Goal: Transaction & Acquisition: Book appointment/travel/reservation

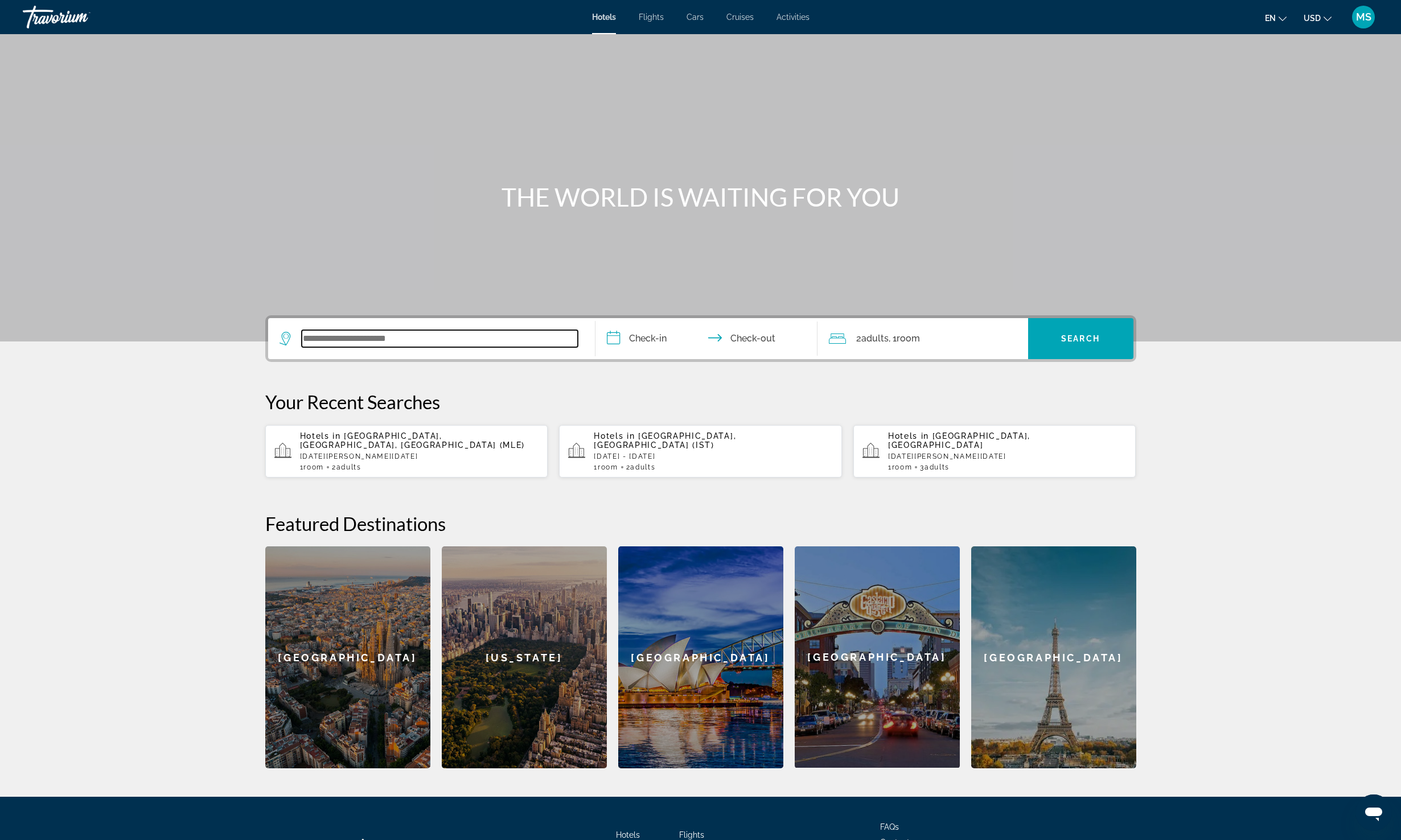
click at [498, 336] on input "Search widget" at bounding box center [440, 338] width 276 height 17
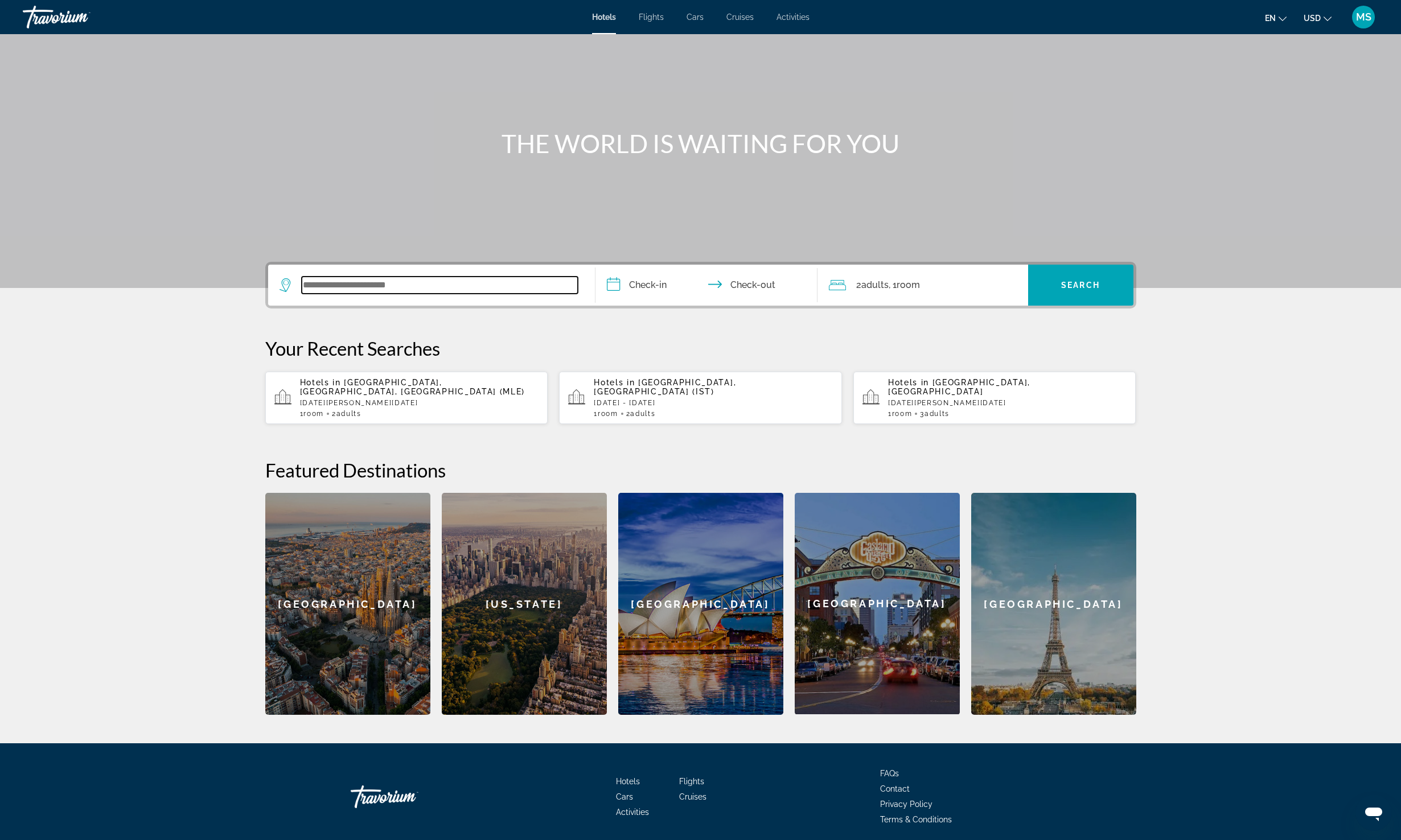
scroll to position [87, 0]
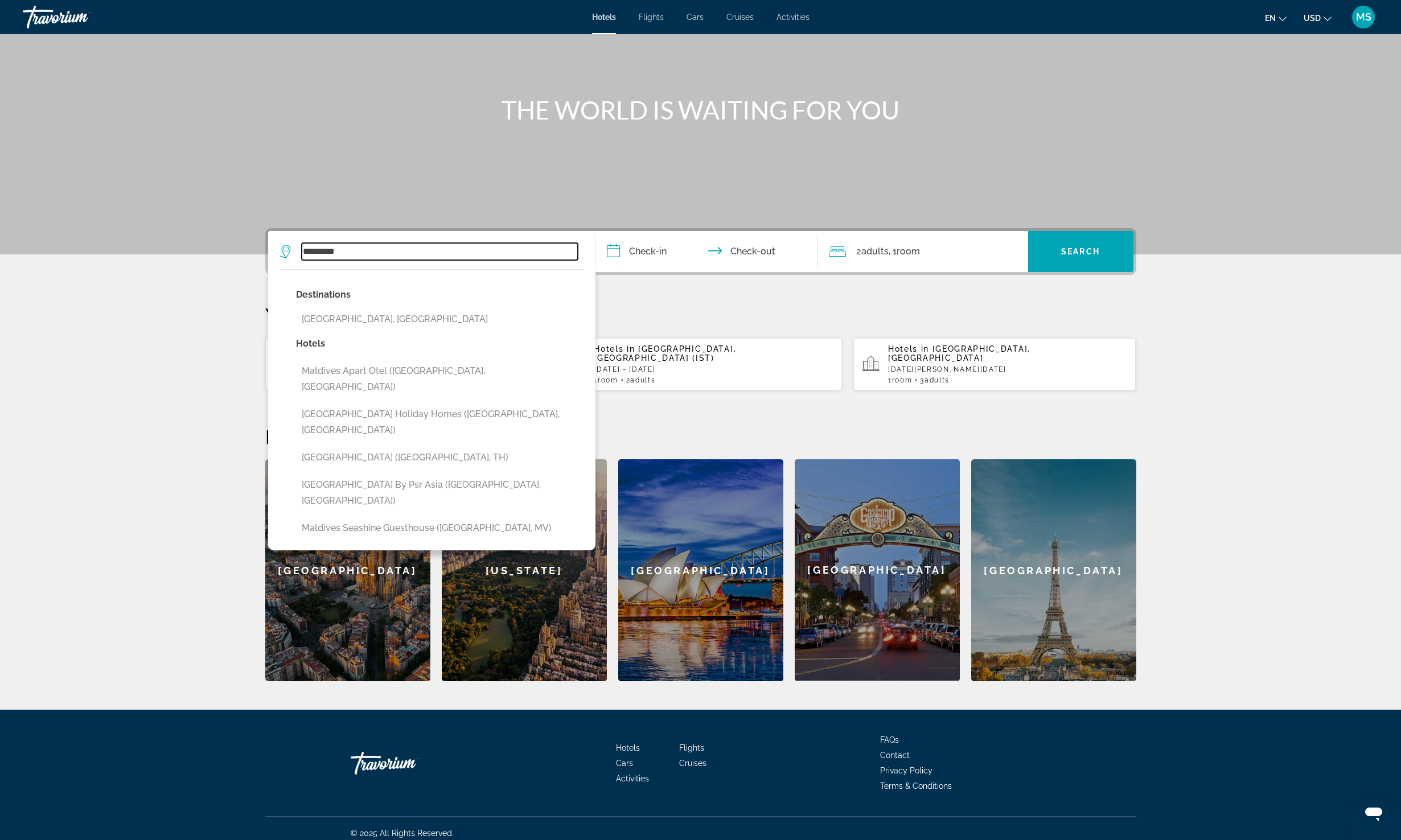
type input "********"
click at [1033, 341] on app-hotels-recent-search "Hotels in [GEOGRAPHIC_DATA], [GEOGRAPHIC_DATA] [DATE] - [DATE] 1 Room rooms 3 A…" at bounding box center [994, 365] width 283 height 52
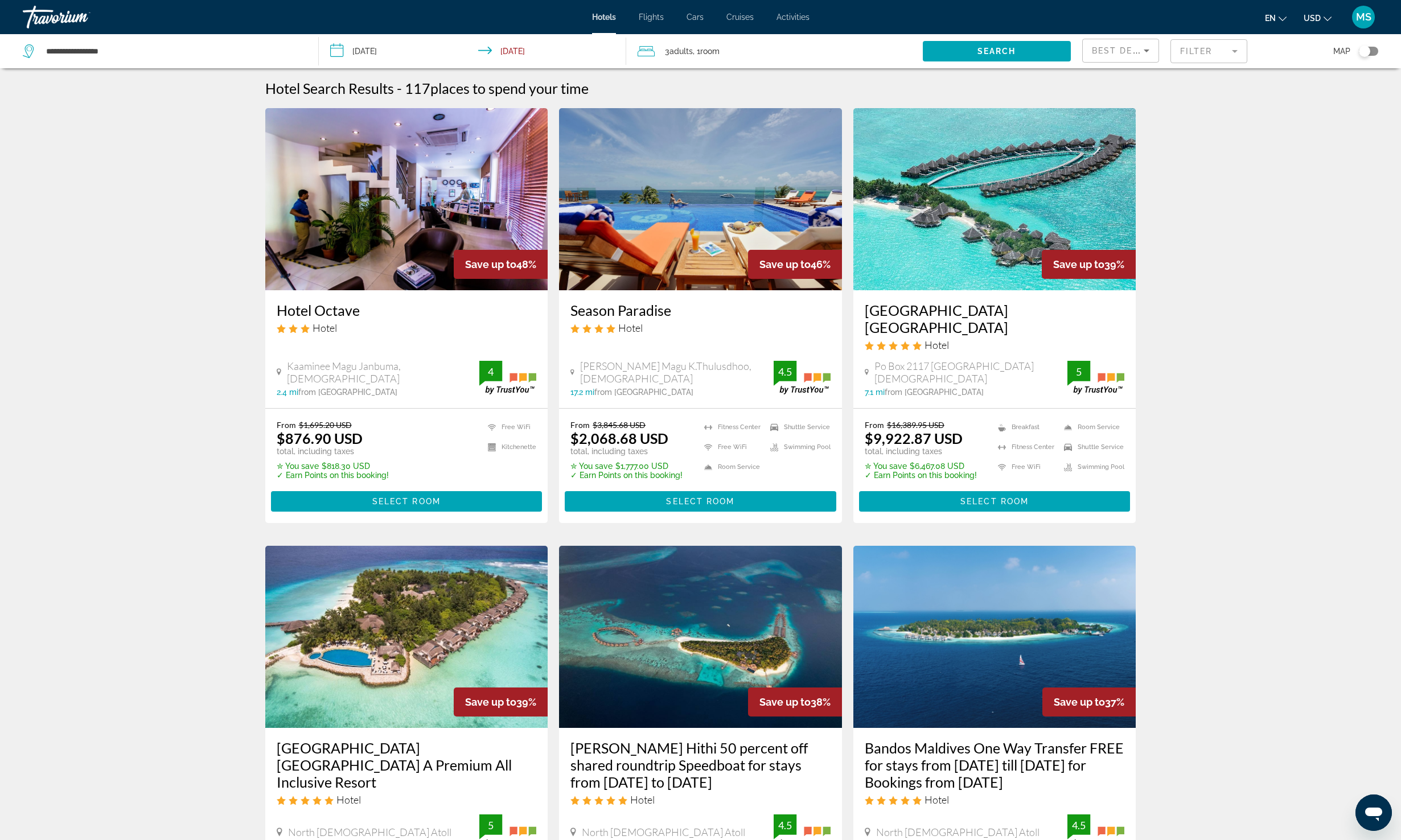
click at [1211, 52] on mat-form-field "Filter" at bounding box center [1209, 51] width 77 height 24
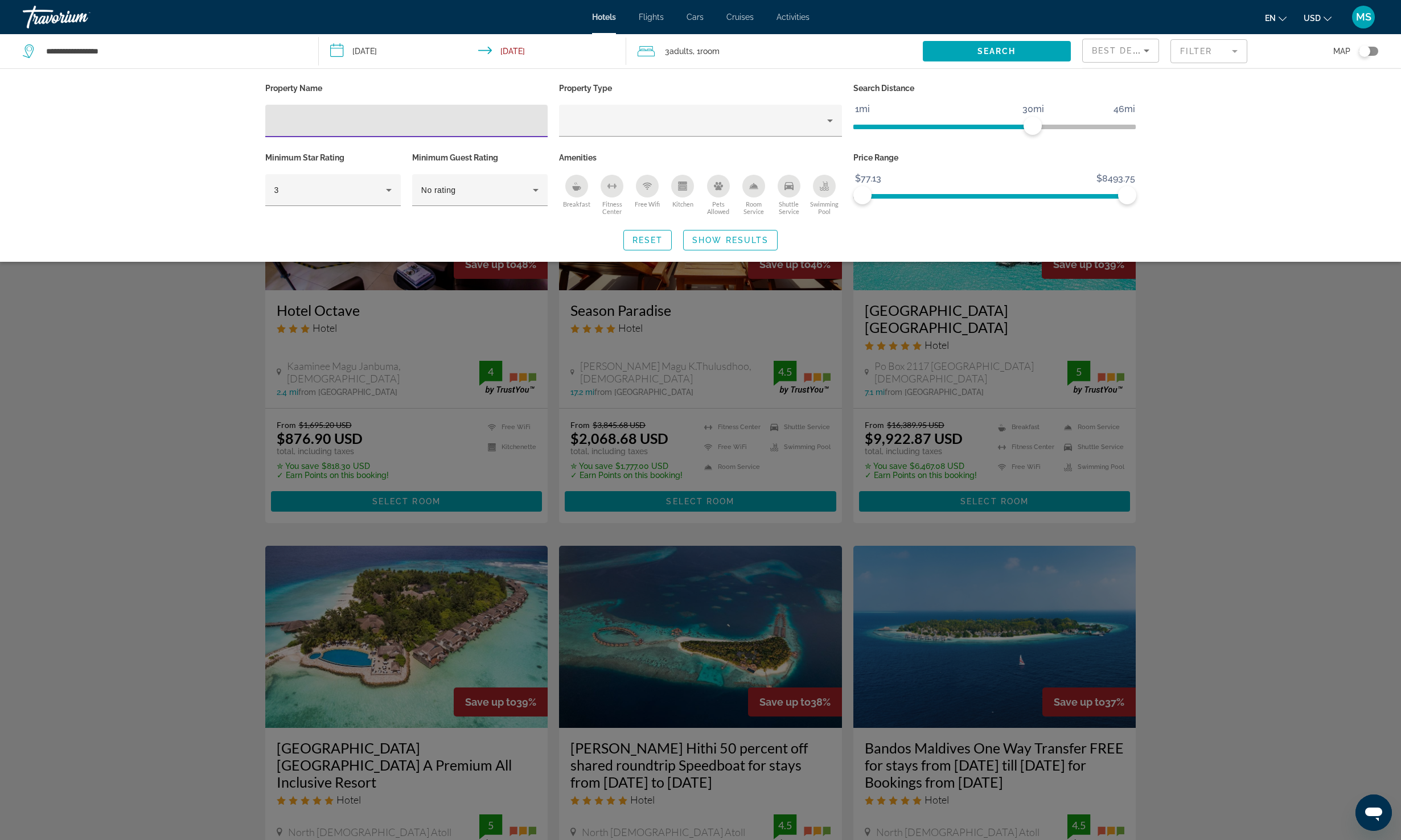
click at [1228, 287] on div "Search widget" at bounding box center [700, 505] width 1401 height 669
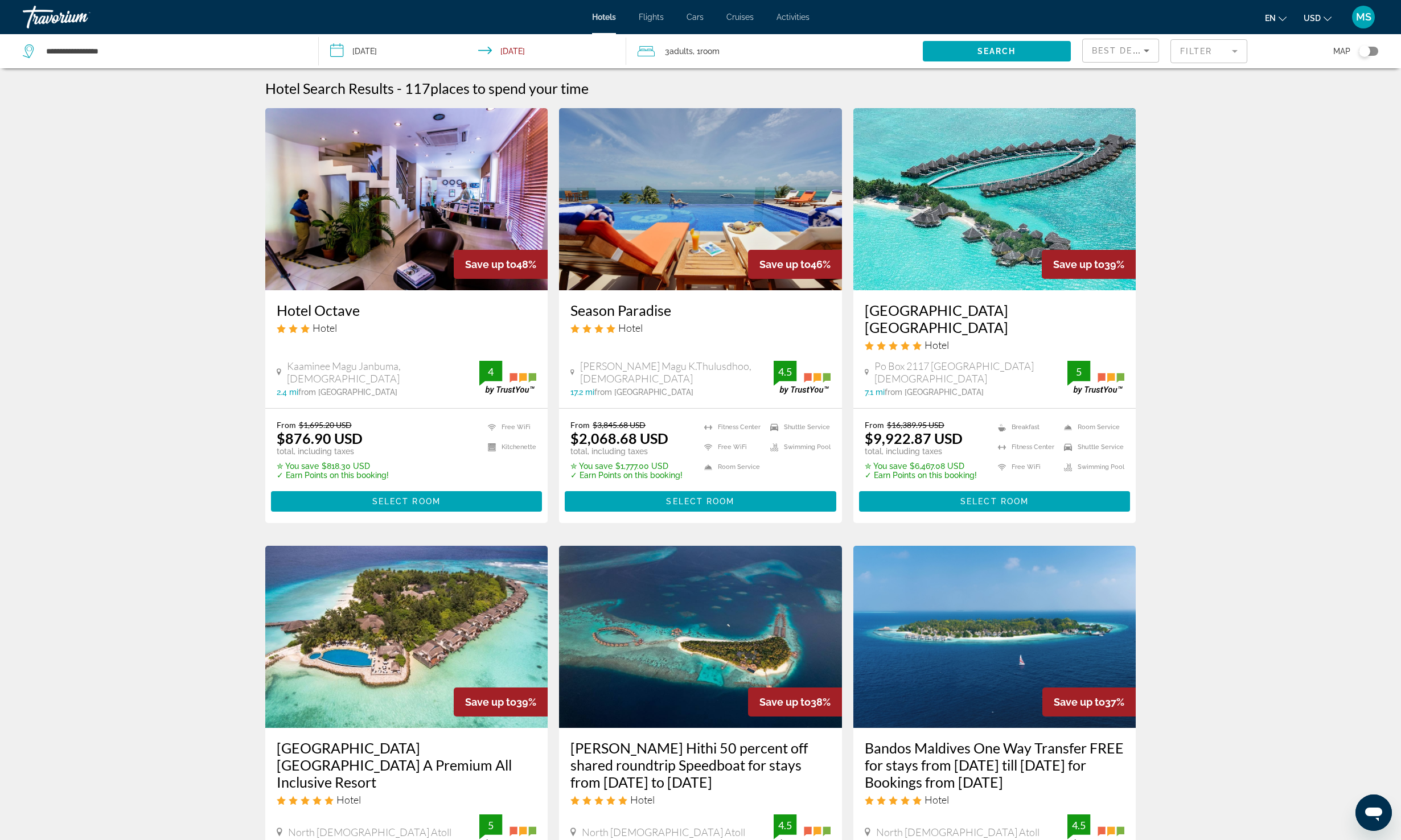
click at [1215, 48] on mat-form-field "Filter" at bounding box center [1209, 51] width 77 height 24
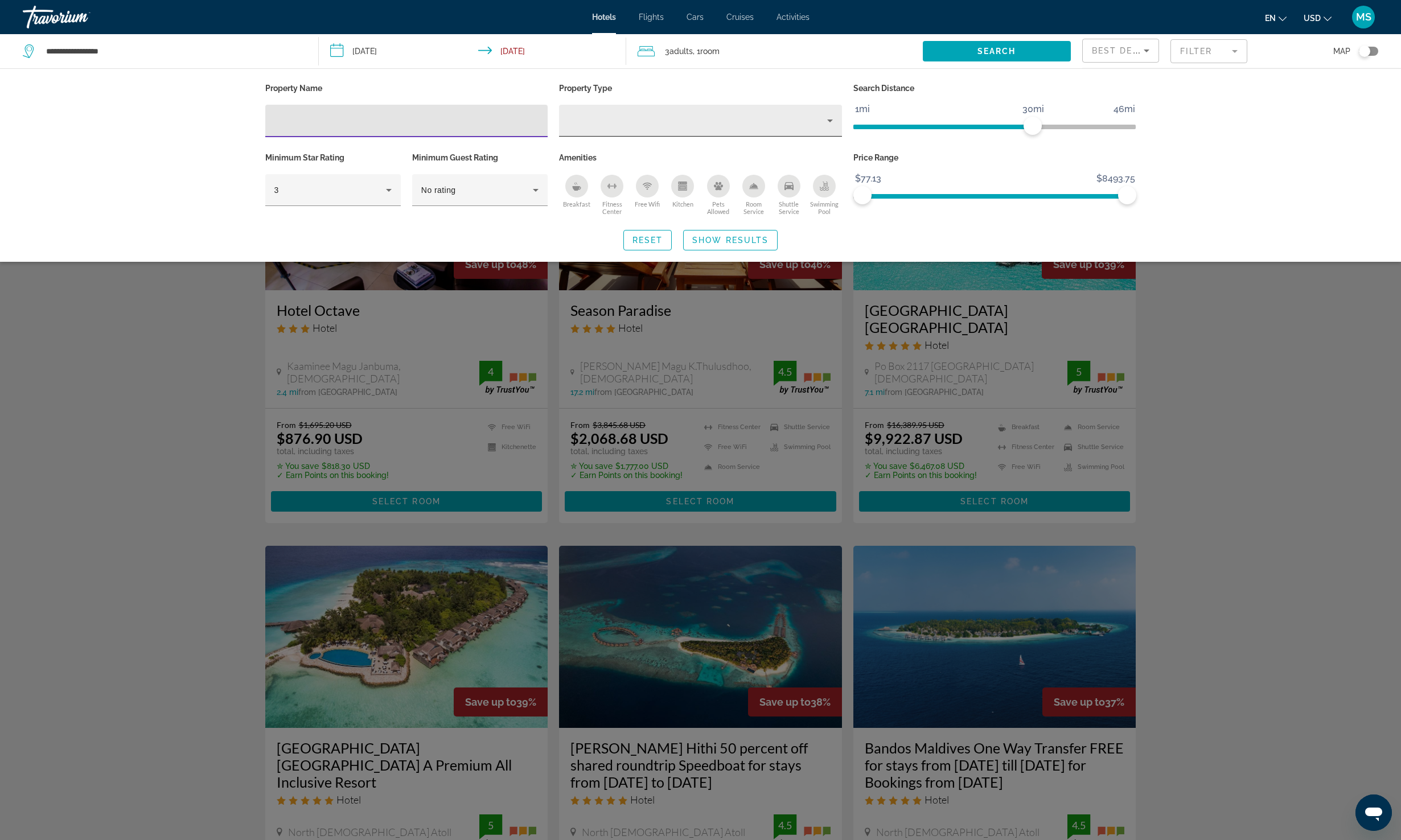
click at [708, 109] on div "Hotel Filters" at bounding box center [700, 121] width 265 height 32
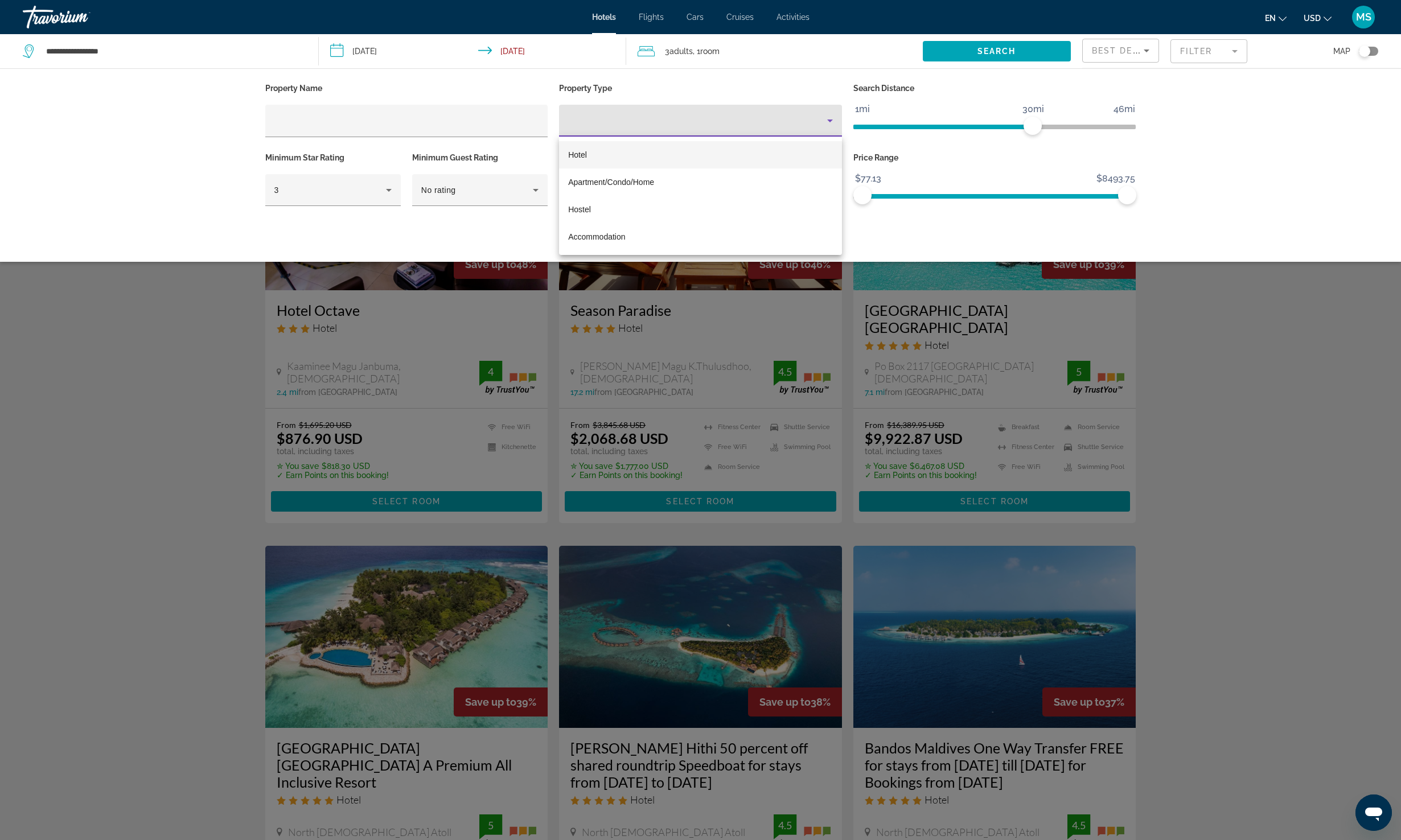
click at [708, 109] on div at bounding box center [700, 420] width 1401 height 840
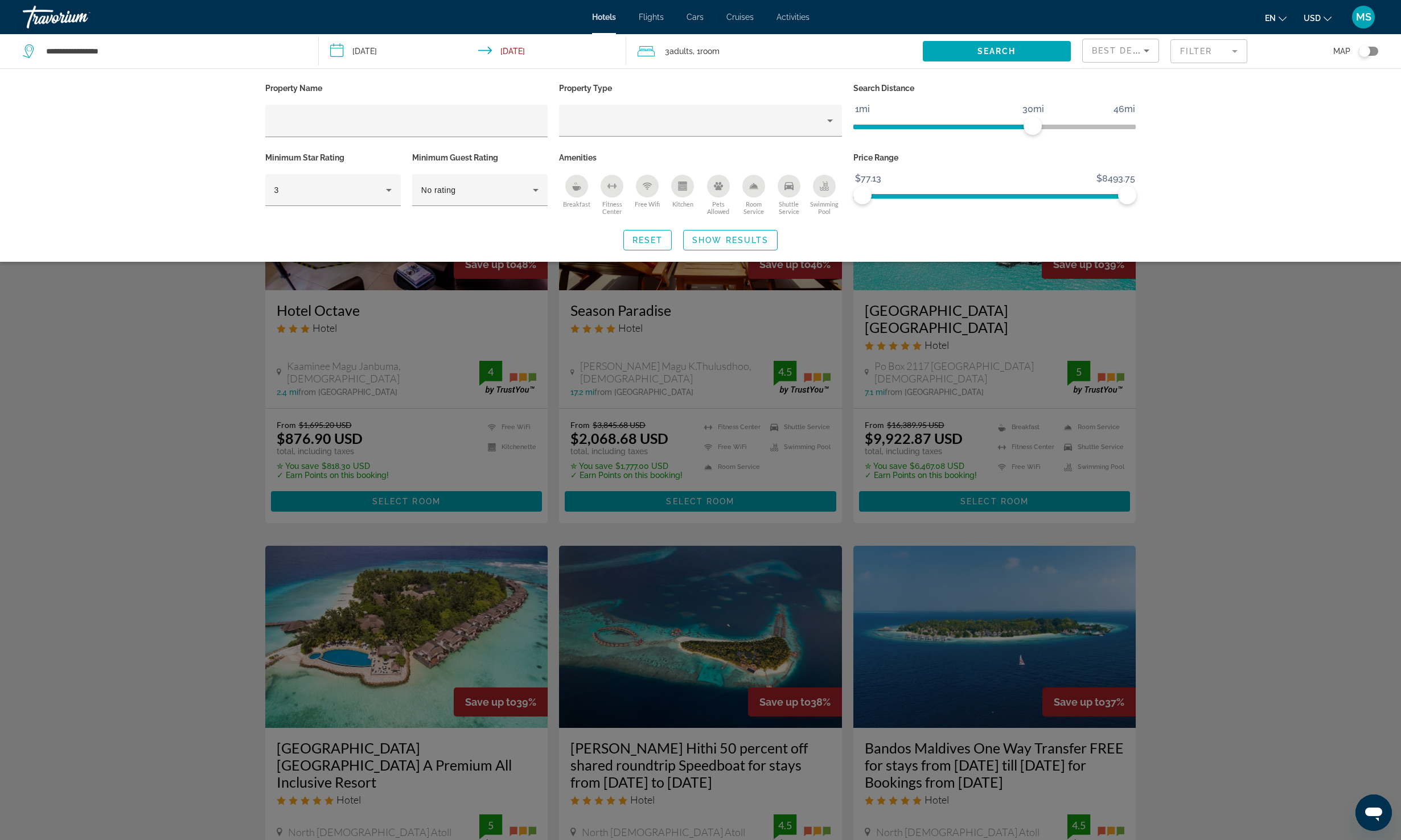
click at [1311, 20] on span "USD" at bounding box center [1312, 18] width 17 height 9
click at [1306, 101] on button "EUR (€)" at bounding box center [1295, 104] width 57 height 14
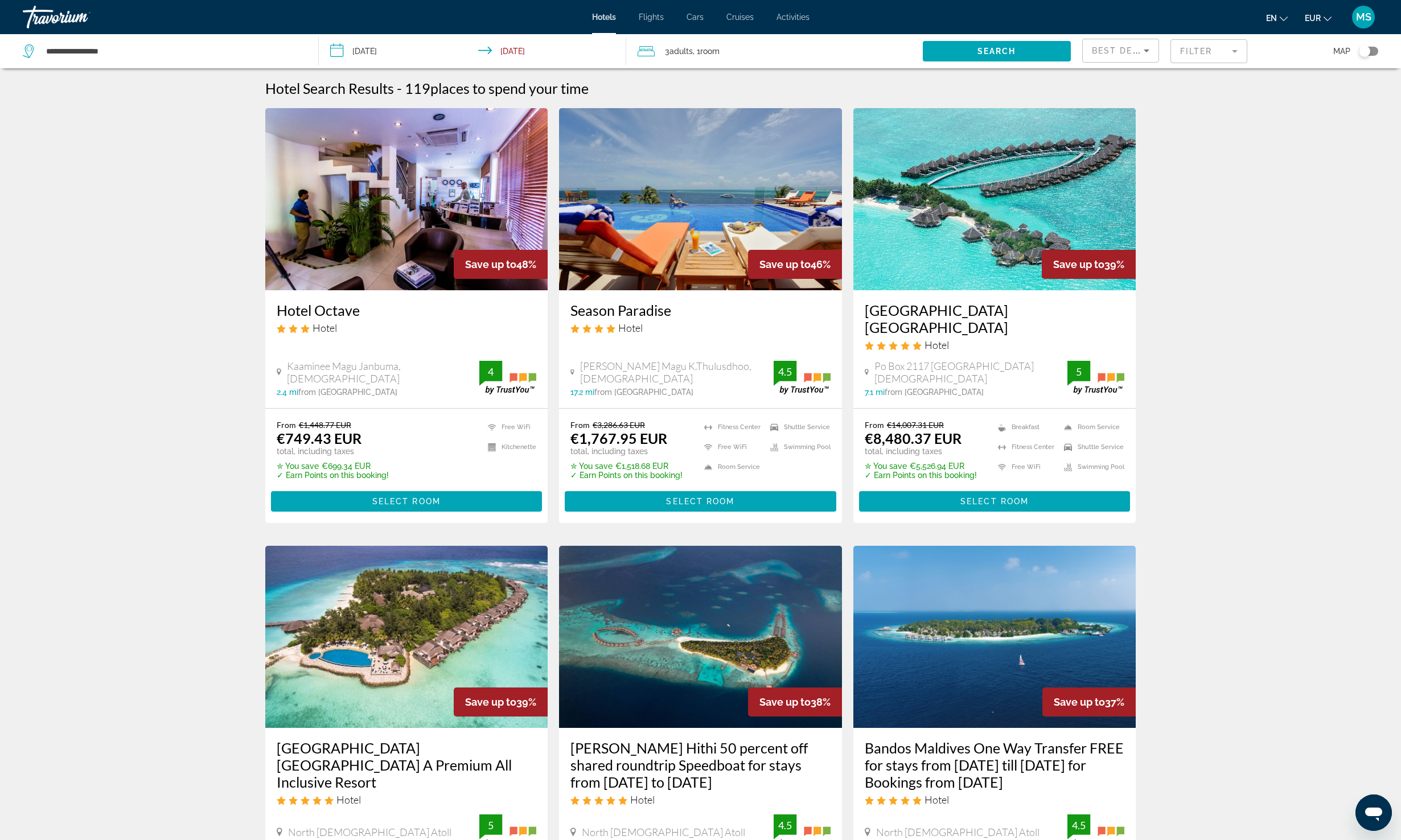
click at [1204, 50] on mat-form-field "Filter" at bounding box center [1209, 51] width 77 height 24
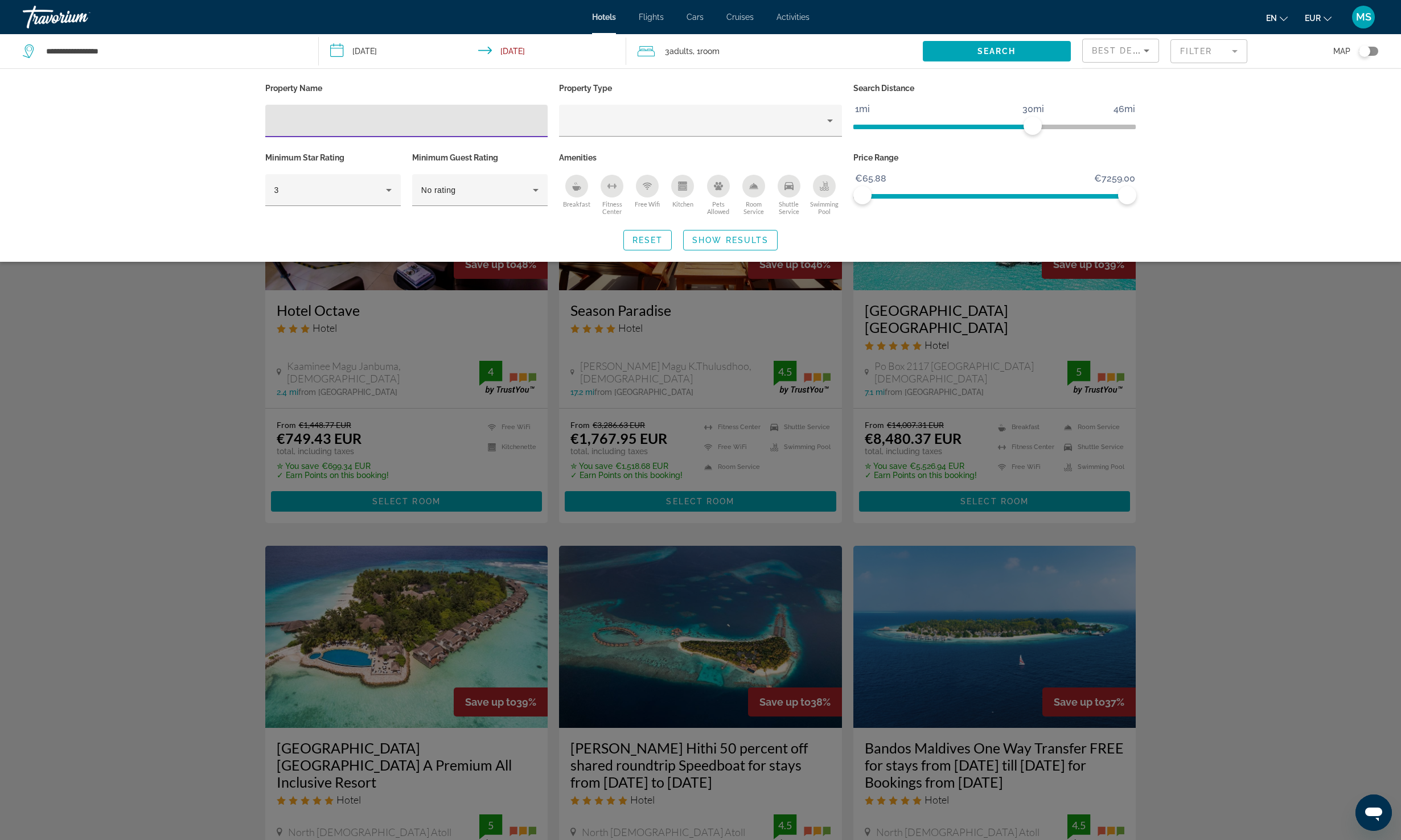
click at [906, 198] on span "ngx-slider" at bounding box center [995, 196] width 265 height 5
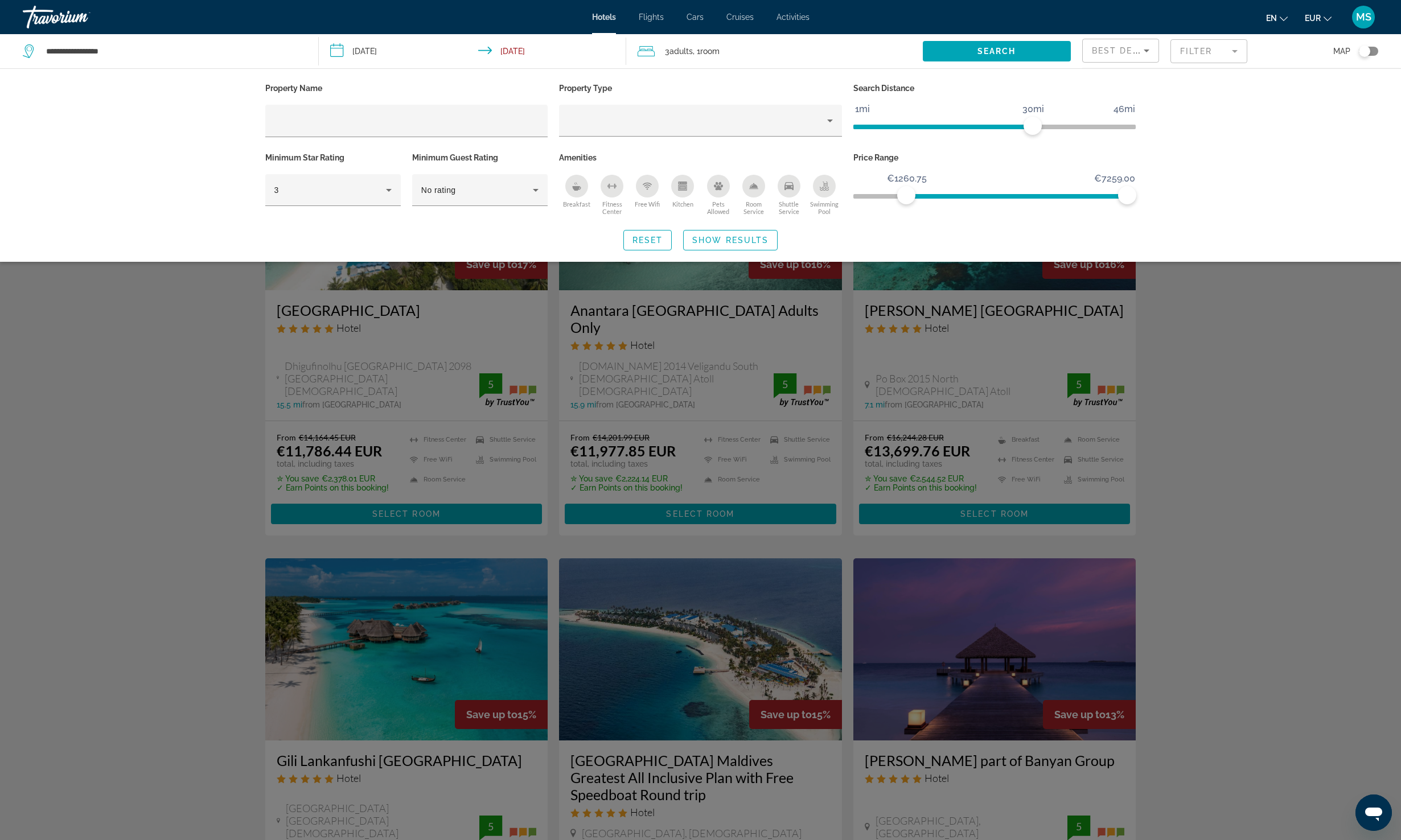
click at [890, 194] on span "ngx-slider" at bounding box center [994, 196] width 283 height 5
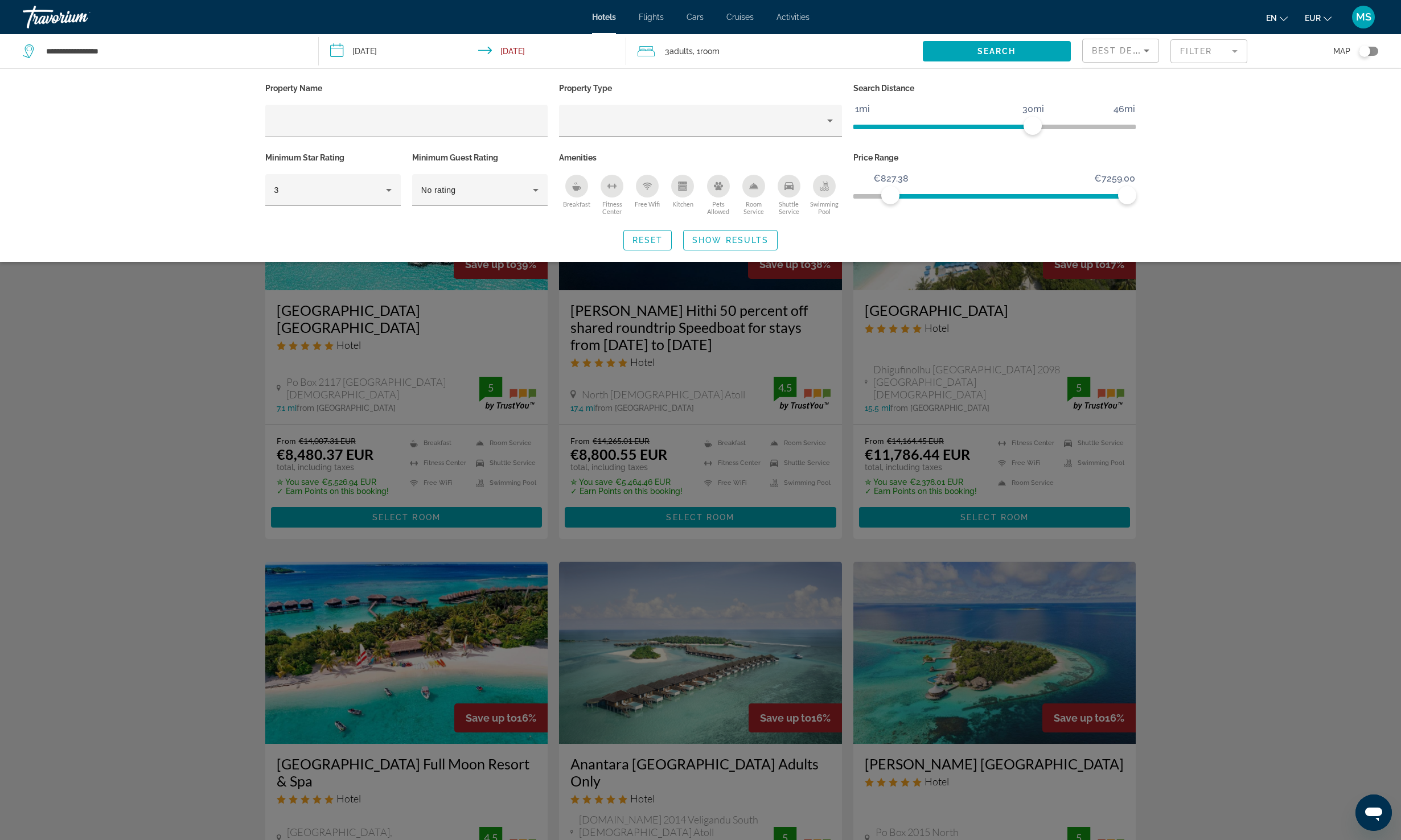
click at [876, 194] on span "ngx-slider" at bounding box center [994, 196] width 283 height 5
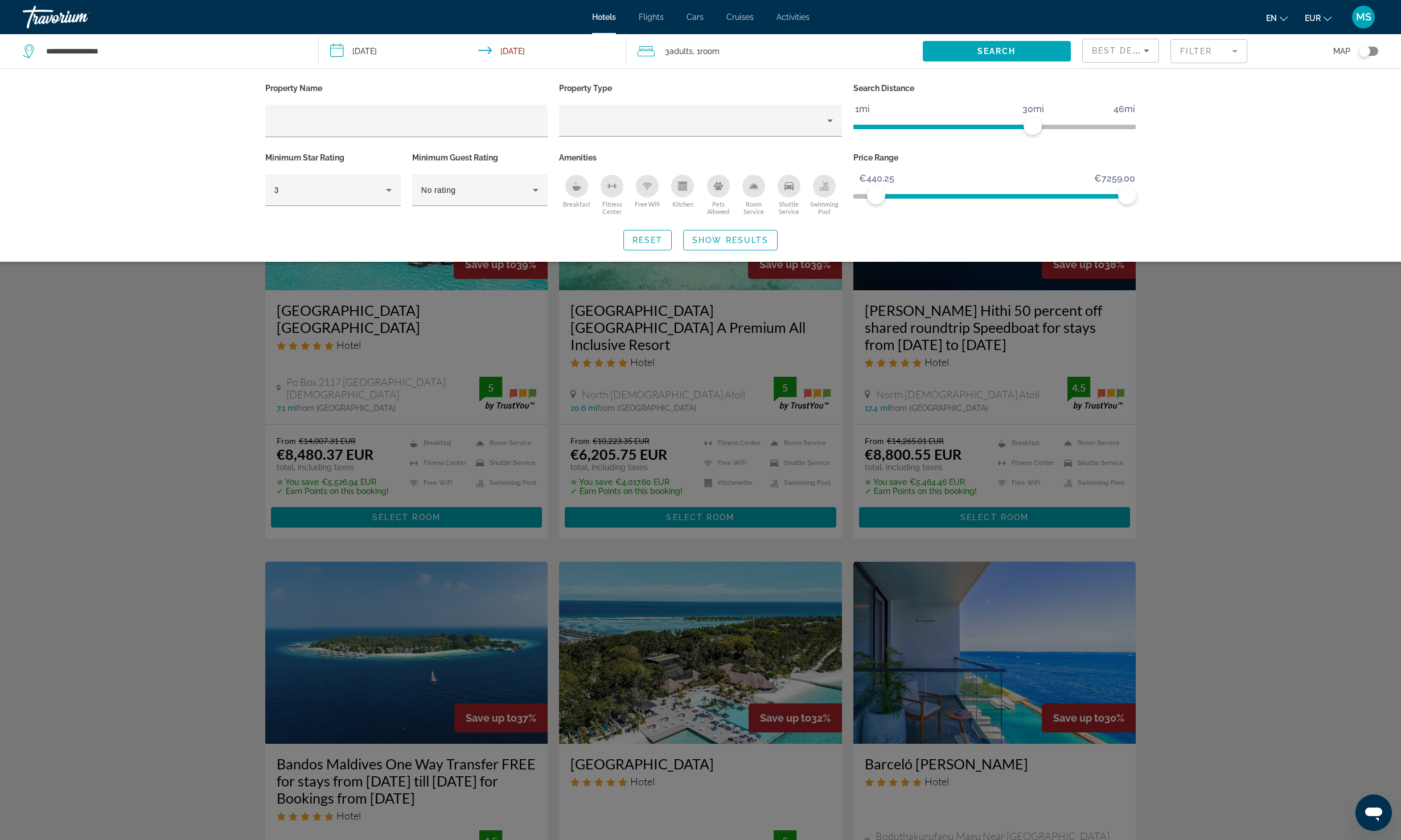
click at [866, 194] on ngx-slider "€65.88 €7259.00 €440.25 €7259.00" at bounding box center [994, 195] width 283 height 2
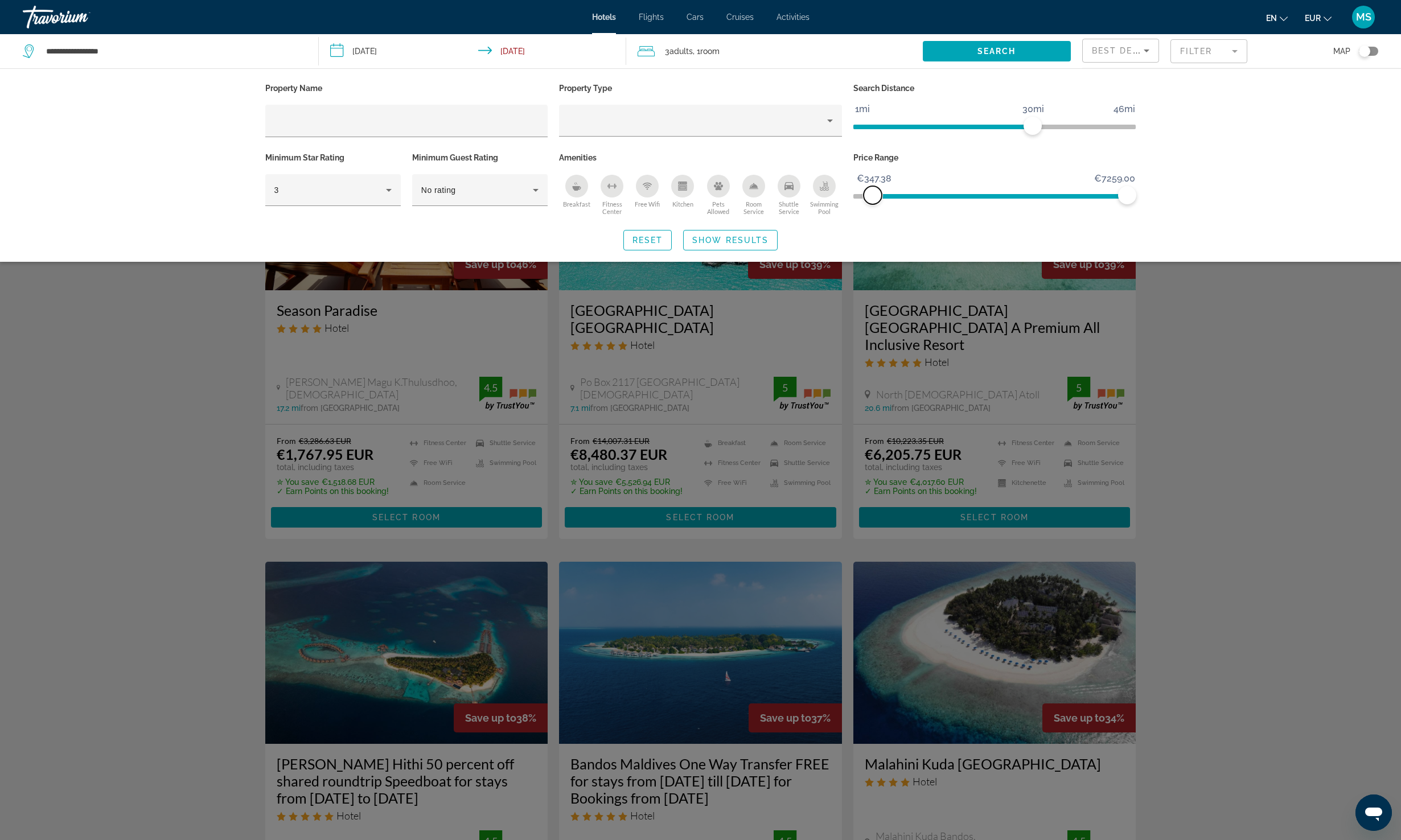
drag, startPoint x: 863, startPoint y: 194, endPoint x: 872, endPoint y: 195, distance: 9.1
click at [872, 195] on span "ngx-slider" at bounding box center [872, 195] width 18 height 18
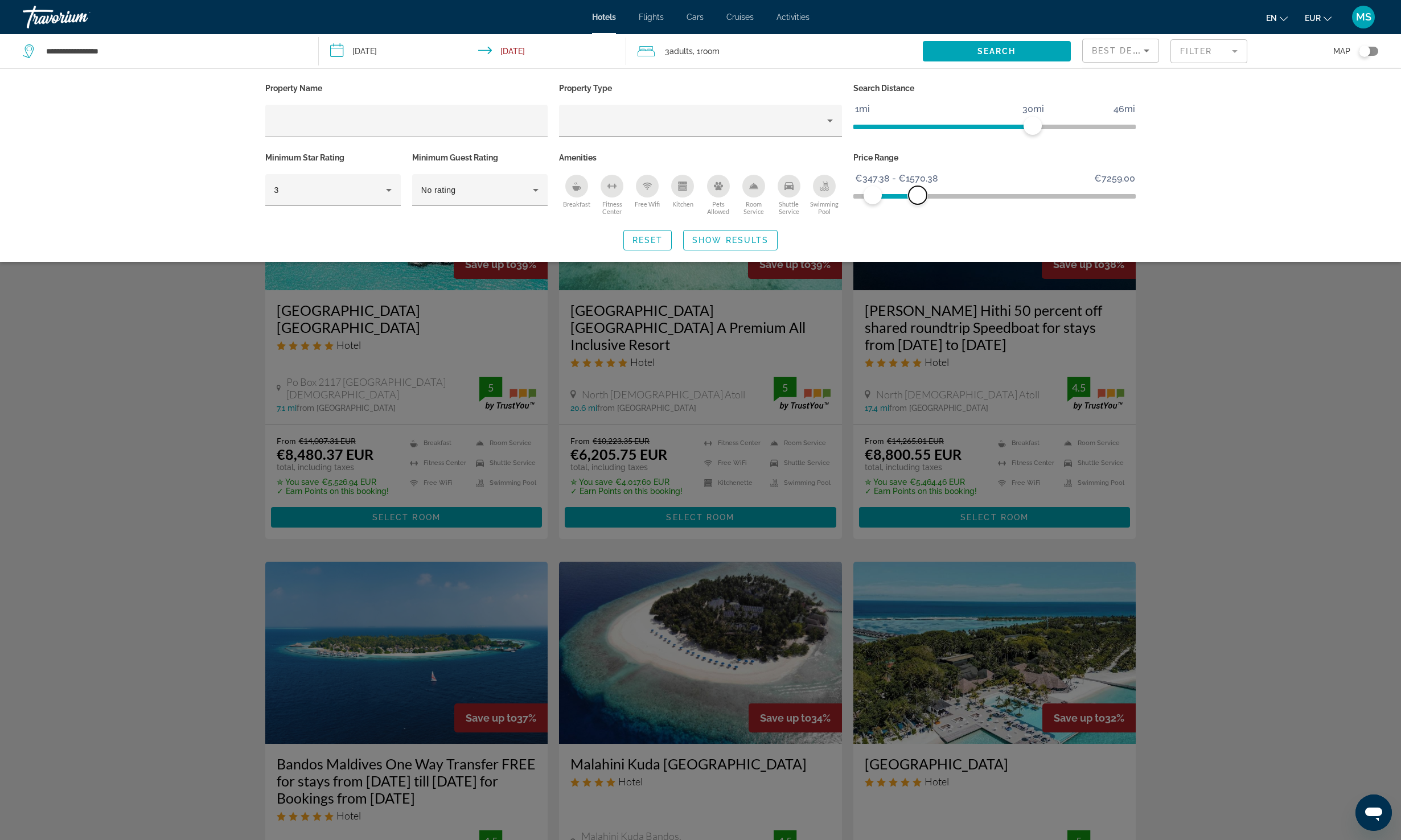
drag, startPoint x: 1124, startPoint y: 194, endPoint x: 918, endPoint y: 194, distance: 206.0
click at [918, 194] on span "ngx-slider-max" at bounding box center [917, 195] width 18 height 18
click at [745, 238] on span "Show Results" at bounding box center [730, 240] width 76 height 9
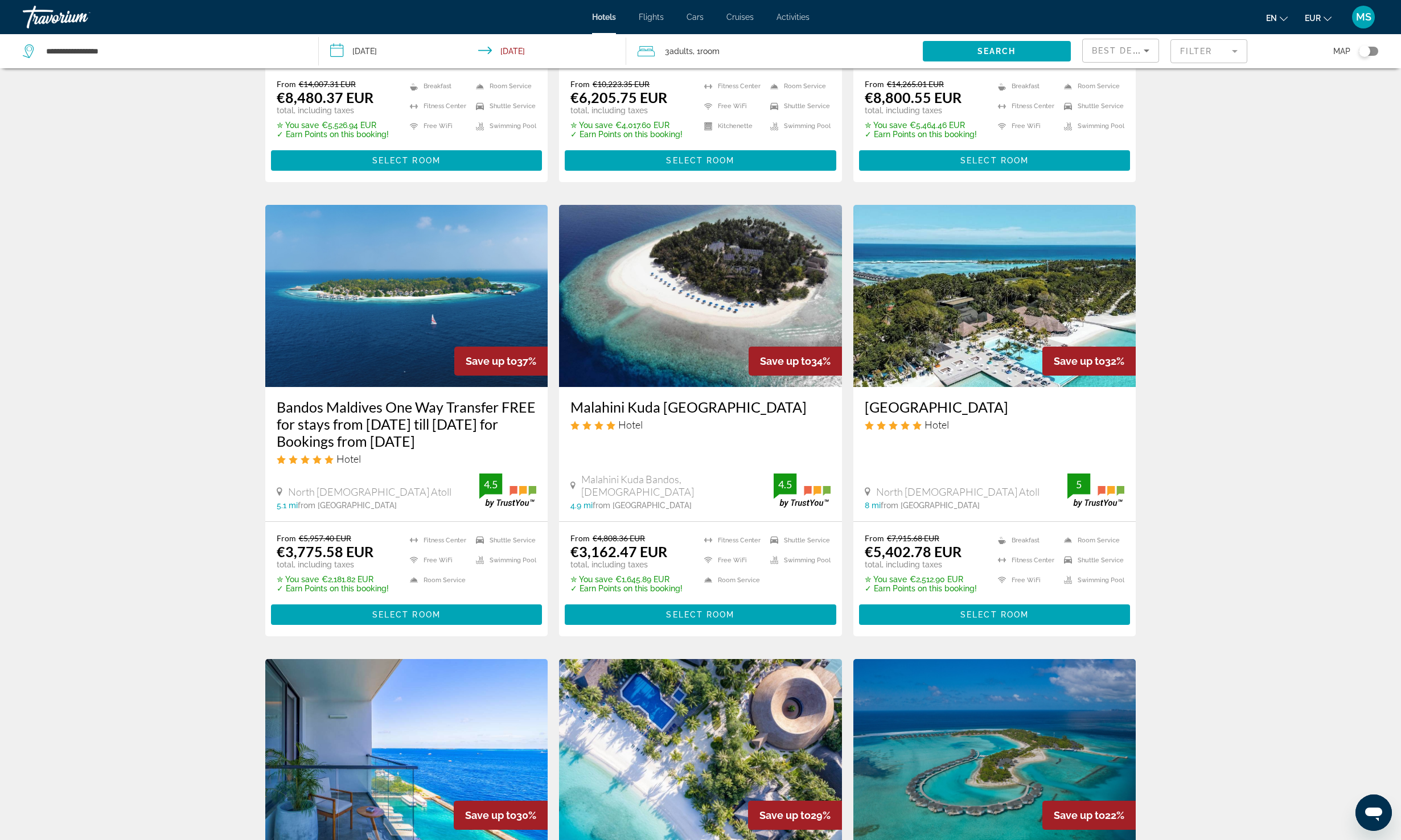
scroll to position [377, 0]
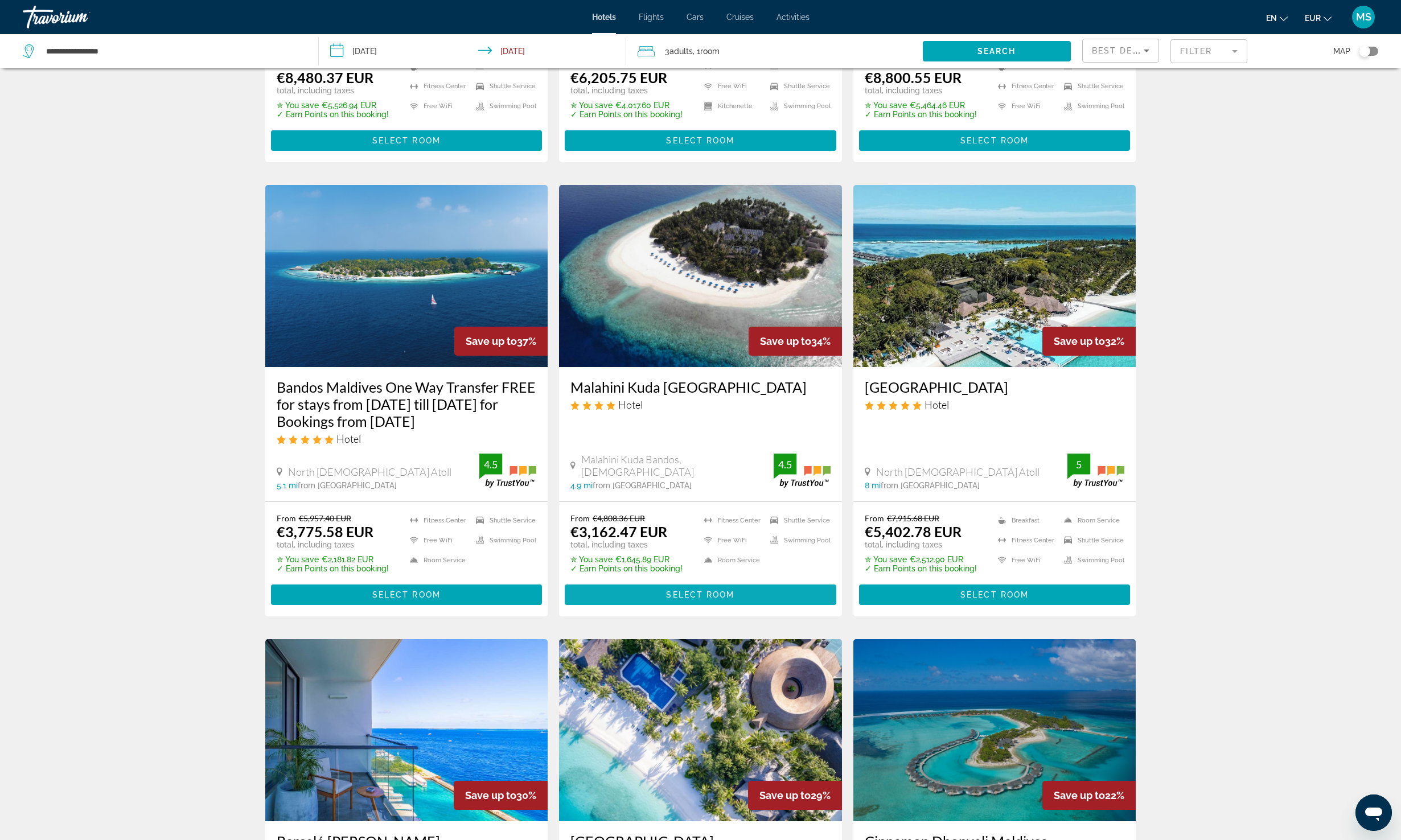
click at [682, 587] on span "Main content" at bounding box center [700, 595] width 272 height 28
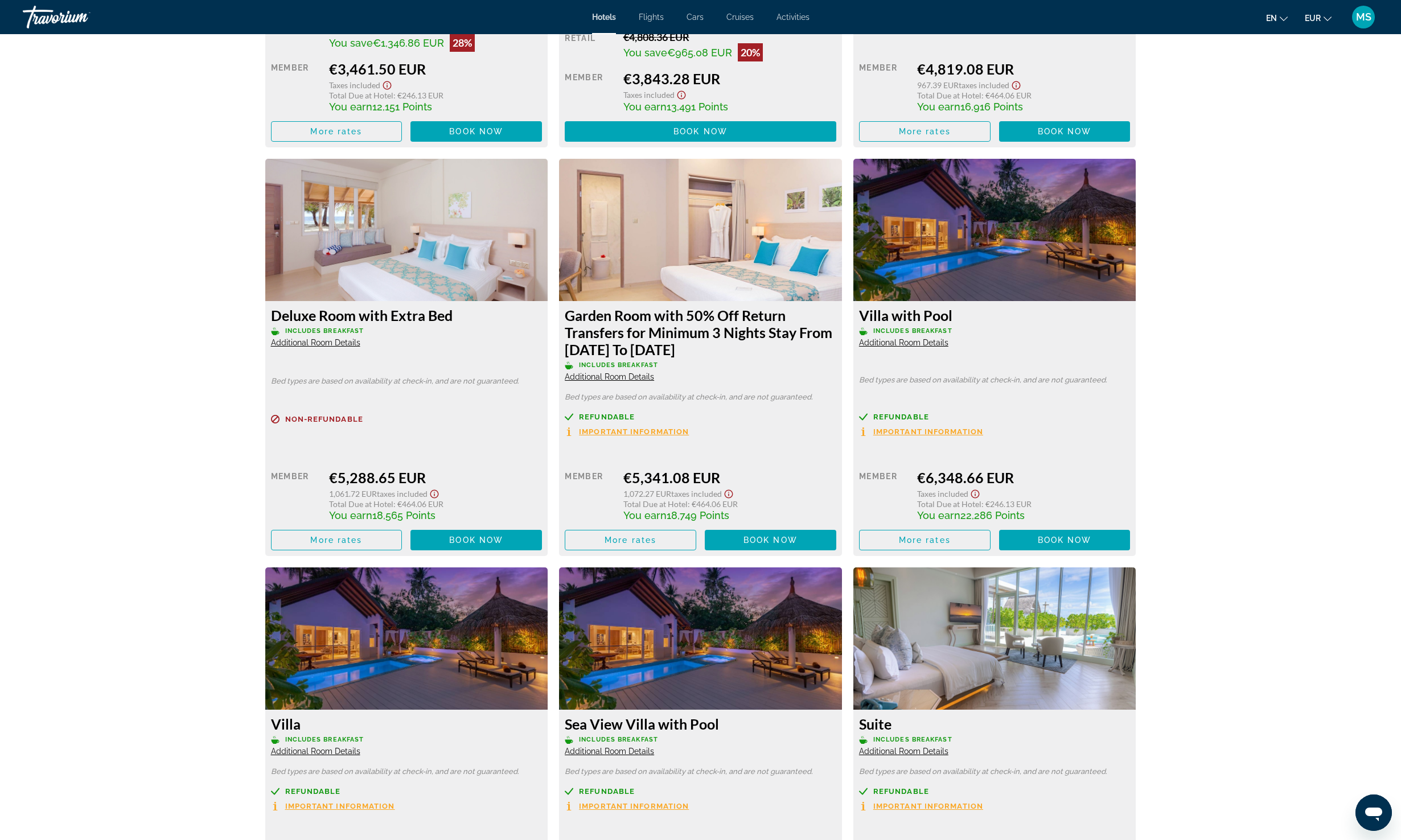
scroll to position [2241, 0]
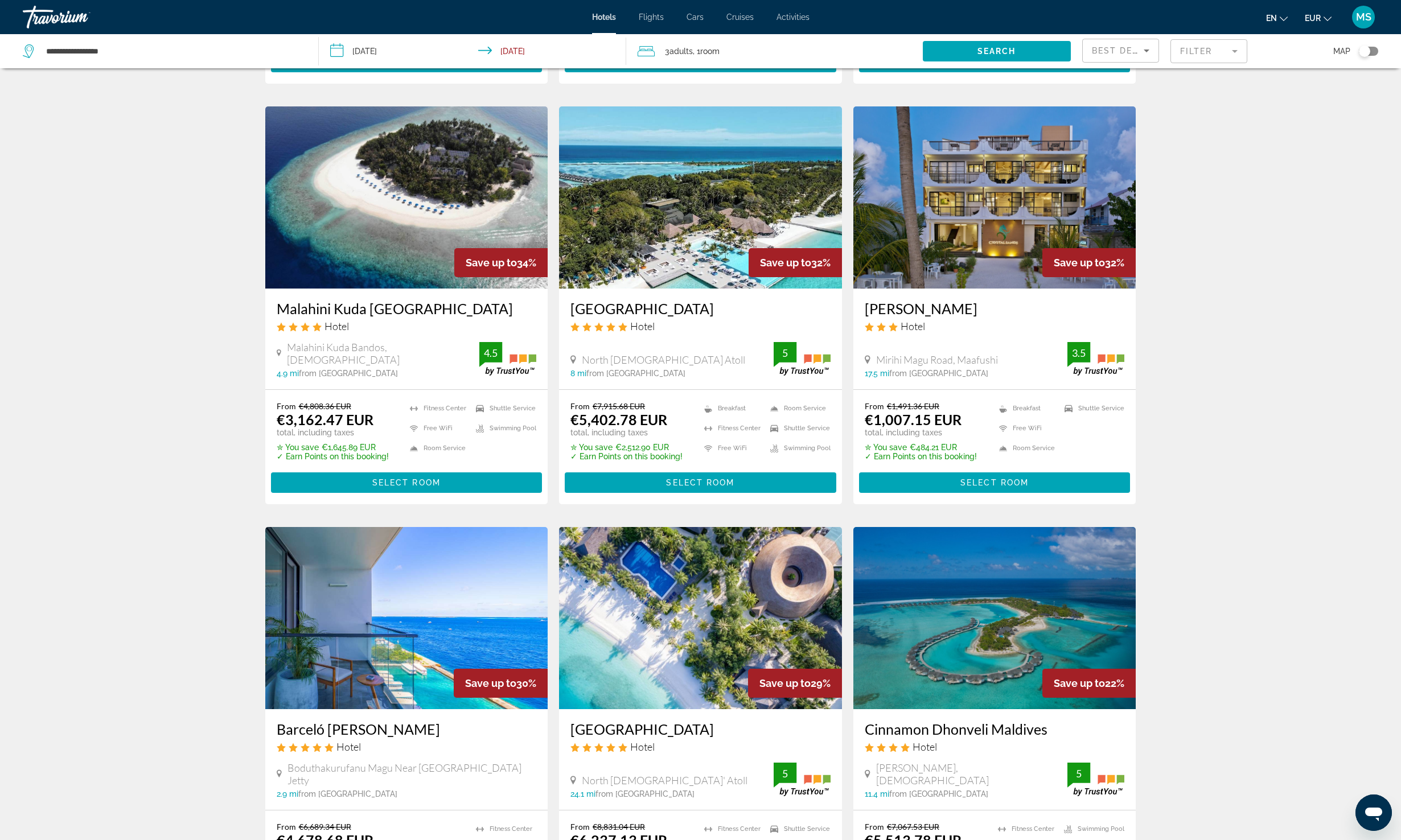
scroll to position [1167, 0]
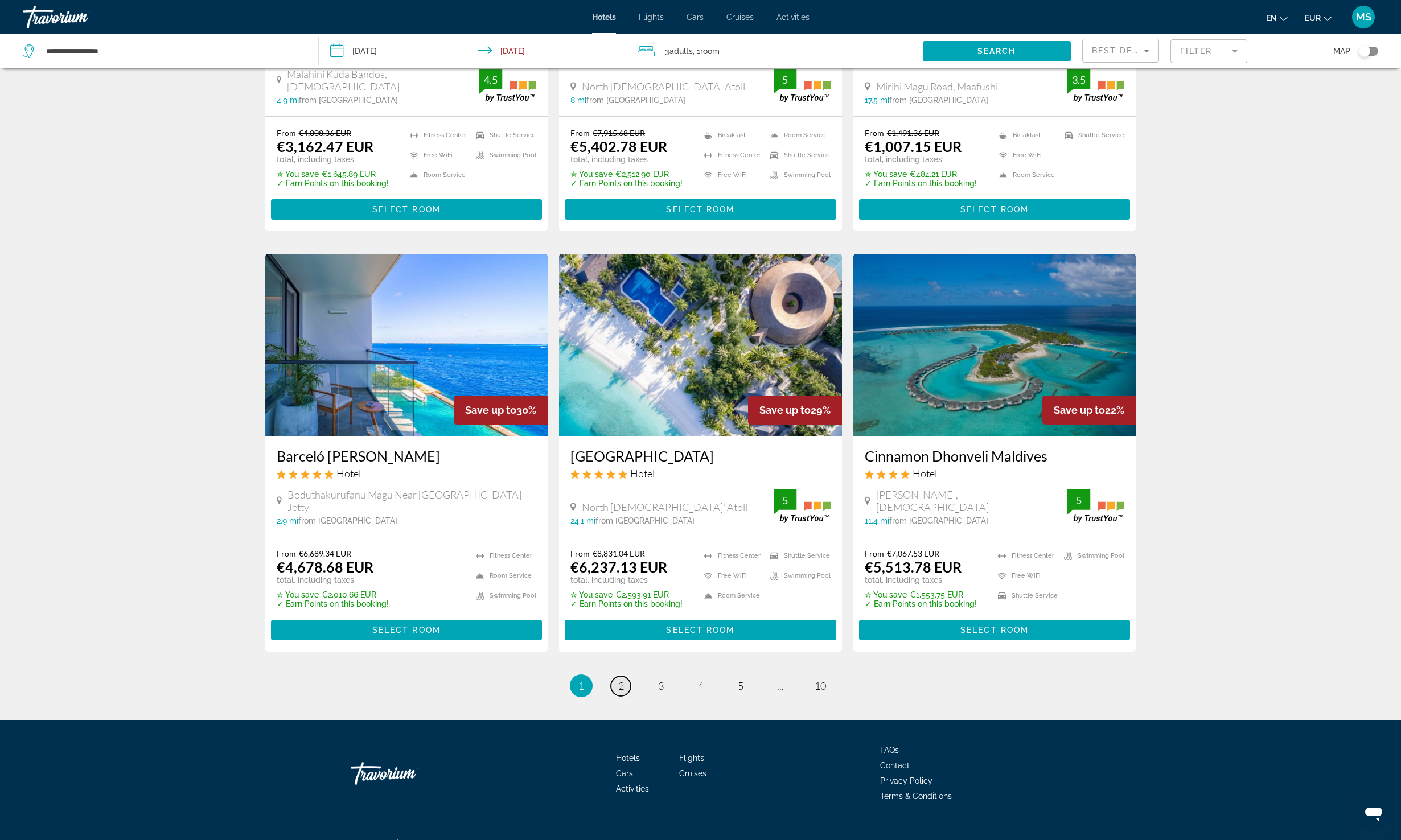
click at [620, 676] on link "page 2" at bounding box center [620, 686] width 20 height 20
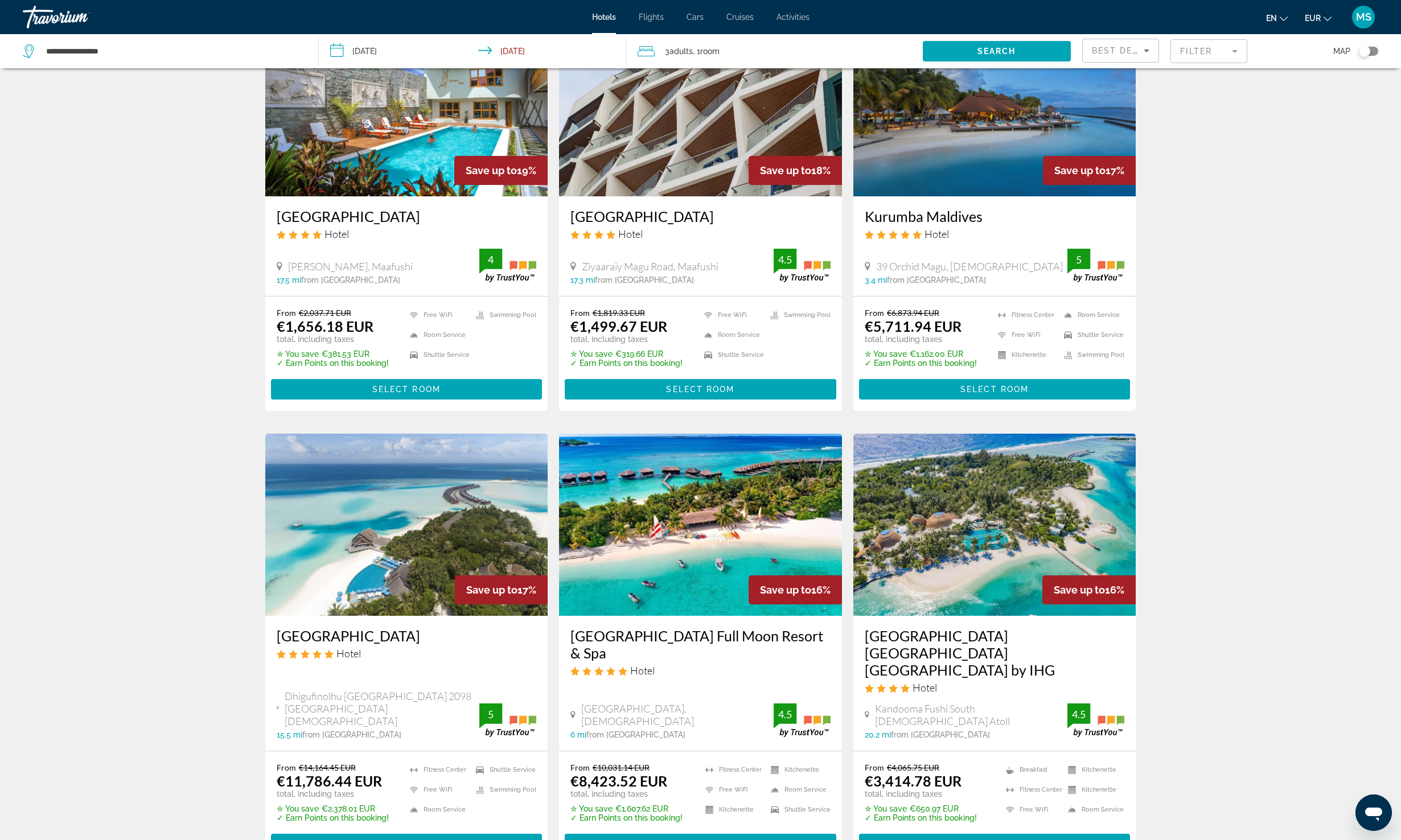
scroll to position [236, 0]
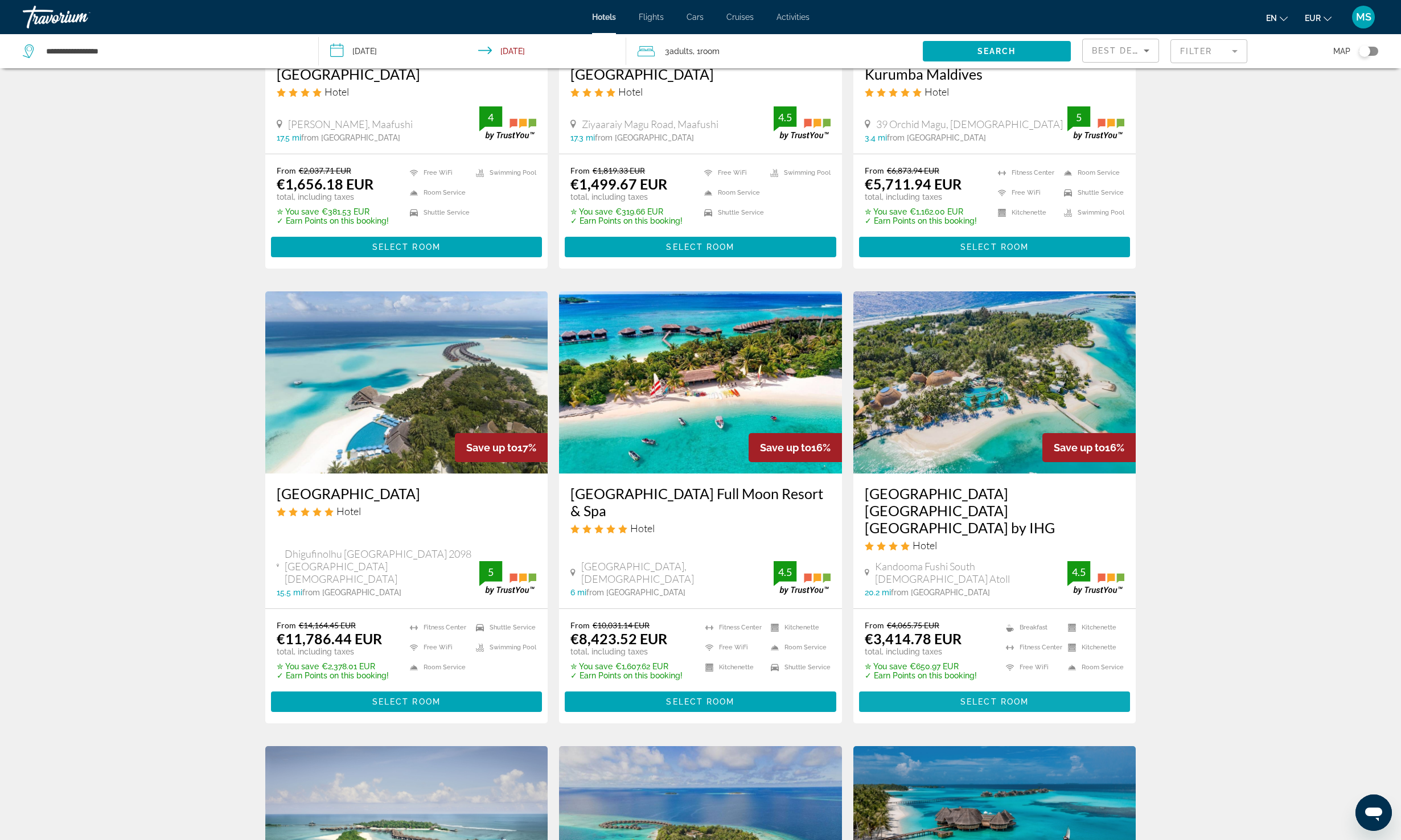
click at [968, 697] on span "Select Room" at bounding box center [994, 701] width 68 height 9
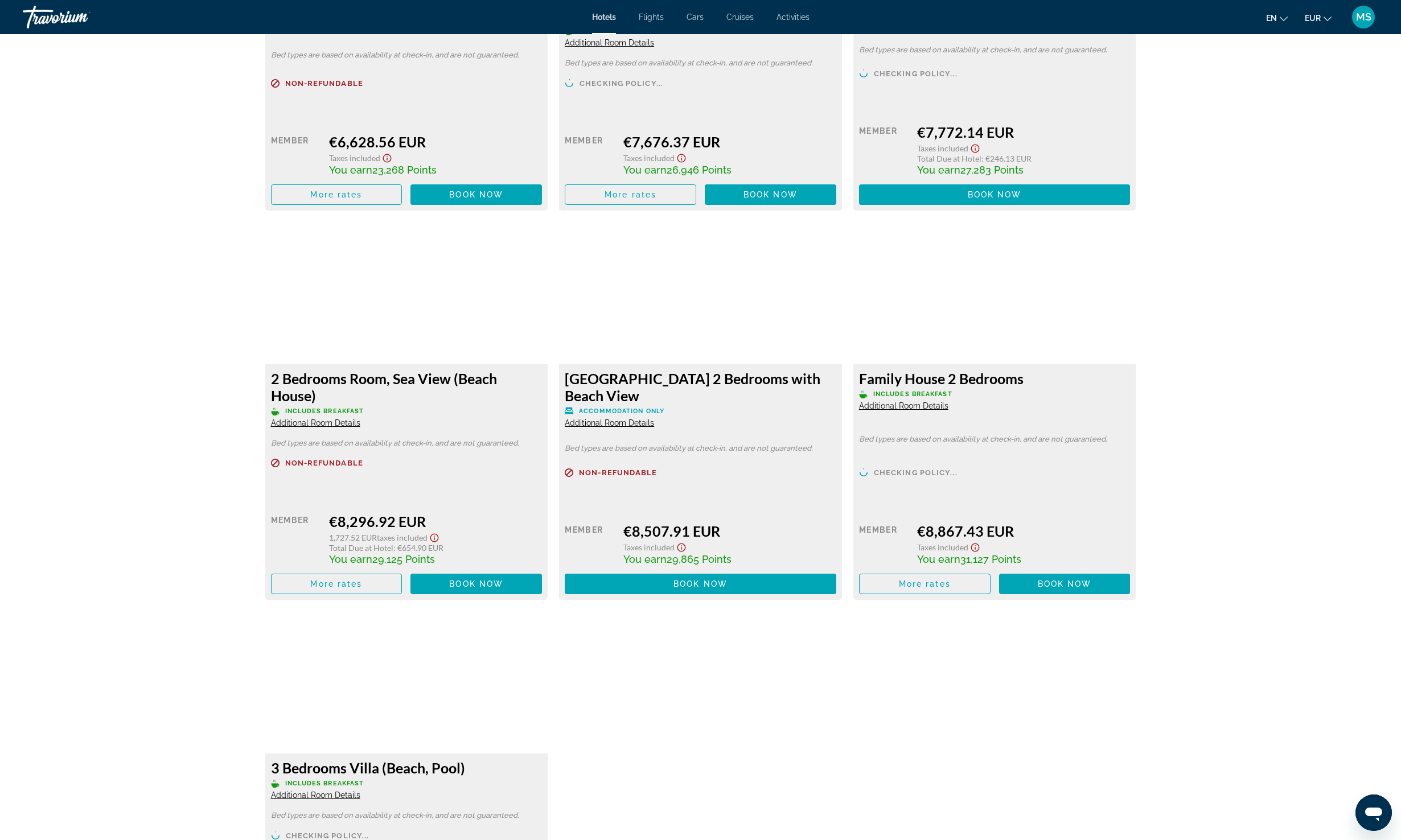
scroll to position [2913, 0]
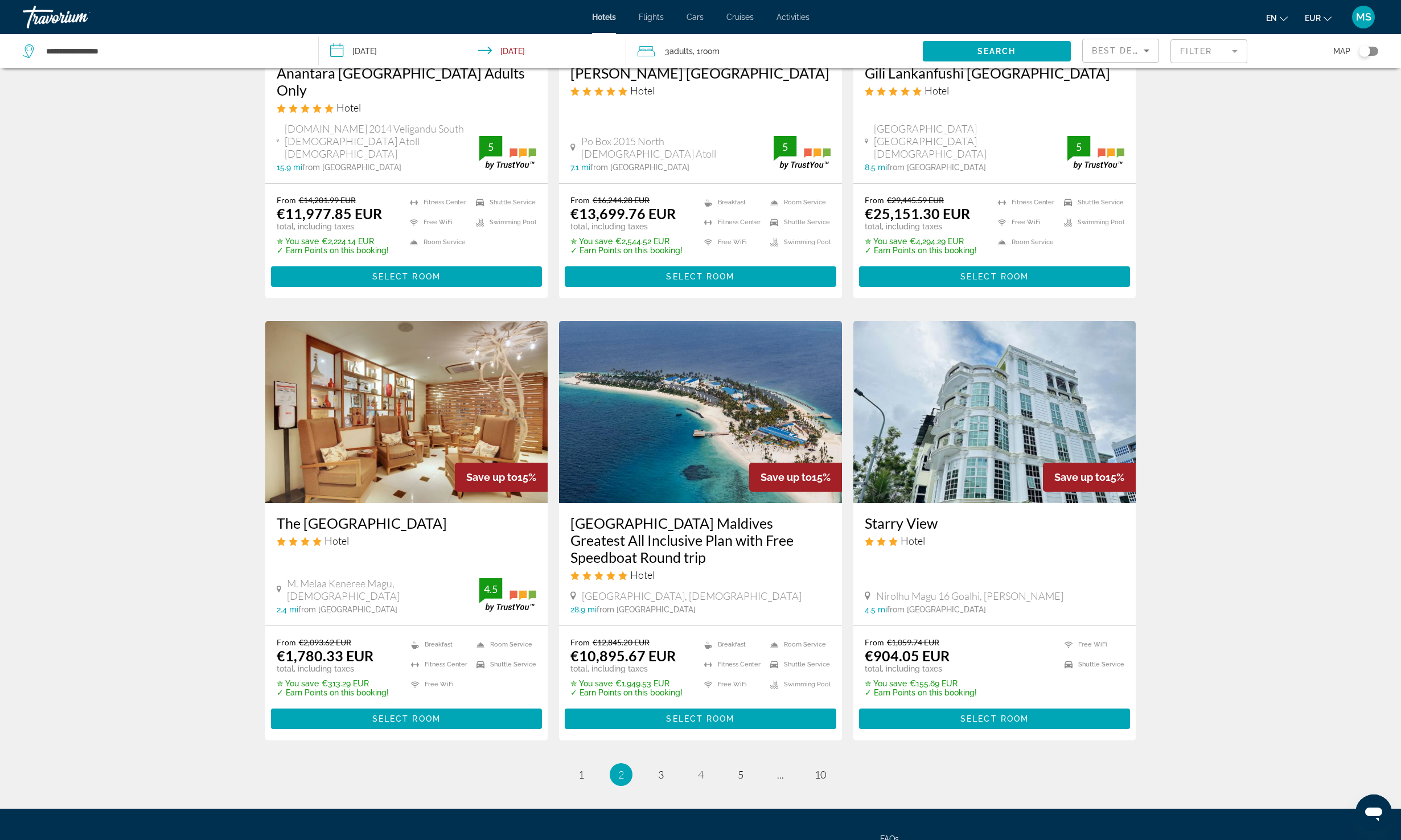
scroll to position [1113, 0]
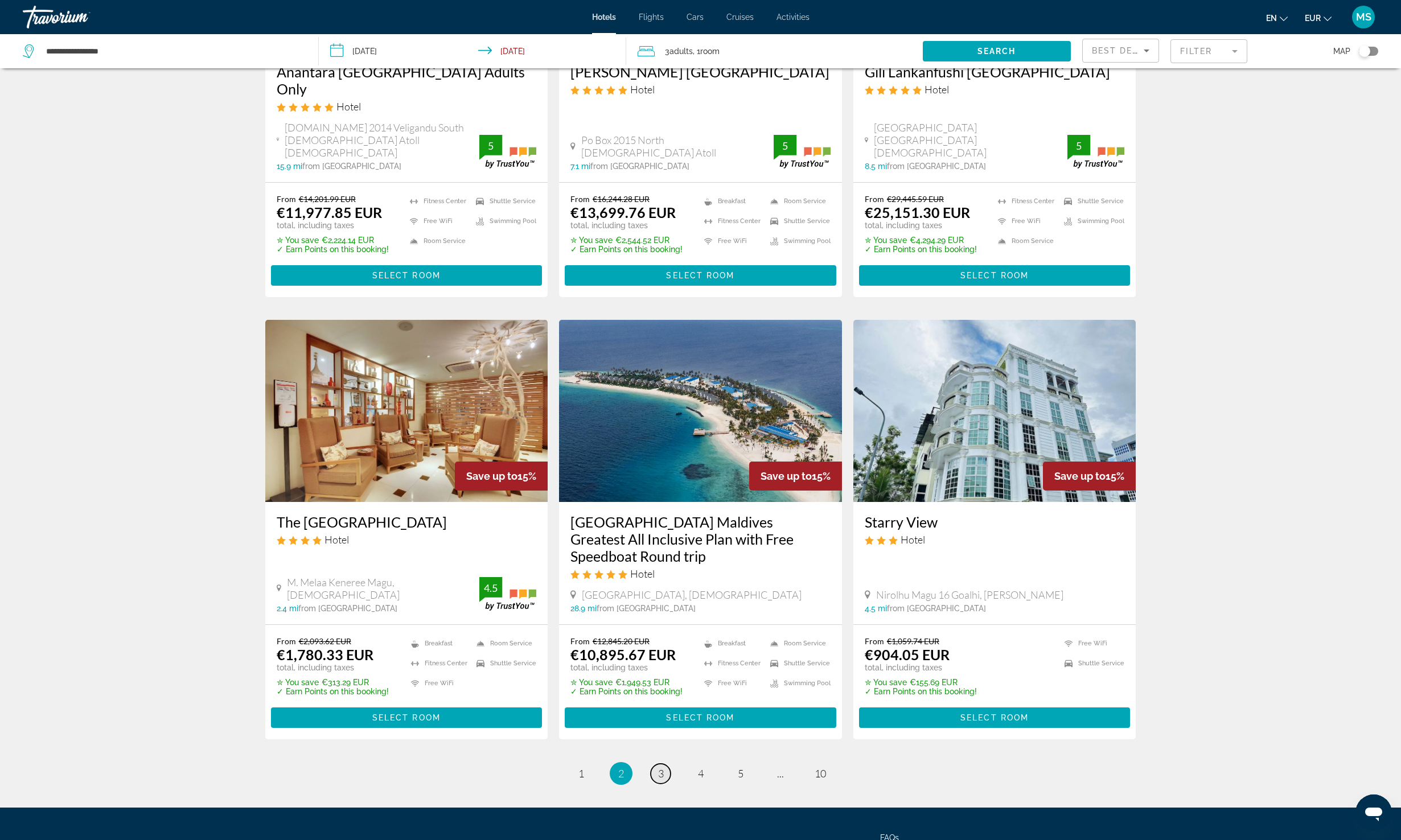
click at [653, 764] on link "page 3" at bounding box center [660, 774] width 20 height 20
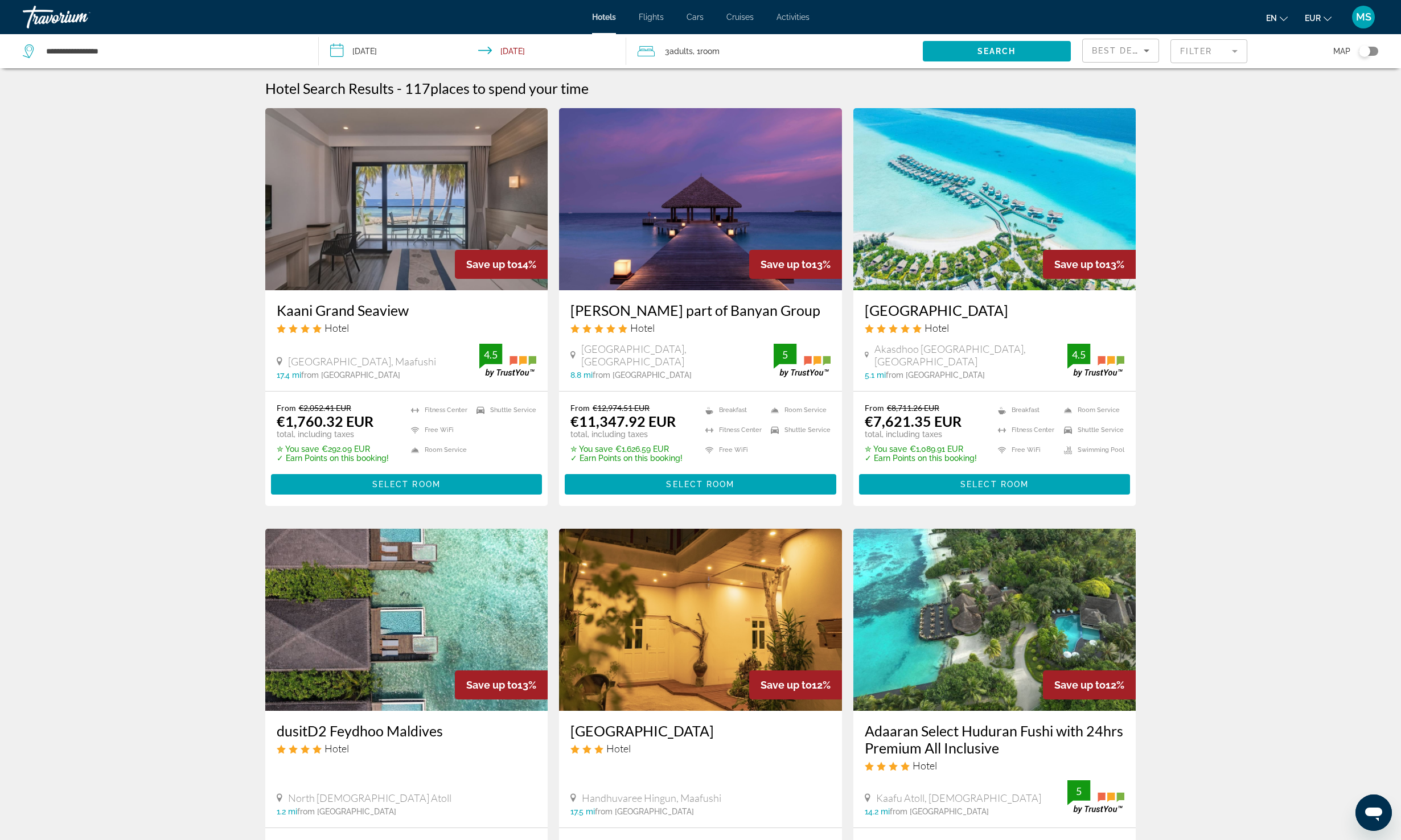
click at [1197, 57] on mat-form-field "Filter" at bounding box center [1209, 51] width 77 height 24
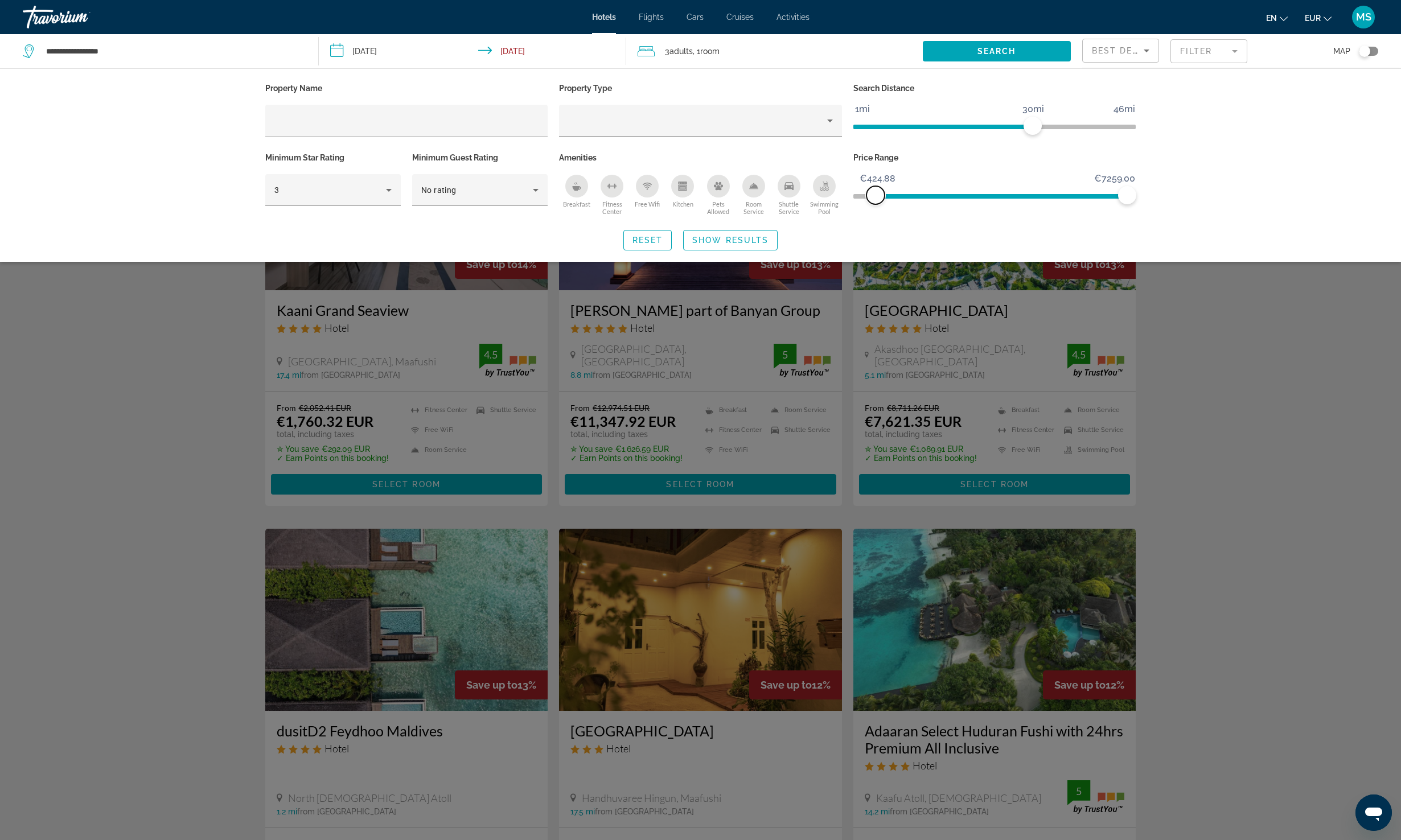
drag, startPoint x: 859, startPoint y: 196, endPoint x: 876, endPoint y: 201, distance: 17.7
click at [876, 201] on span "ngx-slider" at bounding box center [875, 195] width 18 height 18
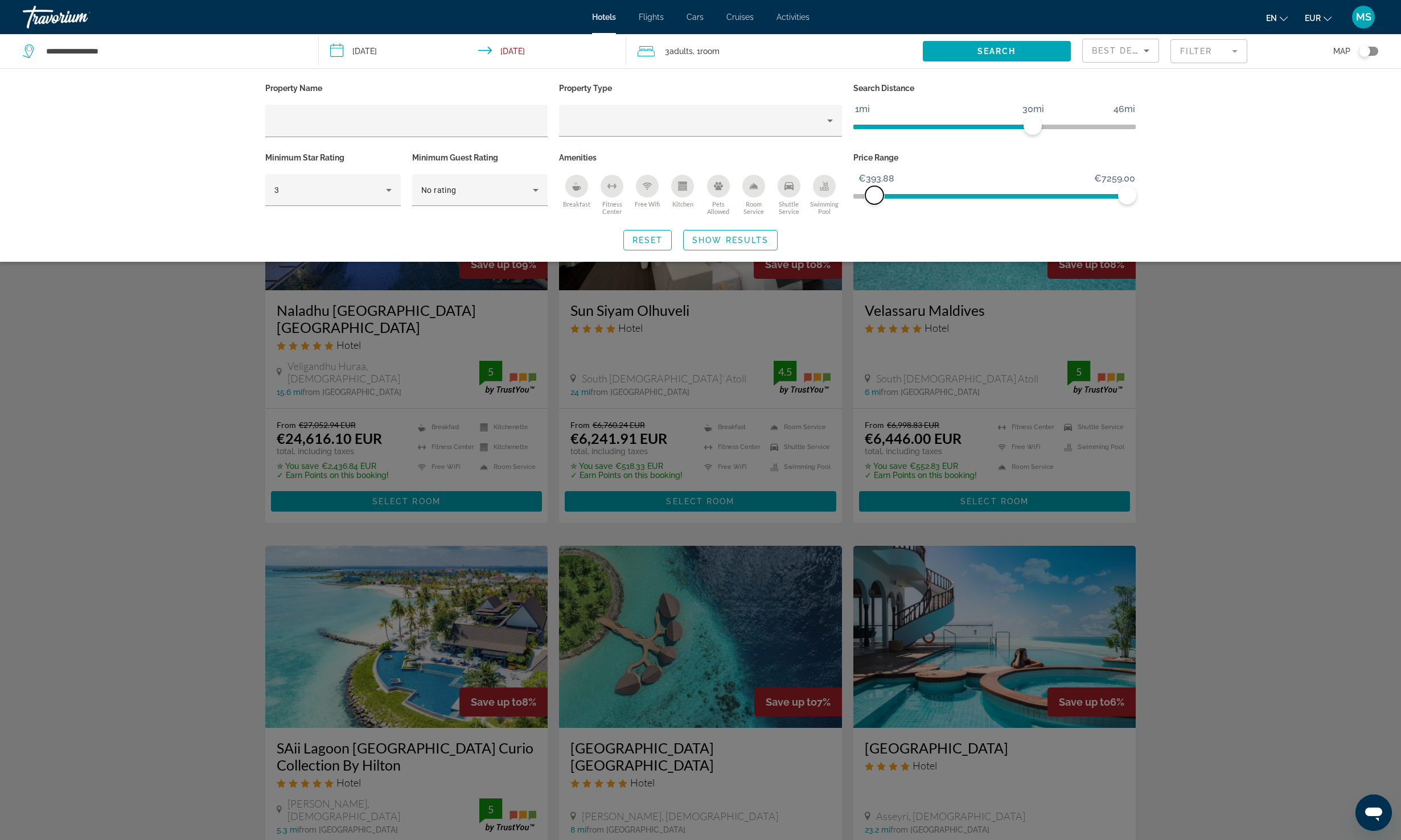
click at [875, 201] on span "ngx-slider" at bounding box center [875, 195] width 18 height 18
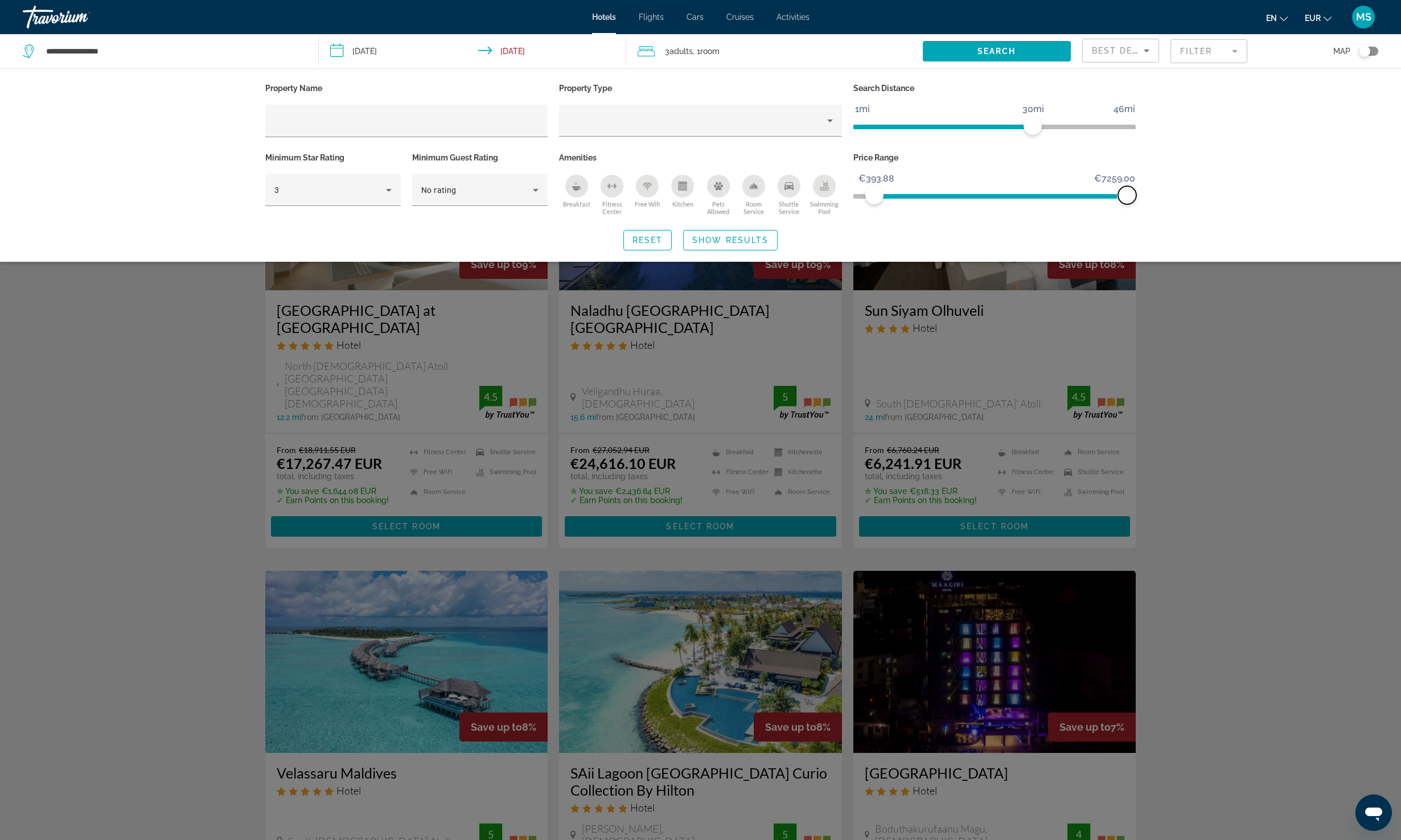
click at [1121, 188] on span "ngx-slider-max" at bounding box center [1127, 195] width 18 height 18
drag, startPoint x: 1125, startPoint y: 194, endPoint x: 910, endPoint y: 202, distance: 215.1
click at [910, 202] on span "ngx-slider-max" at bounding box center [910, 195] width 18 height 18
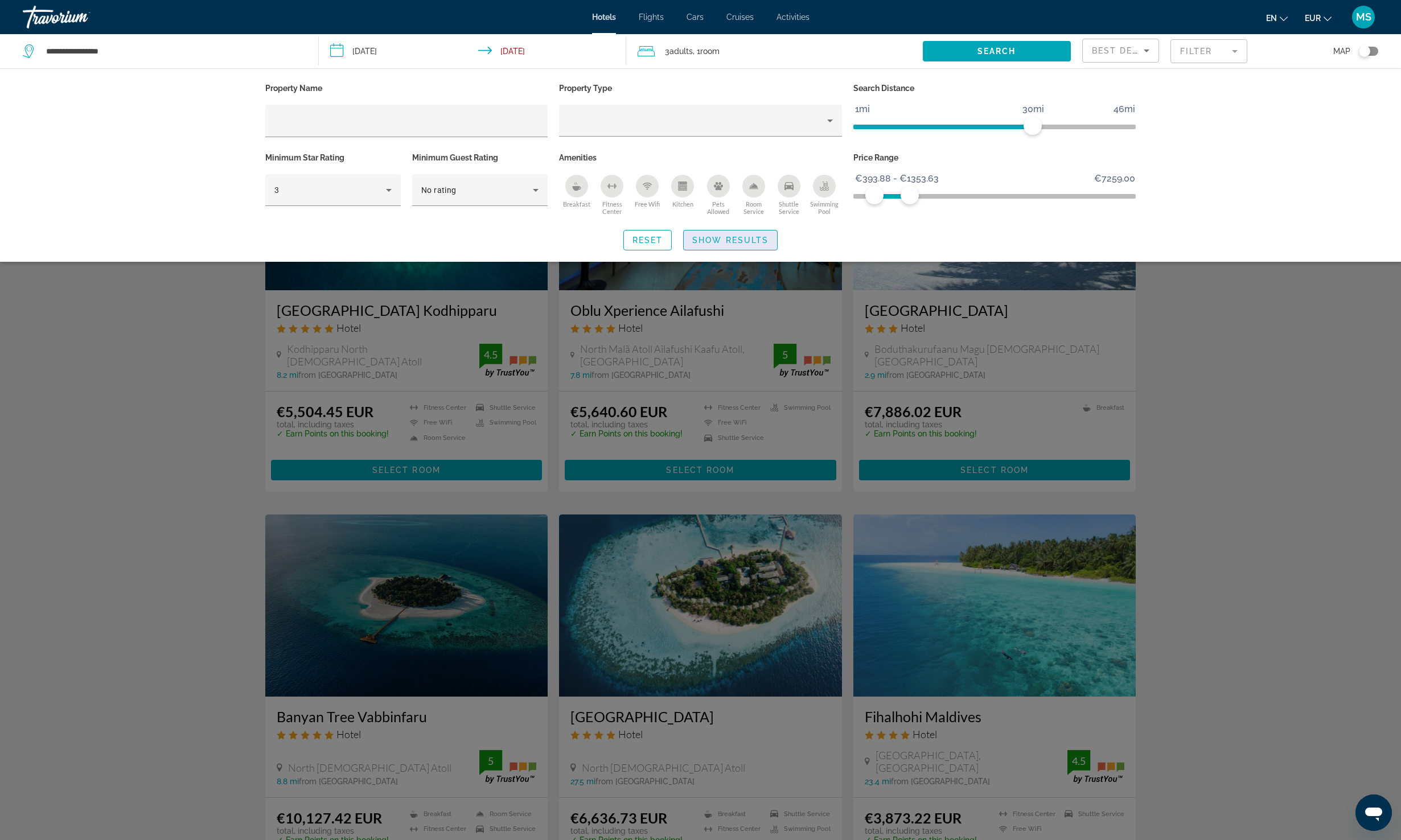
click at [762, 232] on span "Search widget" at bounding box center [730, 240] width 93 height 28
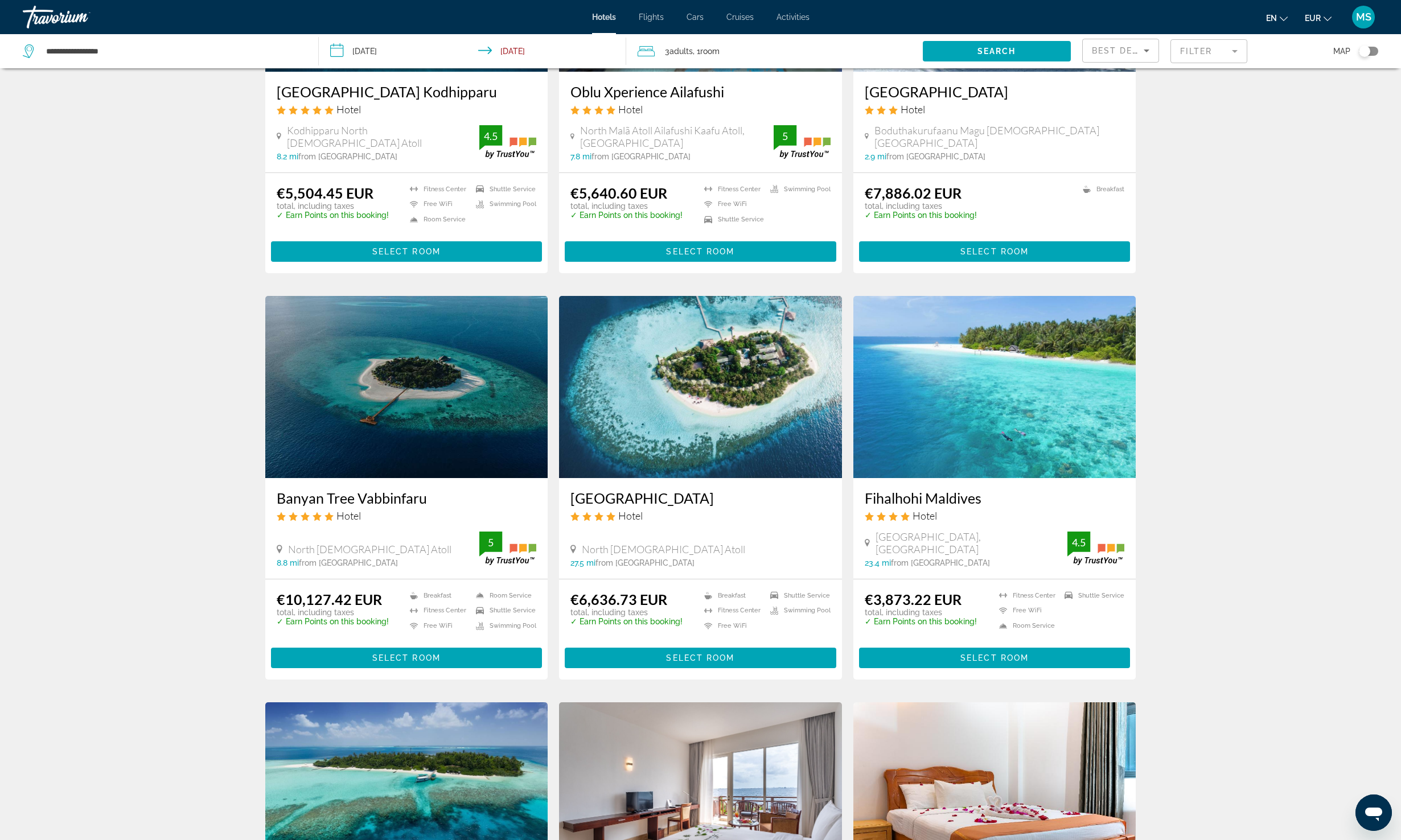
scroll to position [362, 0]
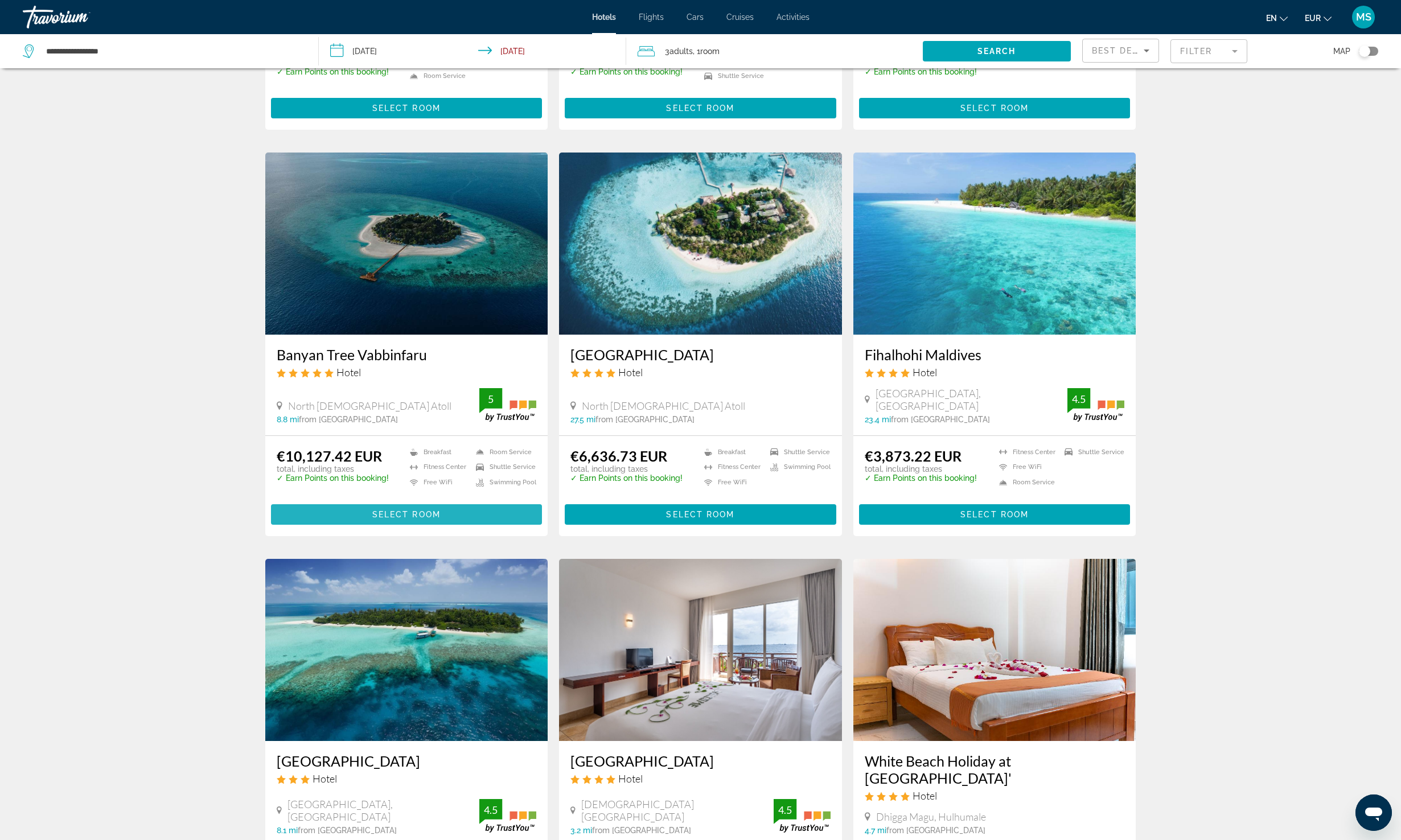
click at [431, 512] on span "Select Room" at bounding box center [406, 514] width 68 height 9
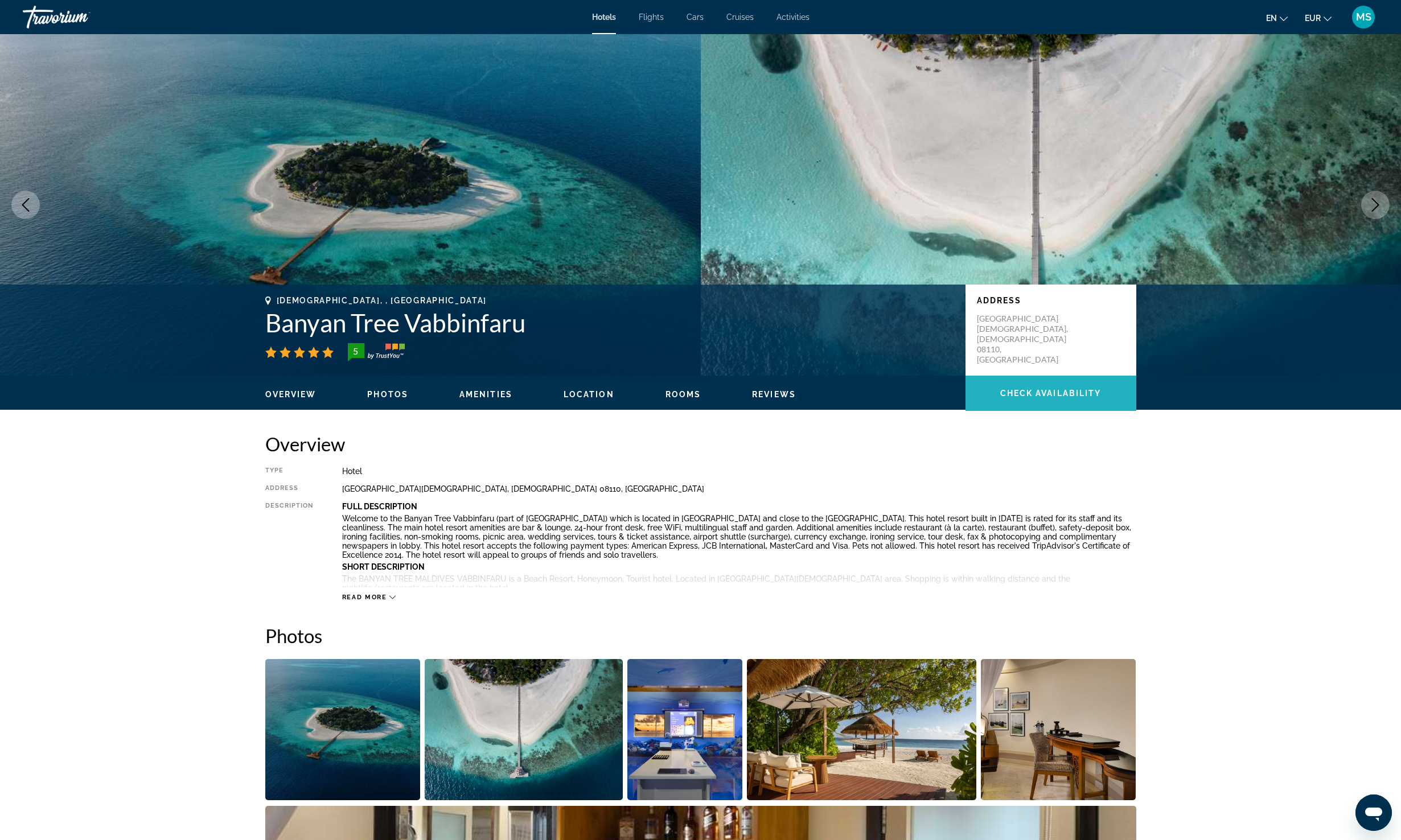
click at [1071, 393] on span "Check Availability" at bounding box center [1050, 393] width 101 height 9
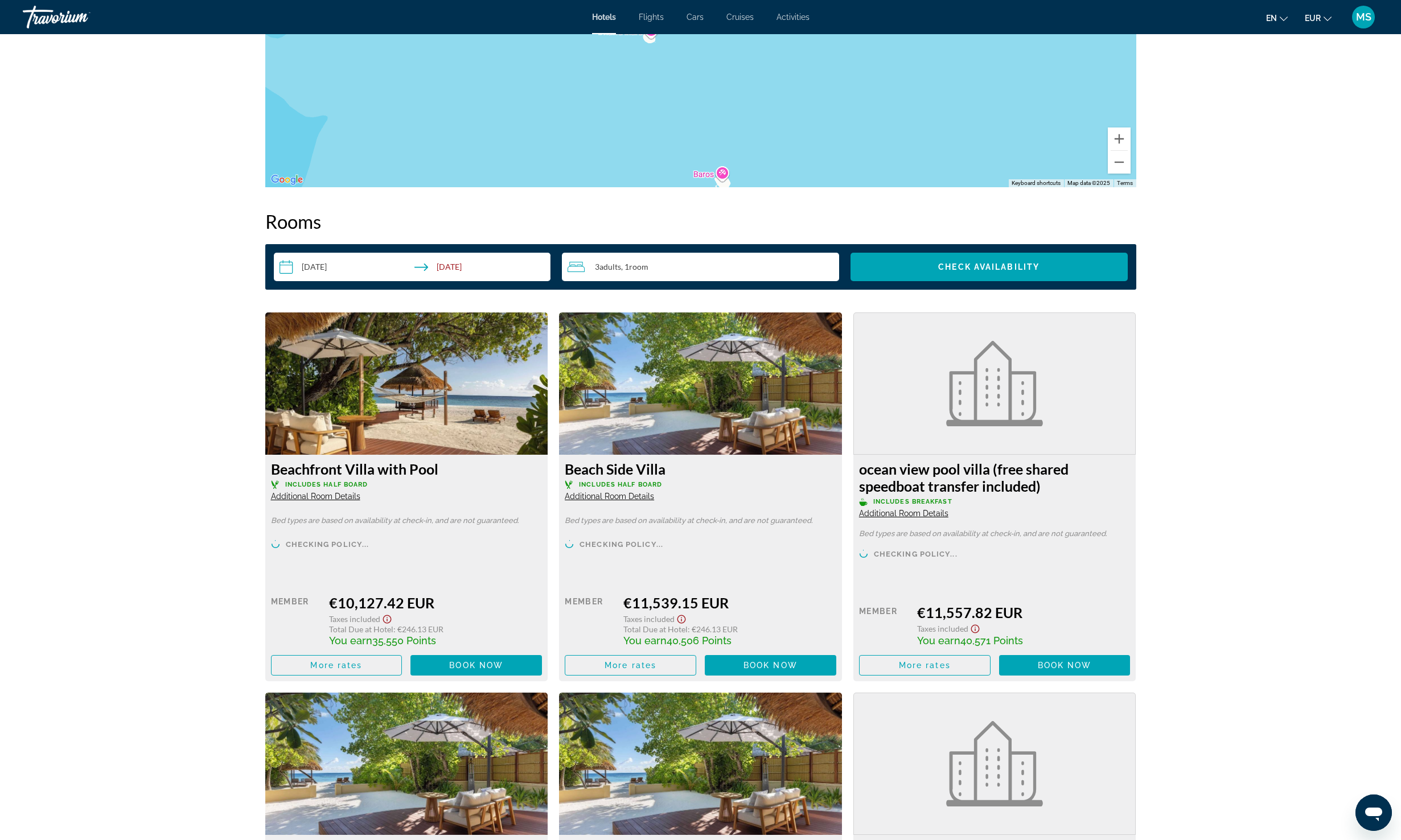
scroll to position [1295, 0]
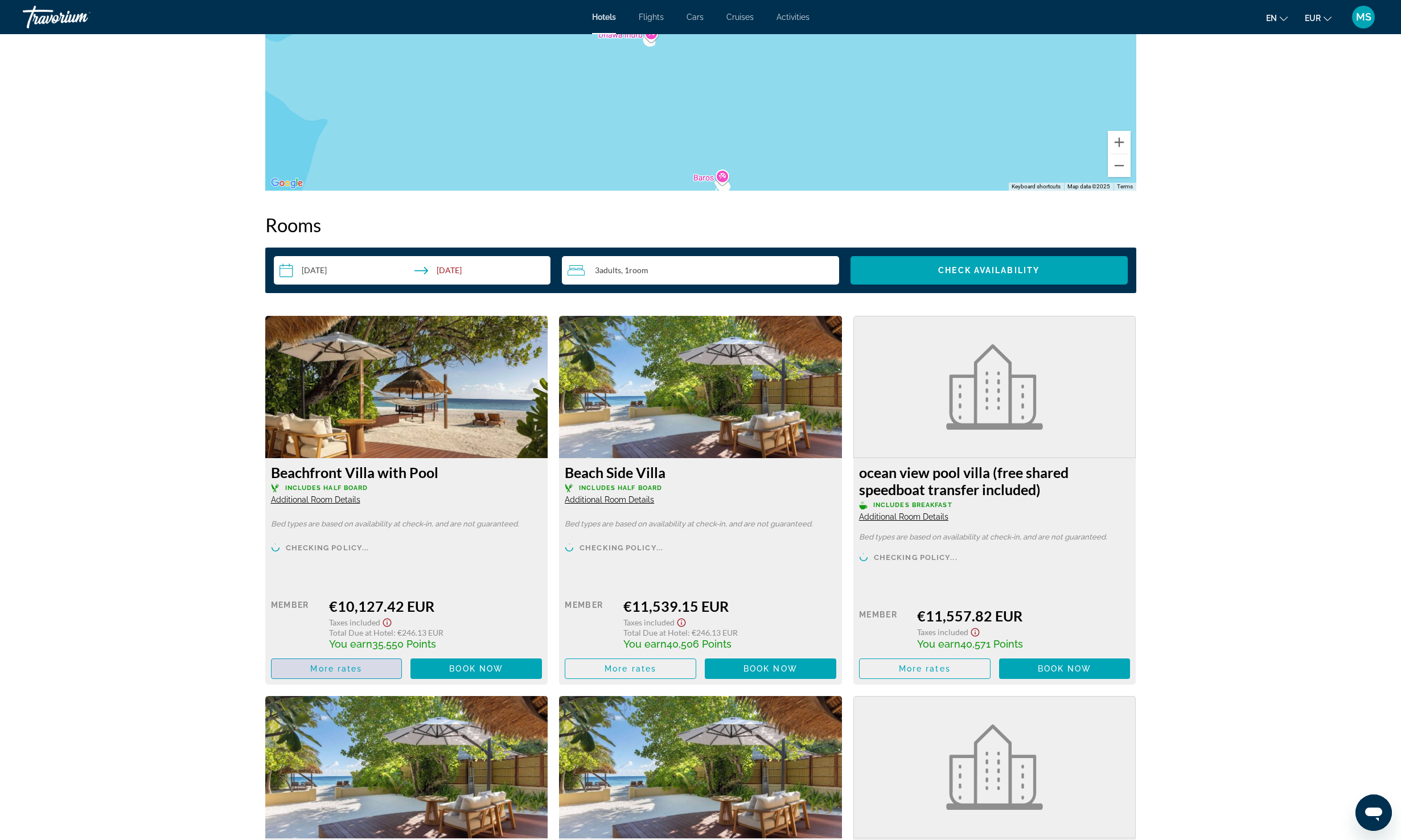
click at [323, 671] on span "More rates" at bounding box center [336, 668] width 52 height 9
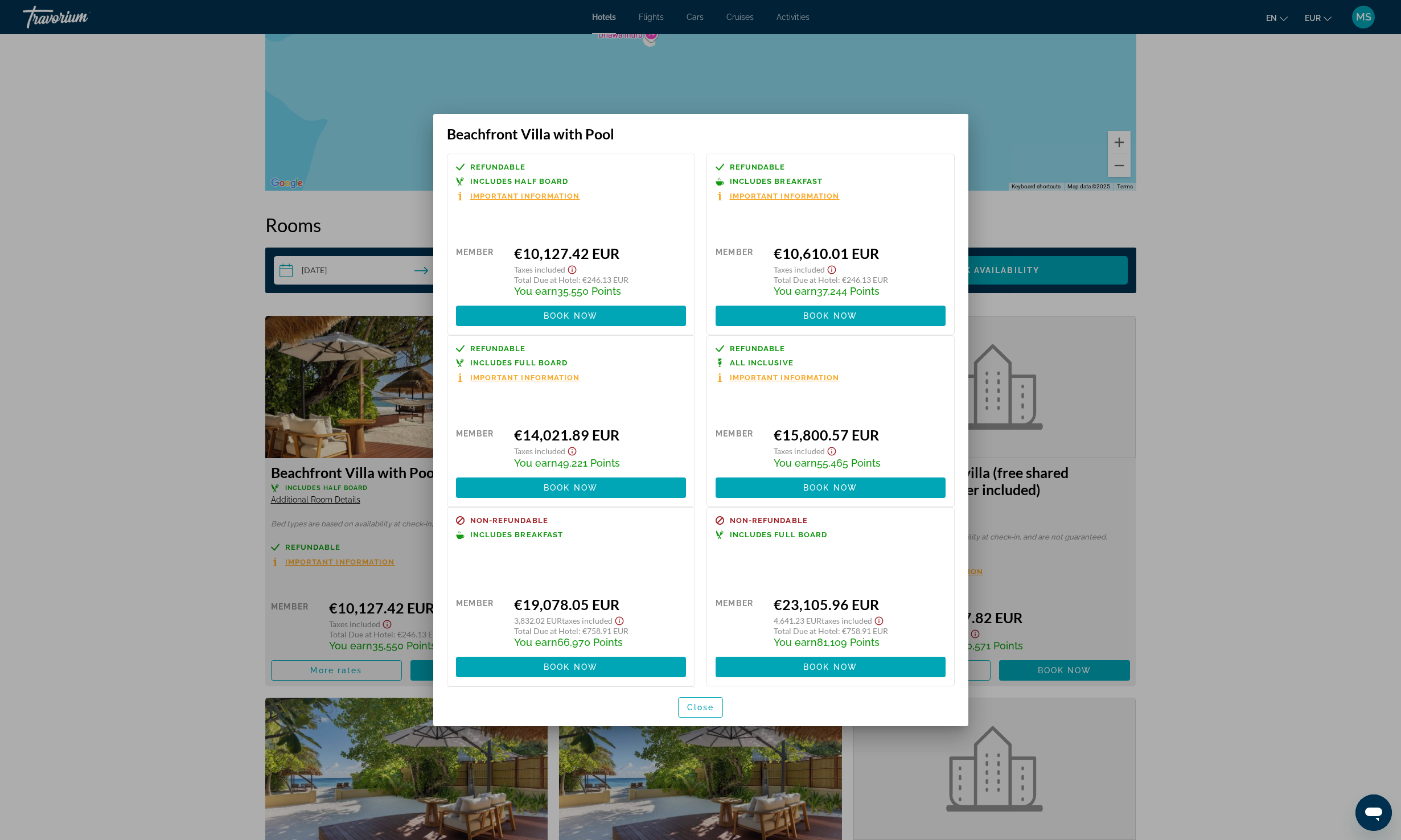
click at [203, 649] on div at bounding box center [700, 420] width 1401 height 840
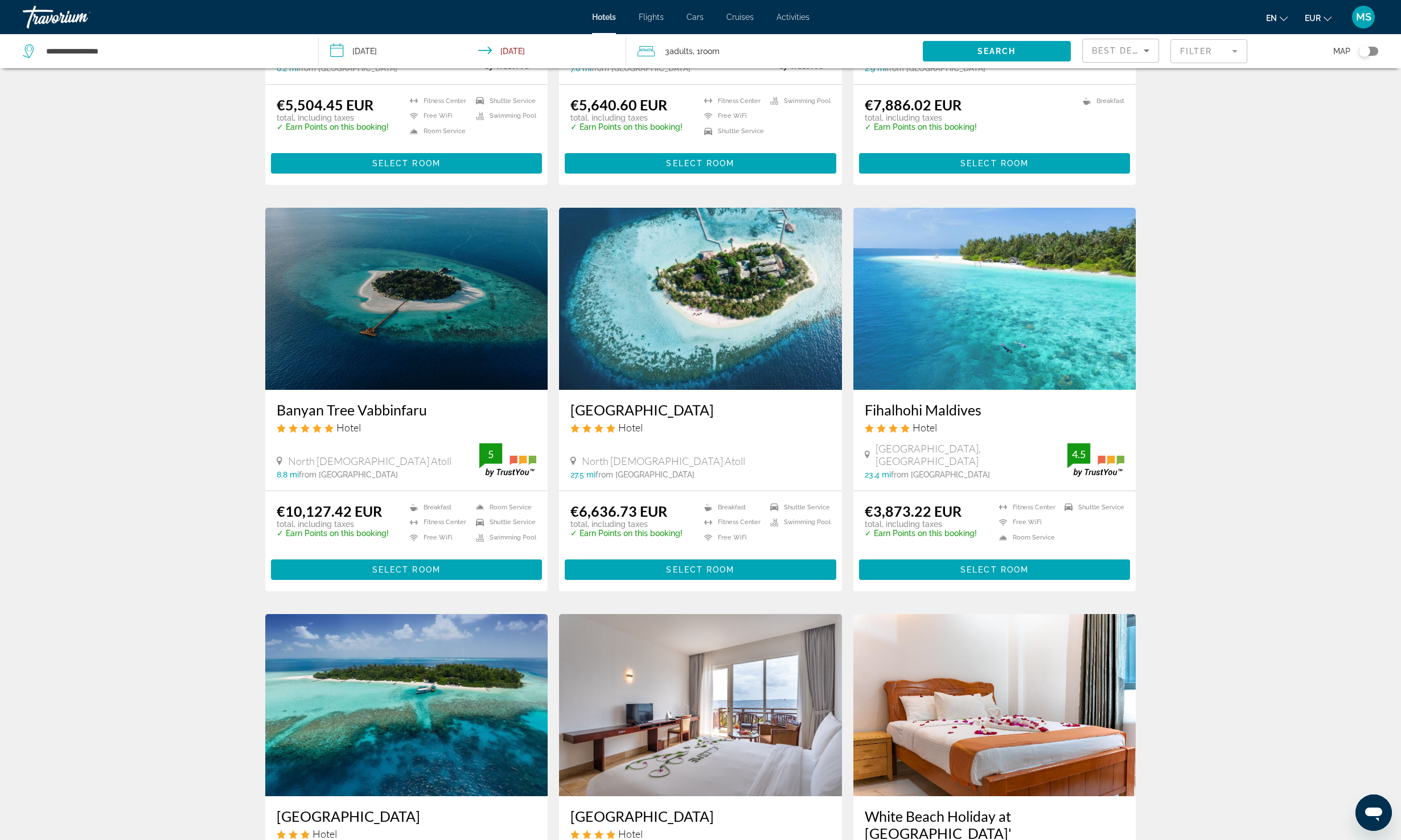
scroll to position [297, 0]
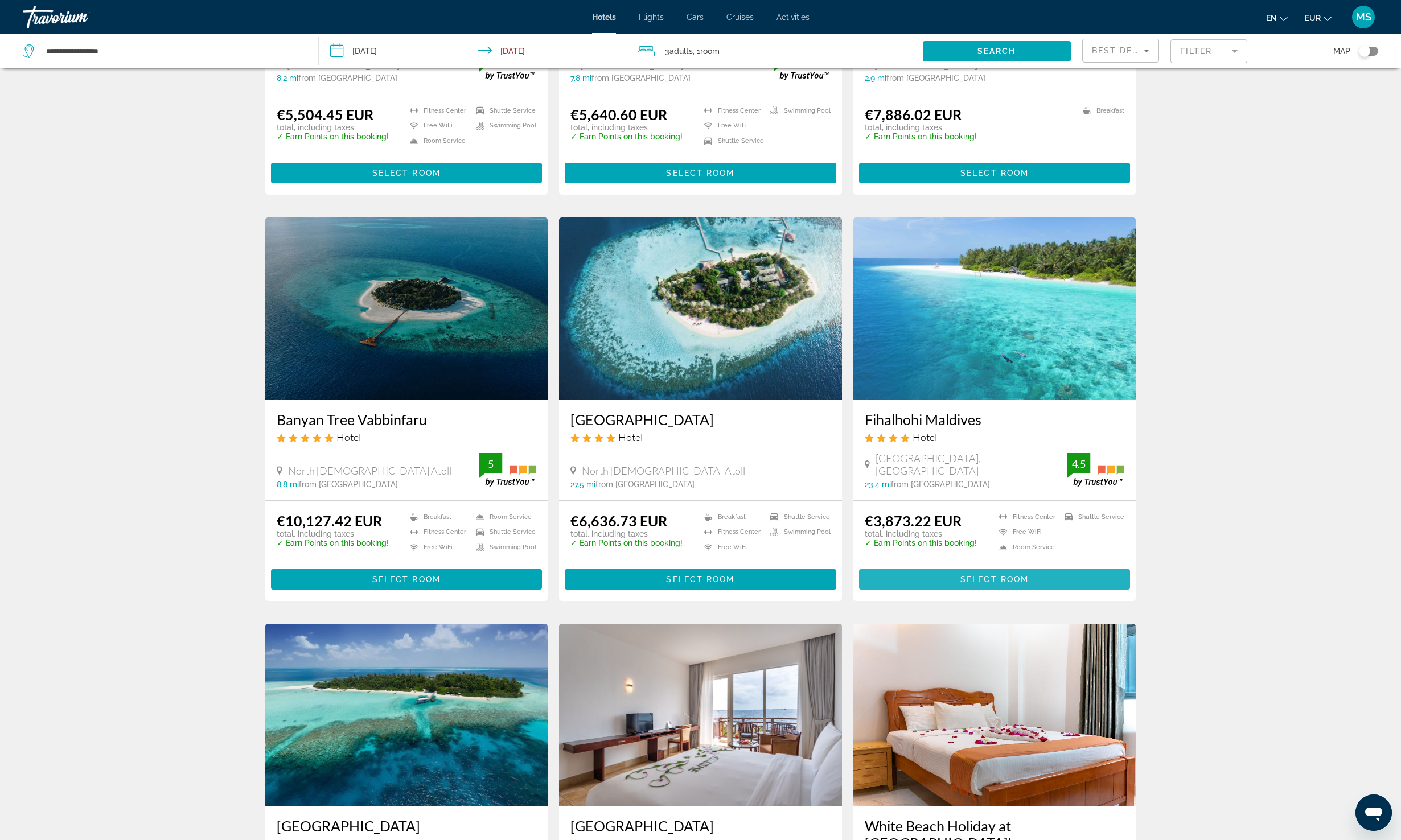
click at [959, 582] on span "Main content" at bounding box center [995, 580] width 272 height 28
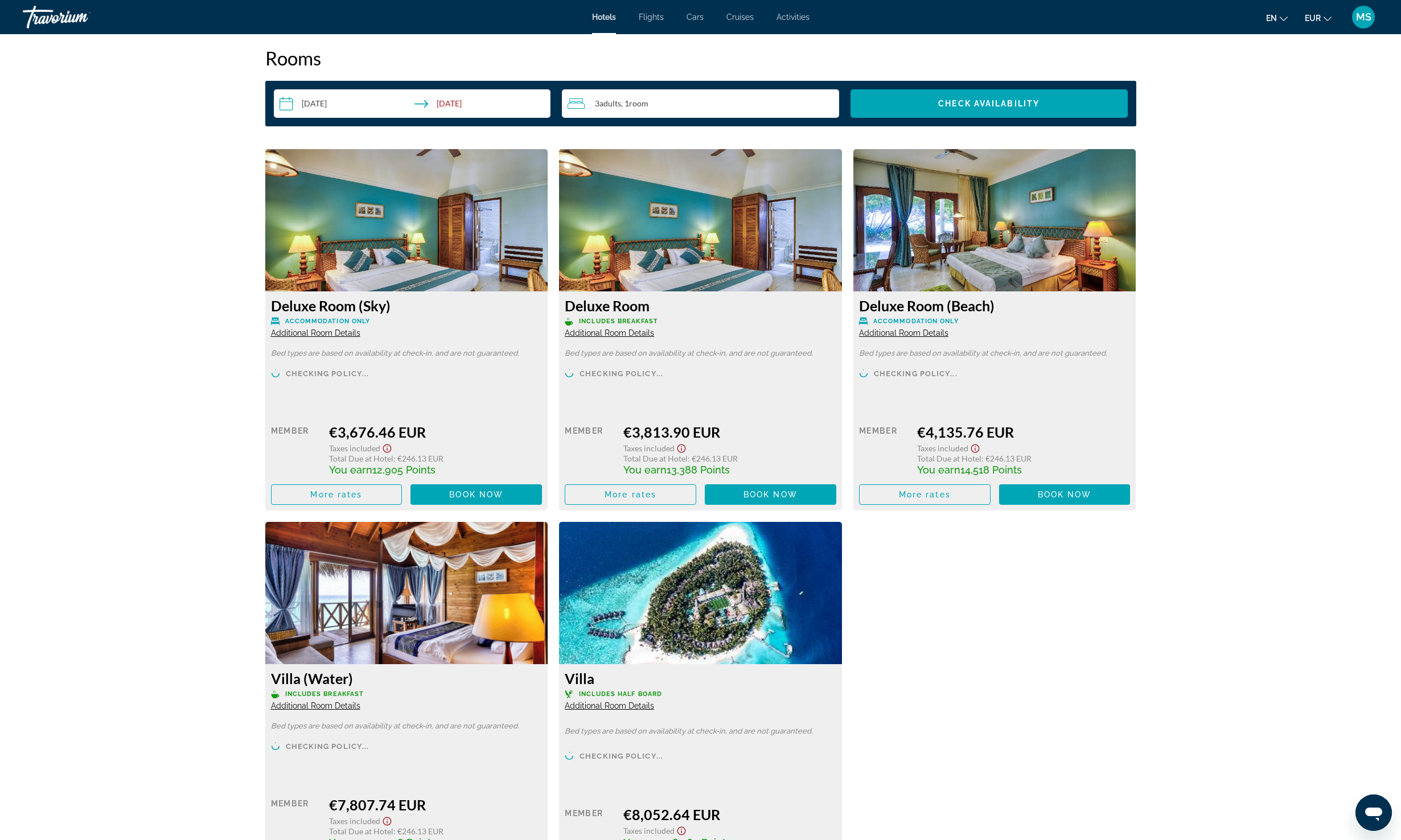
scroll to position [1448, 0]
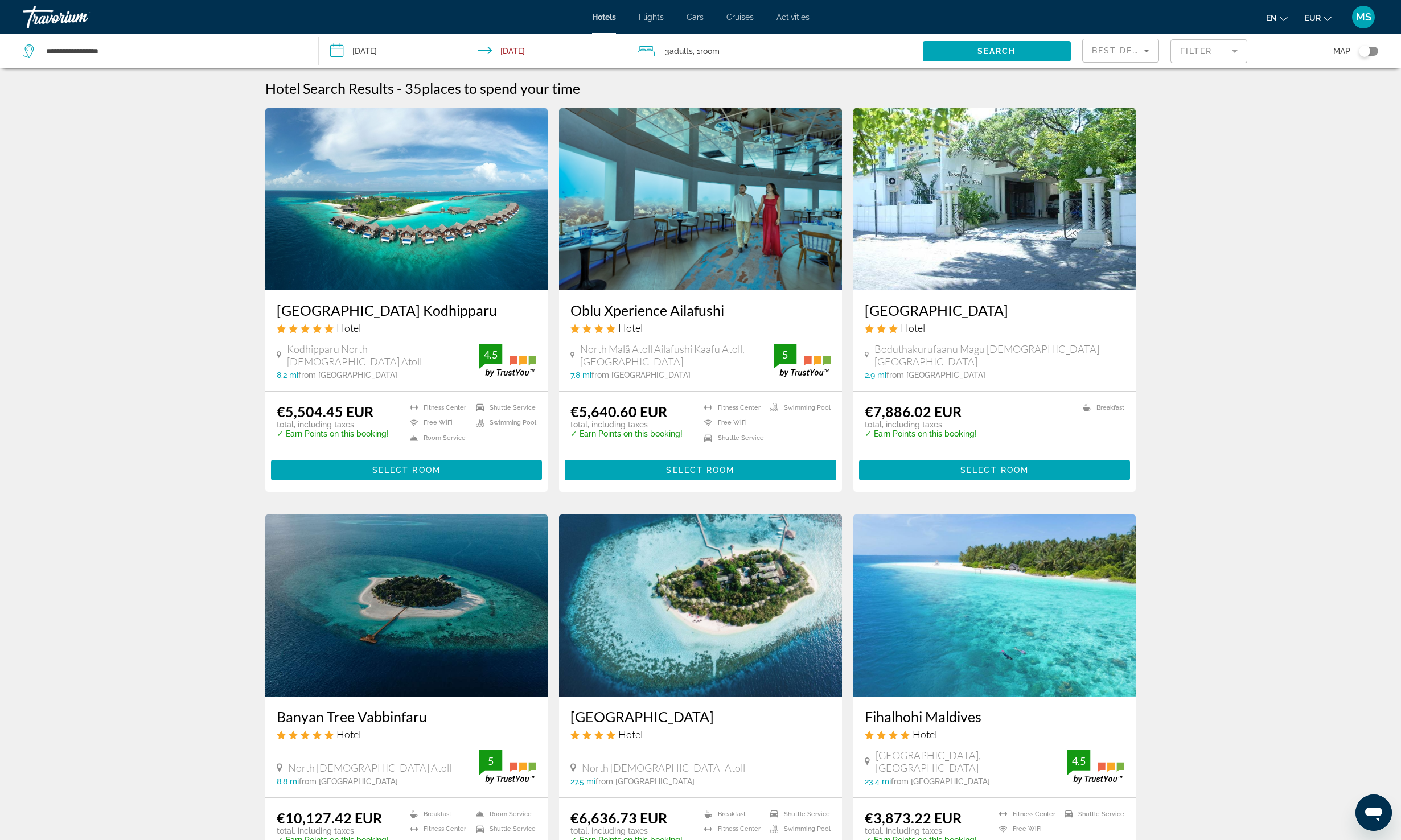
click at [1103, 54] on span "Best Deals" at bounding box center [1121, 50] width 59 height 9
click at [1123, 132] on span "Highest Quality Rating" at bounding box center [1120, 146] width 57 height 28
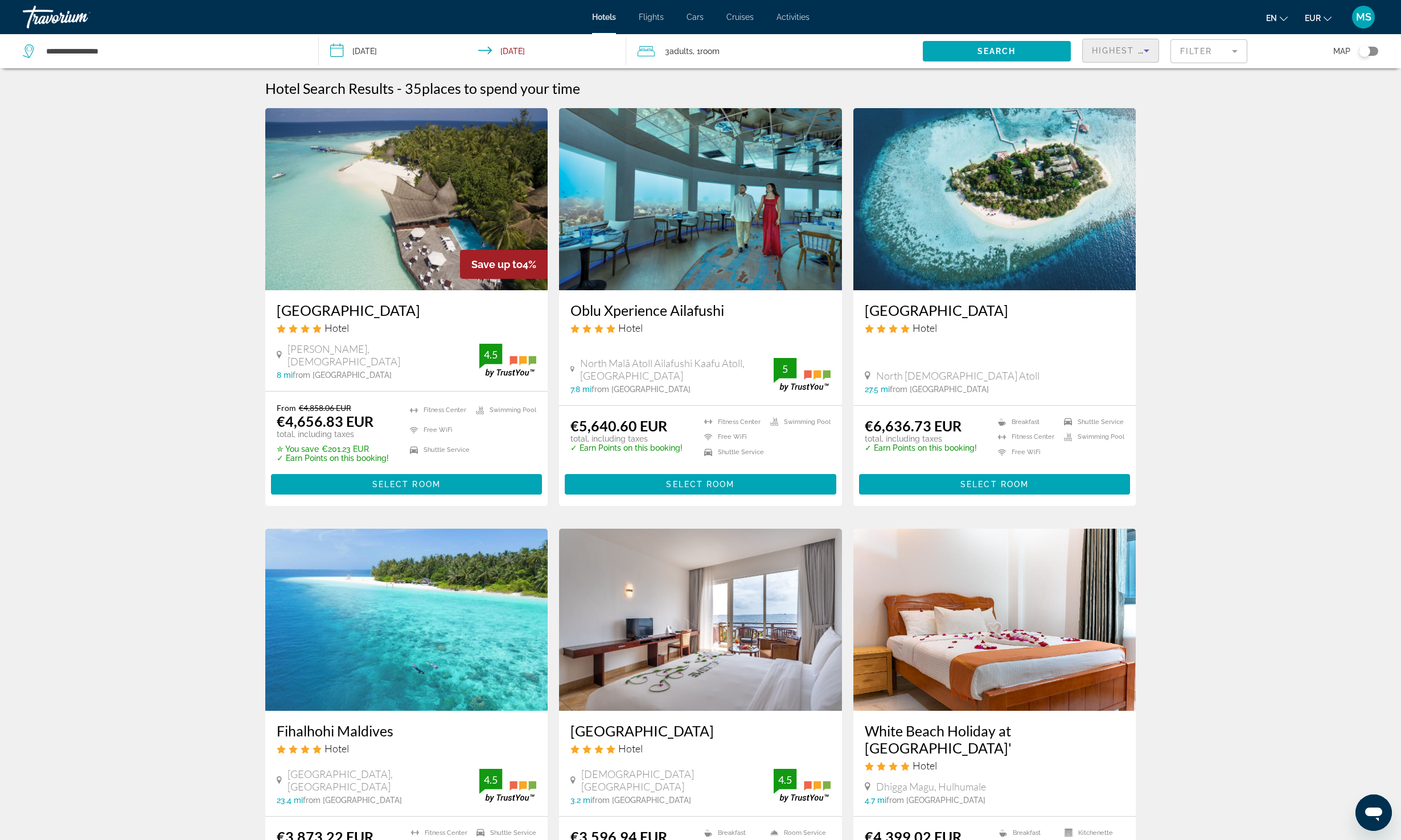
click at [1118, 49] on span "Highest Quality Rating" at bounding box center [1155, 50] width 127 height 9
click at [1123, 90] on mat-option "Best Deals" at bounding box center [1121, 81] width 76 height 28
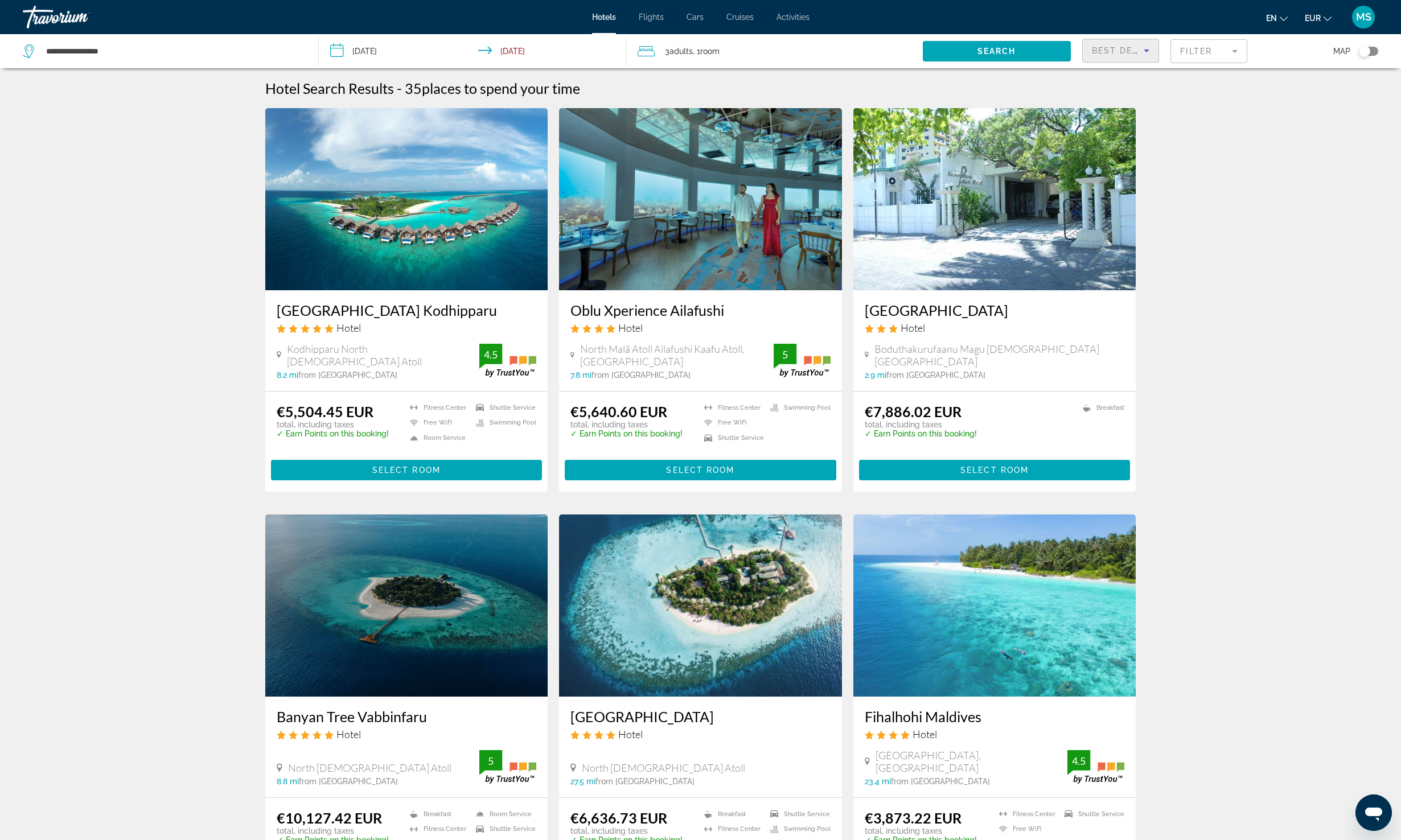
click at [607, 27] on div "Hotels Flights Cars Cruises Activities Hotels Flights Cars Cruises Activities e…" at bounding box center [700, 17] width 1401 height 30
click at [608, 14] on span "Hotels" at bounding box center [604, 17] width 24 height 9
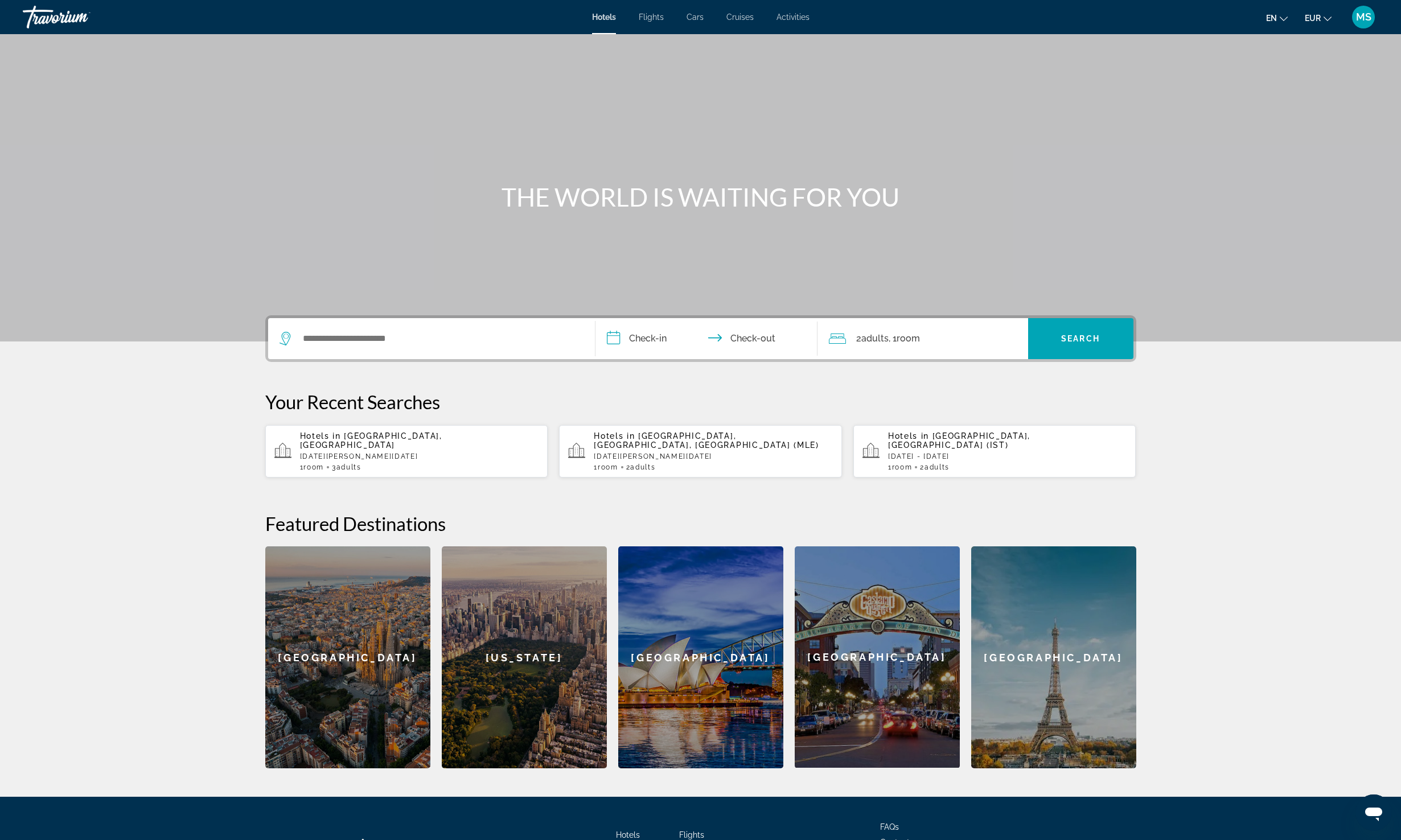
click at [676, 463] on div "1 Room rooms 2 Adult Adults" at bounding box center [713, 467] width 239 height 8
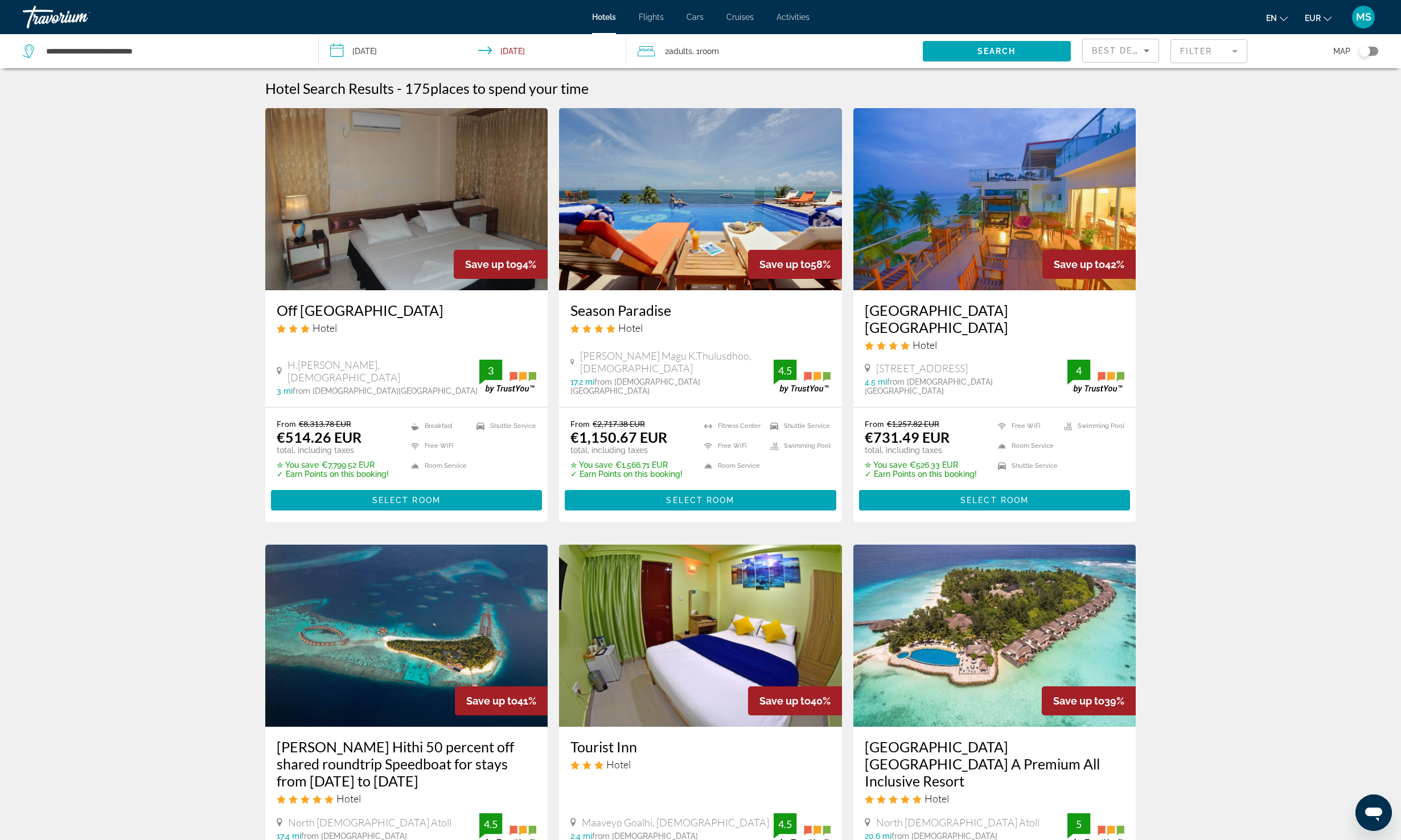
click at [1138, 52] on span "Best Deals" at bounding box center [1121, 50] width 59 height 9
click at [1138, 52] on div at bounding box center [700, 420] width 1401 height 840
click at [1186, 54] on mat-form-field "Filter" at bounding box center [1209, 51] width 77 height 24
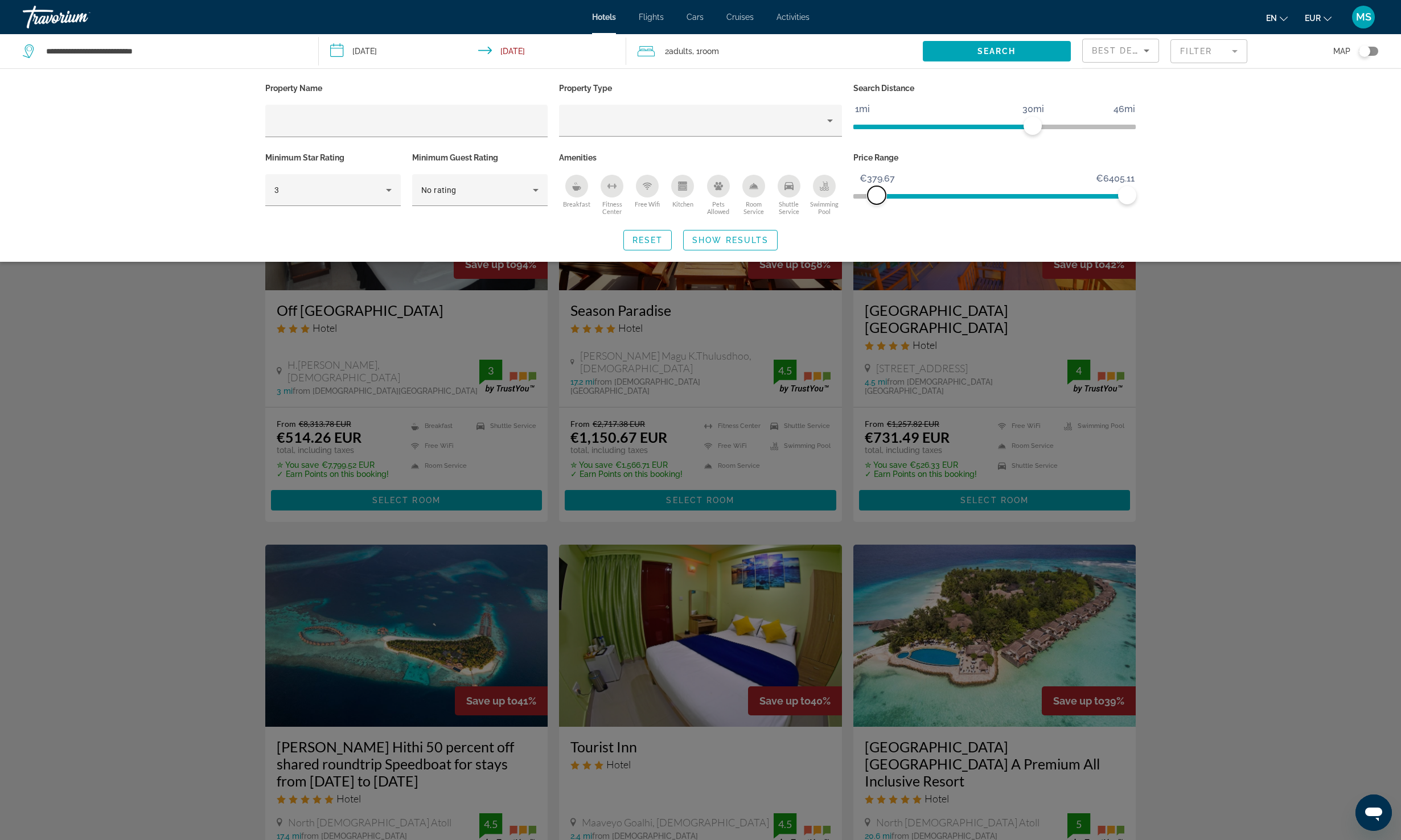
drag, startPoint x: 860, startPoint y: 195, endPoint x: 877, endPoint y: 198, distance: 17.3
click at [877, 198] on span "ngx-slider" at bounding box center [877, 195] width 18 height 18
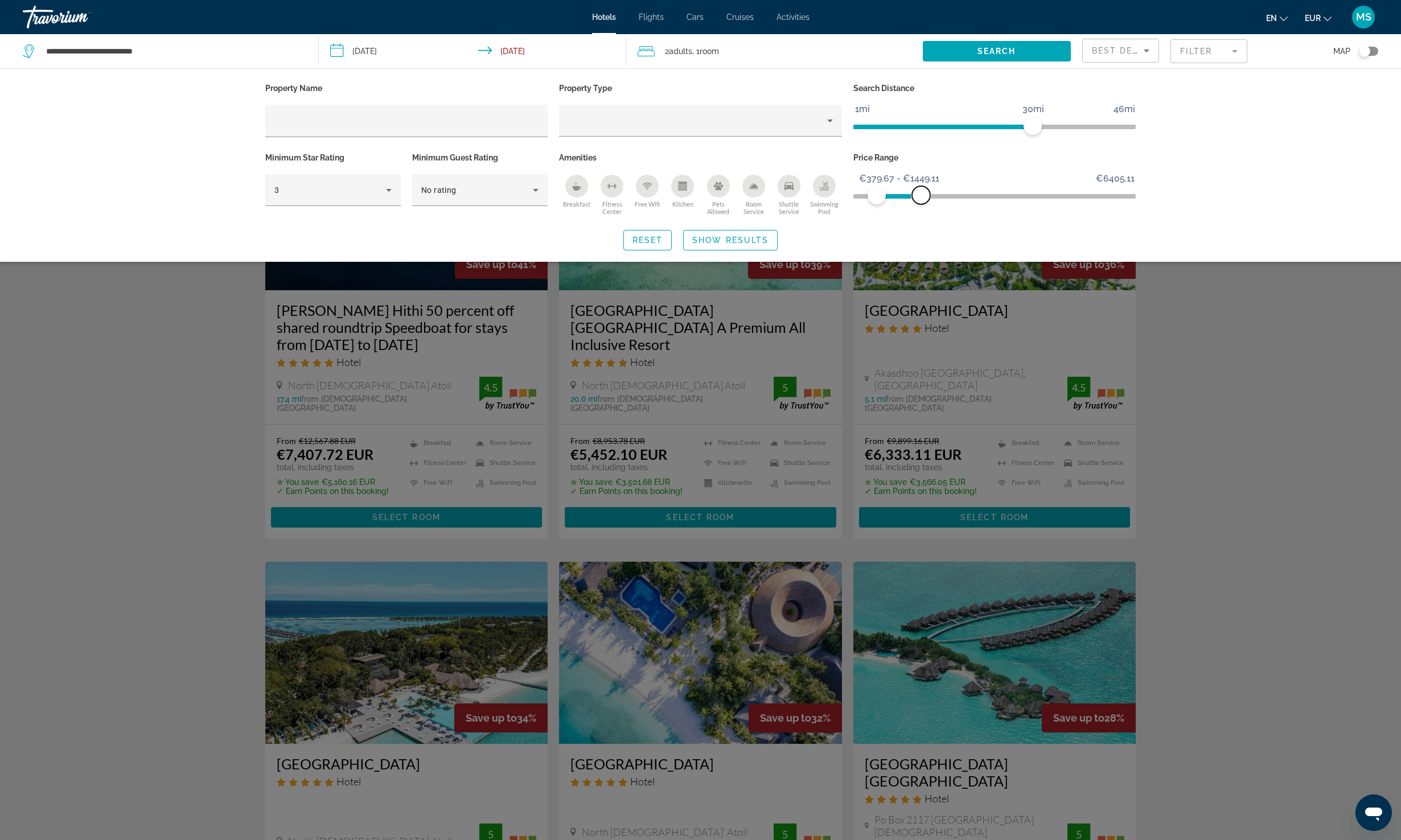
drag, startPoint x: 1127, startPoint y: 194, endPoint x: 921, endPoint y: 195, distance: 206.0
click at [921, 195] on span "ngx-slider-max" at bounding box center [921, 195] width 18 height 18
drag, startPoint x: 921, startPoint y: 195, endPoint x: 910, endPoint y: 196, distance: 11.0
click at [910, 196] on span "ngx-slider-max" at bounding box center [910, 195] width 18 height 18
click at [739, 245] on span "Search widget" at bounding box center [730, 240] width 93 height 28
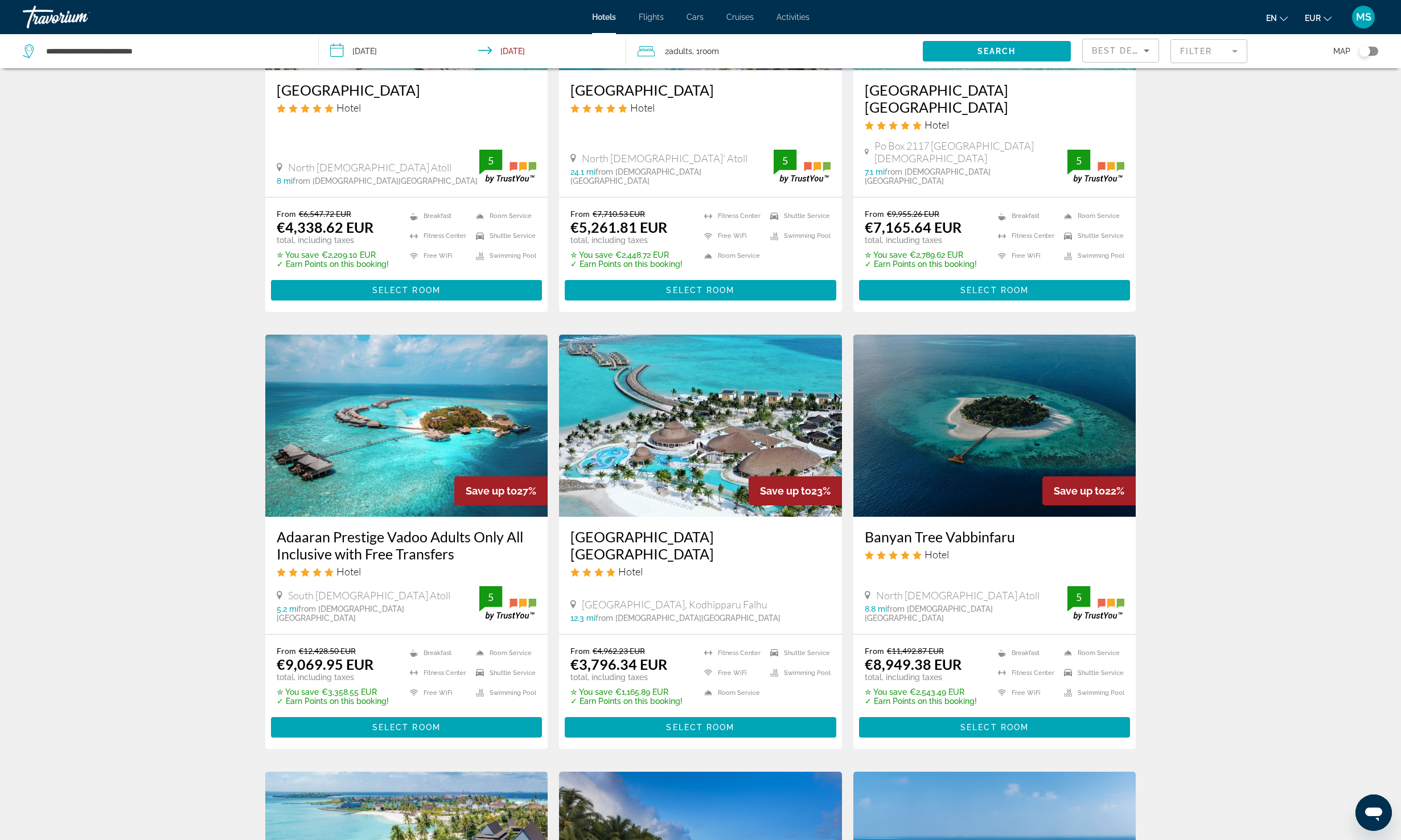
scroll to position [673, 0]
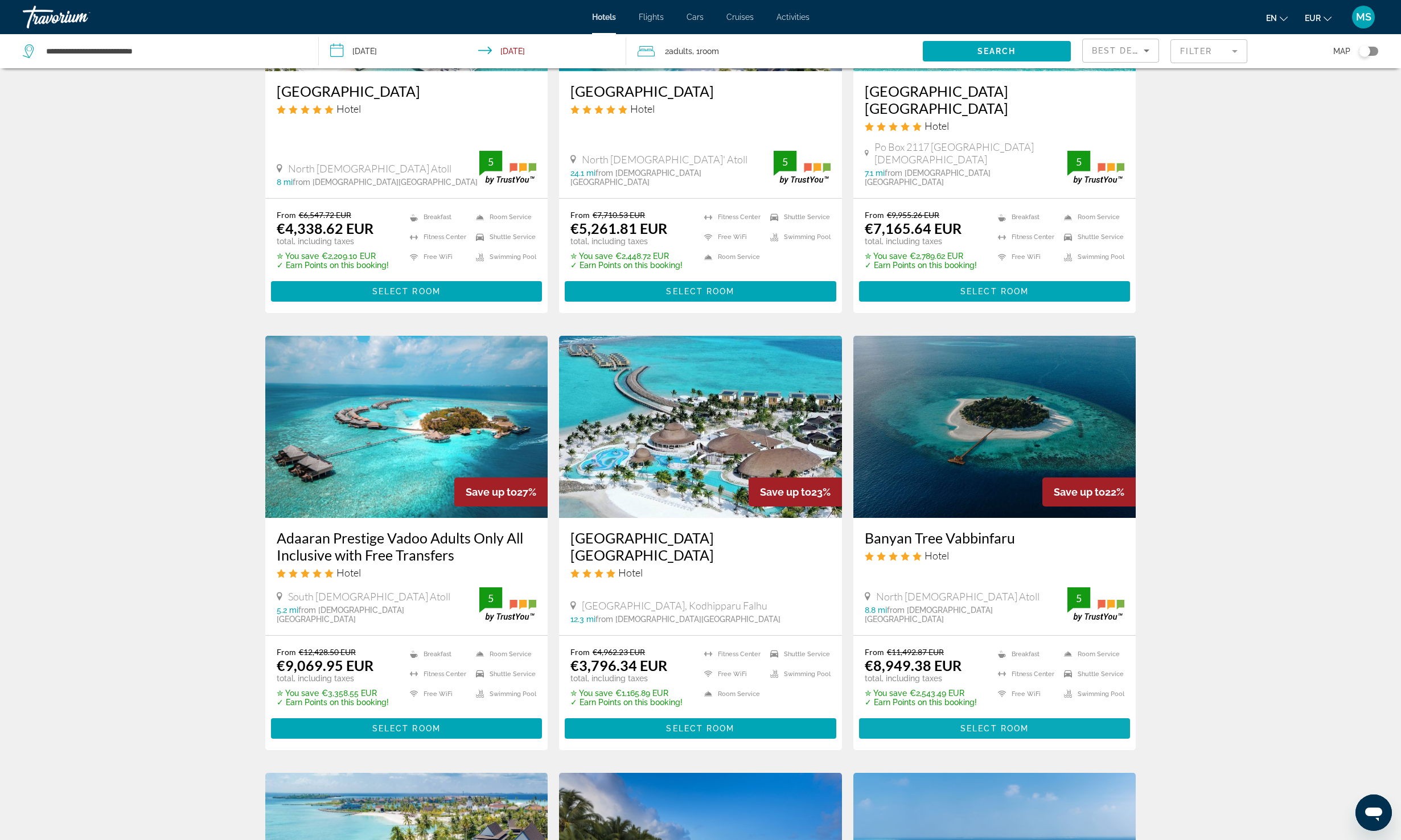
click at [987, 724] on span "Select Room" at bounding box center [994, 728] width 68 height 9
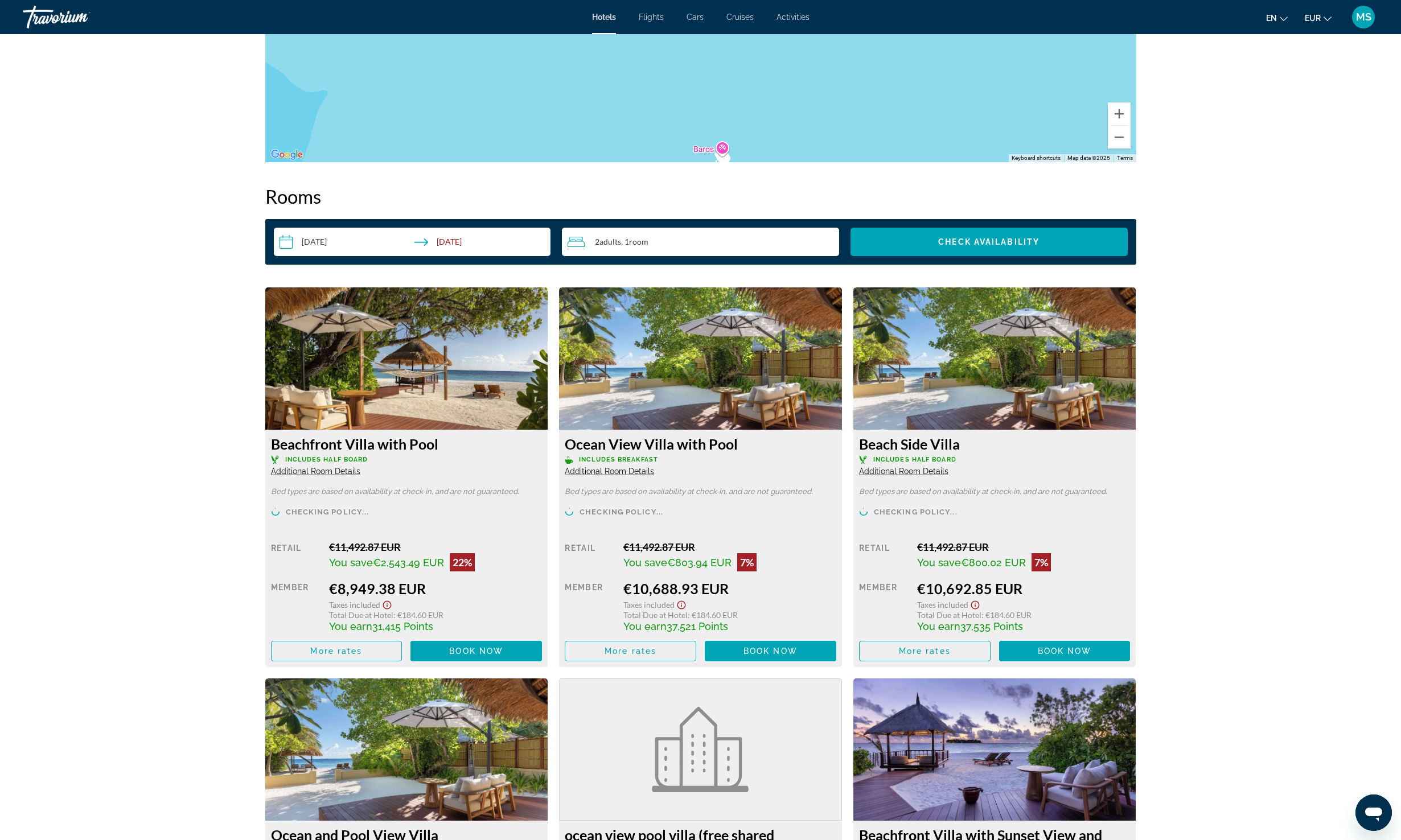
scroll to position [1326, 0]
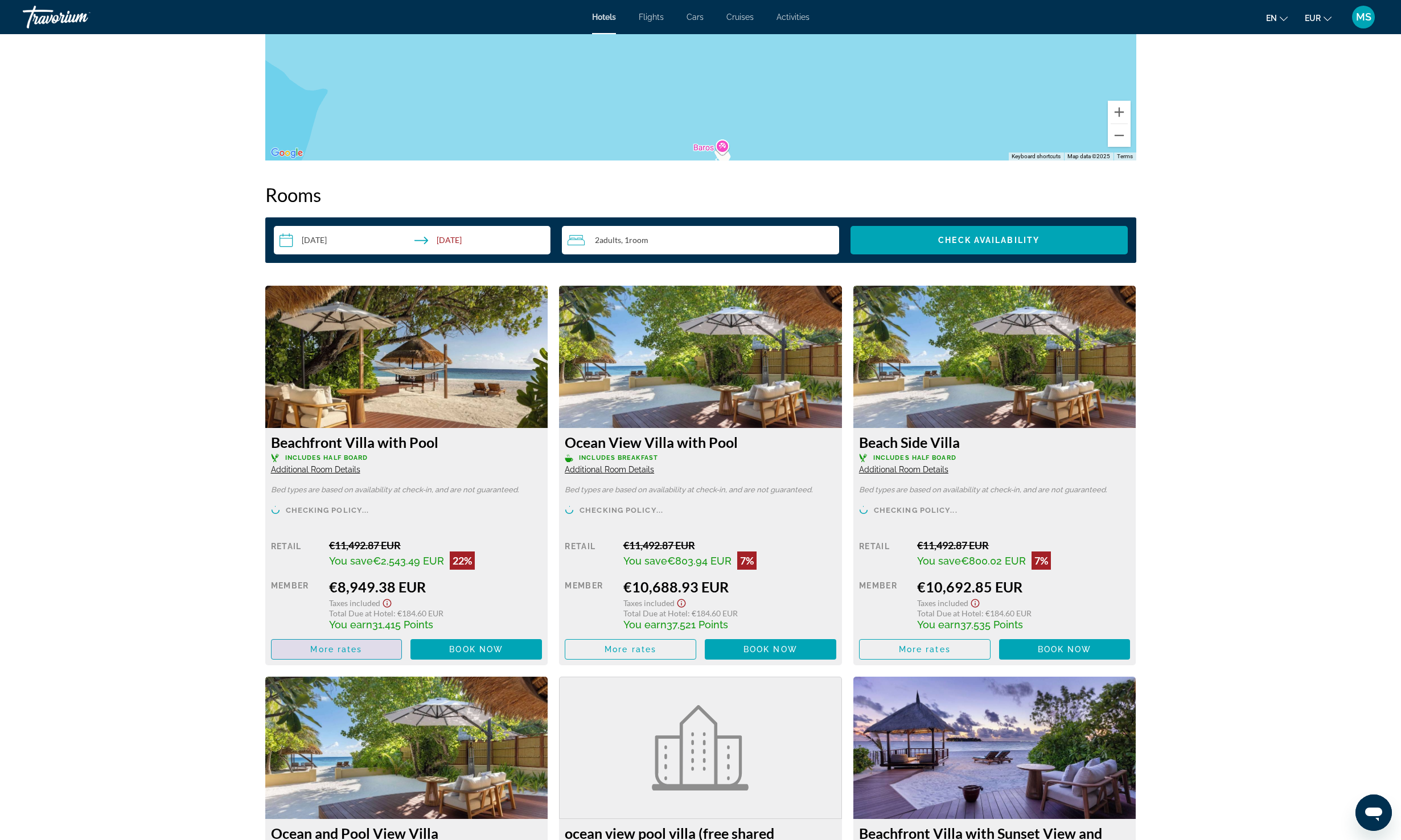
click at [285, 655] on span "Main content" at bounding box center [336, 650] width 130 height 28
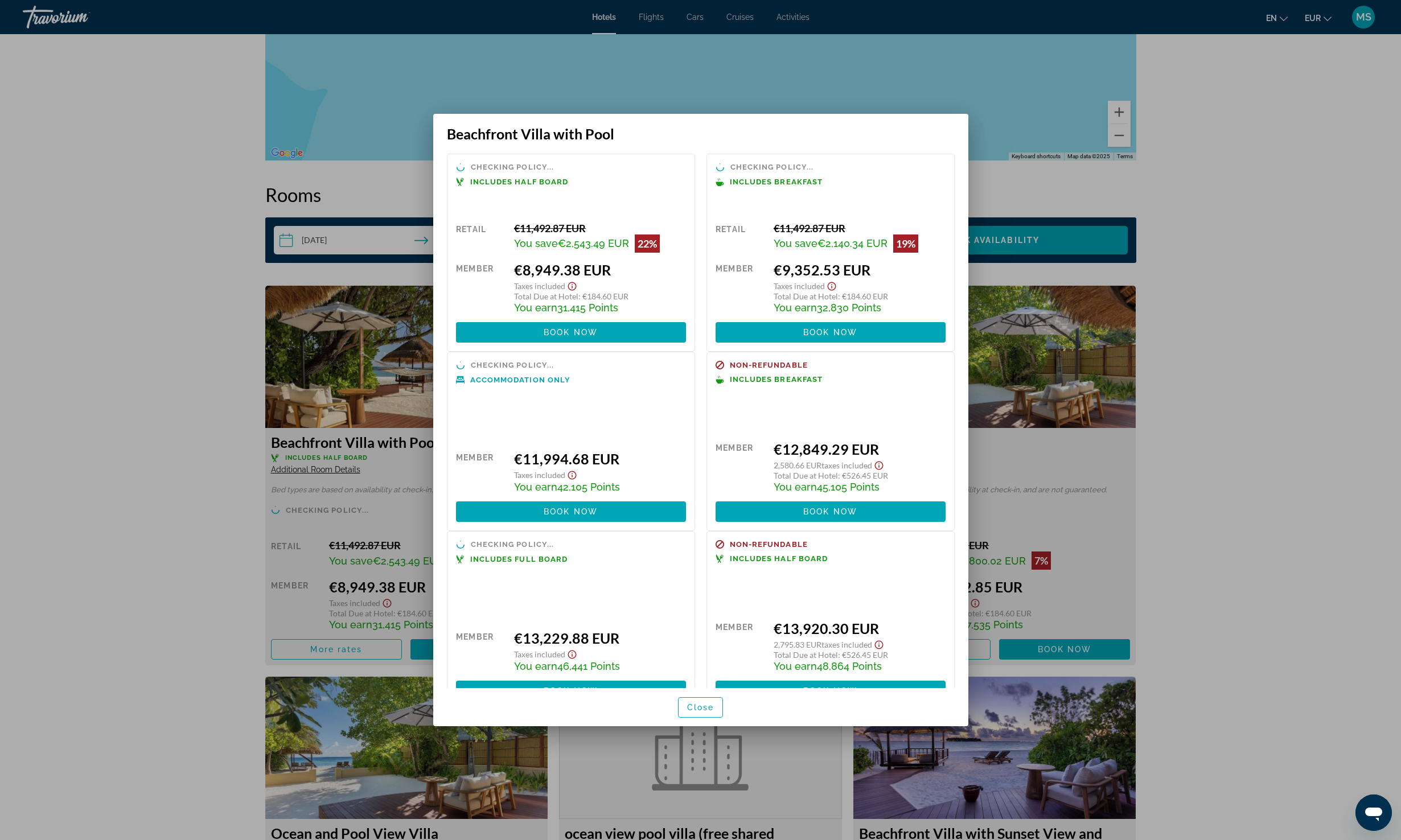
click at [114, 472] on div at bounding box center [700, 420] width 1401 height 840
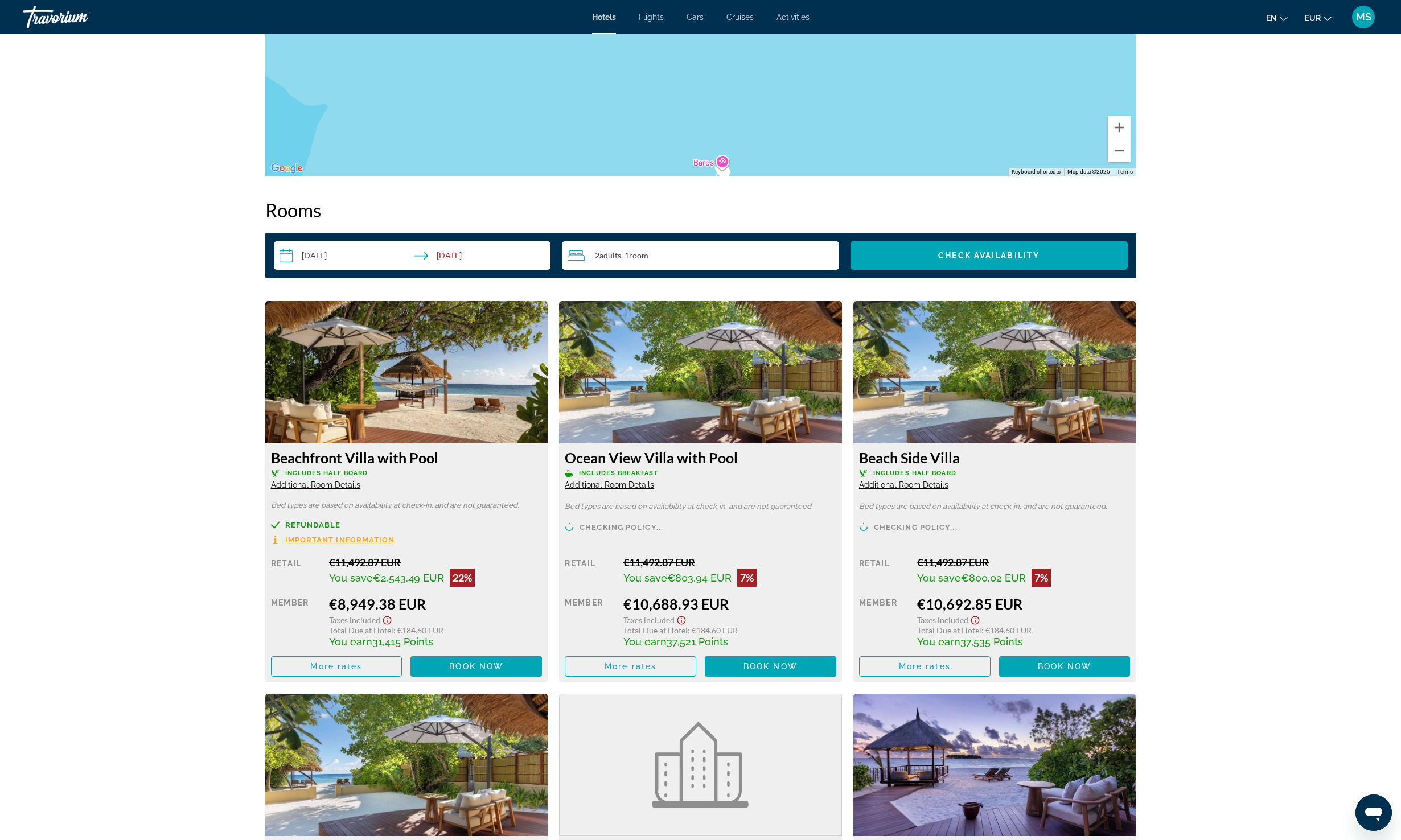
scroll to position [1311, 0]
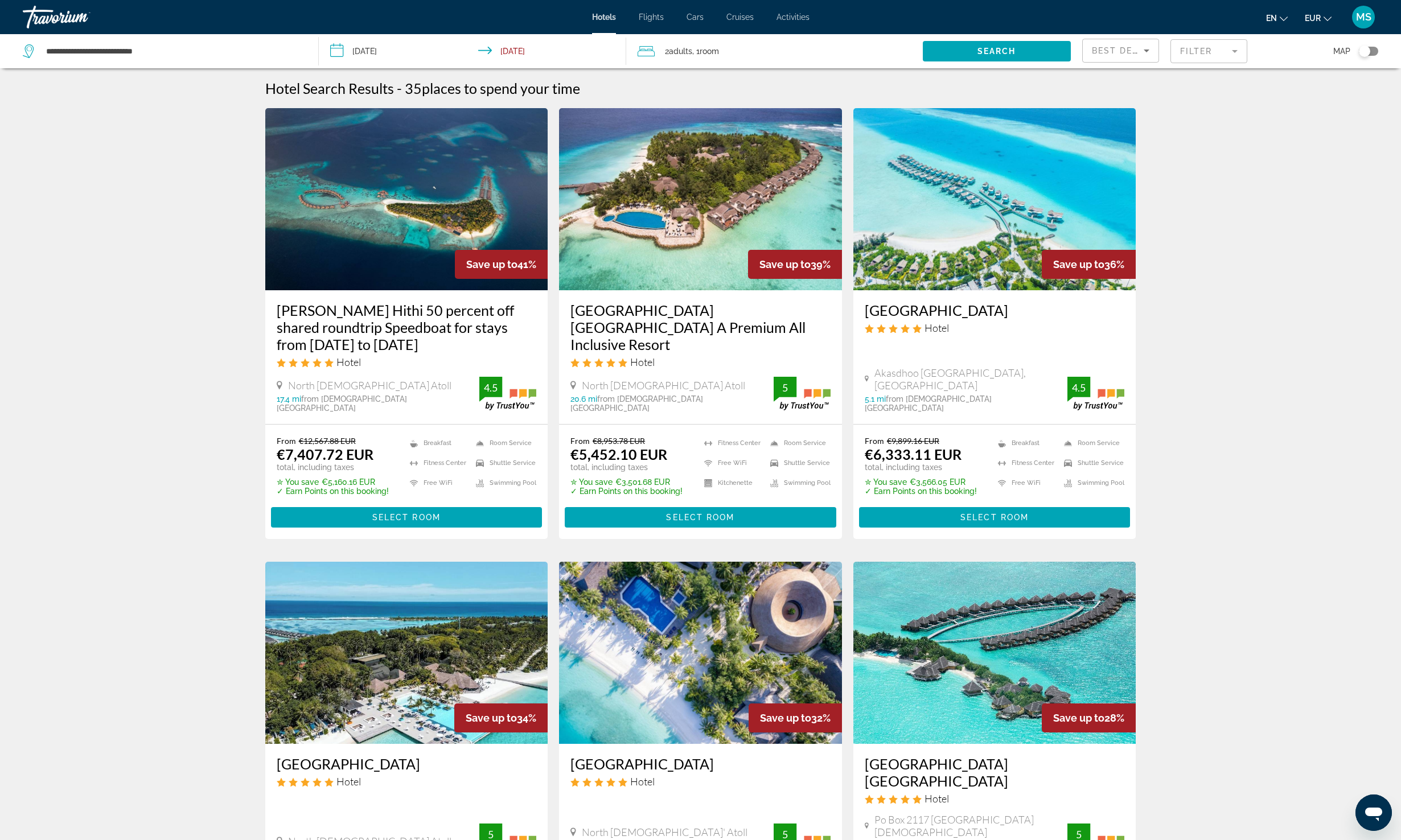
click at [1208, 52] on mat-form-field "Filter" at bounding box center [1209, 51] width 77 height 24
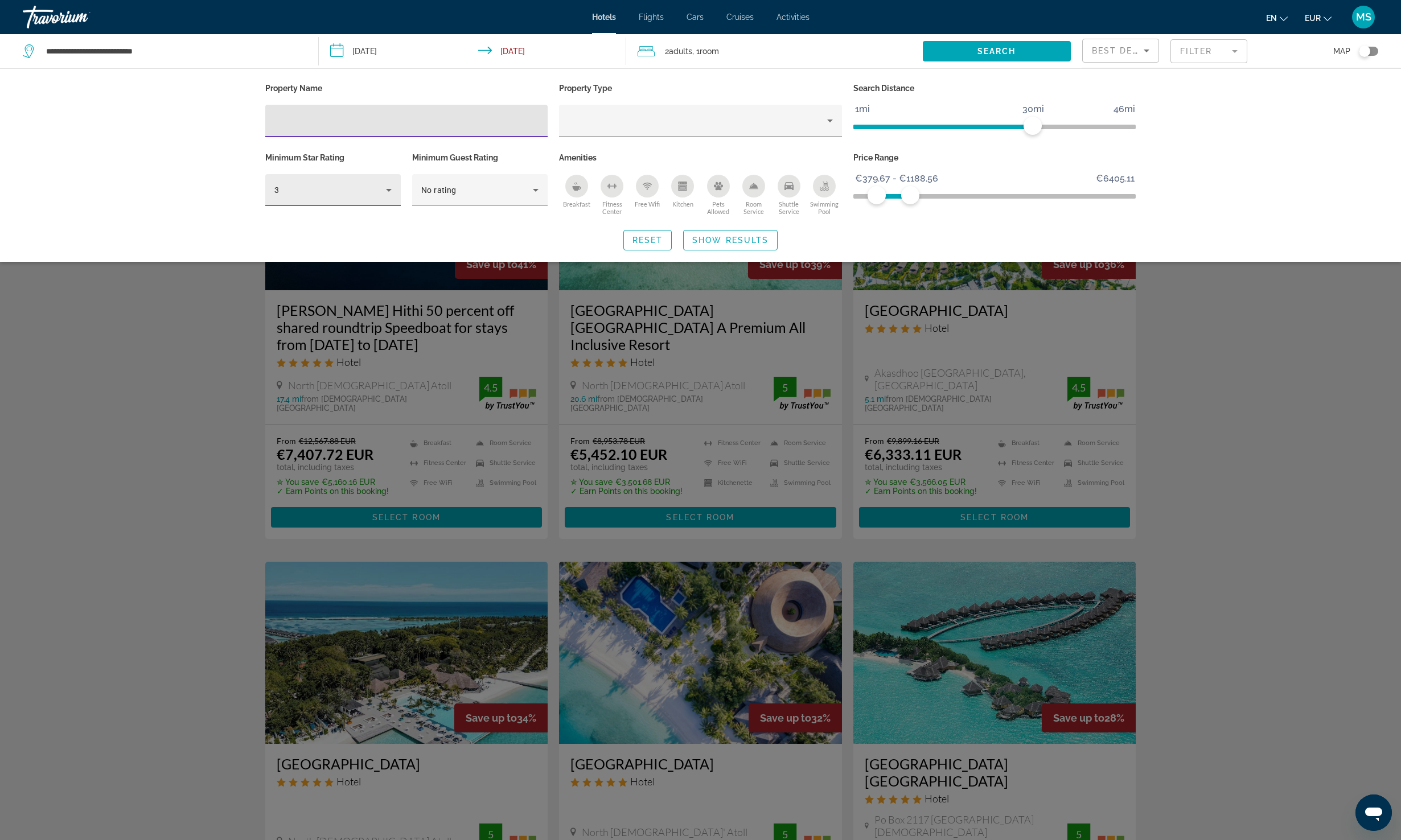
click at [334, 201] on div "3" at bounding box center [333, 190] width 117 height 32
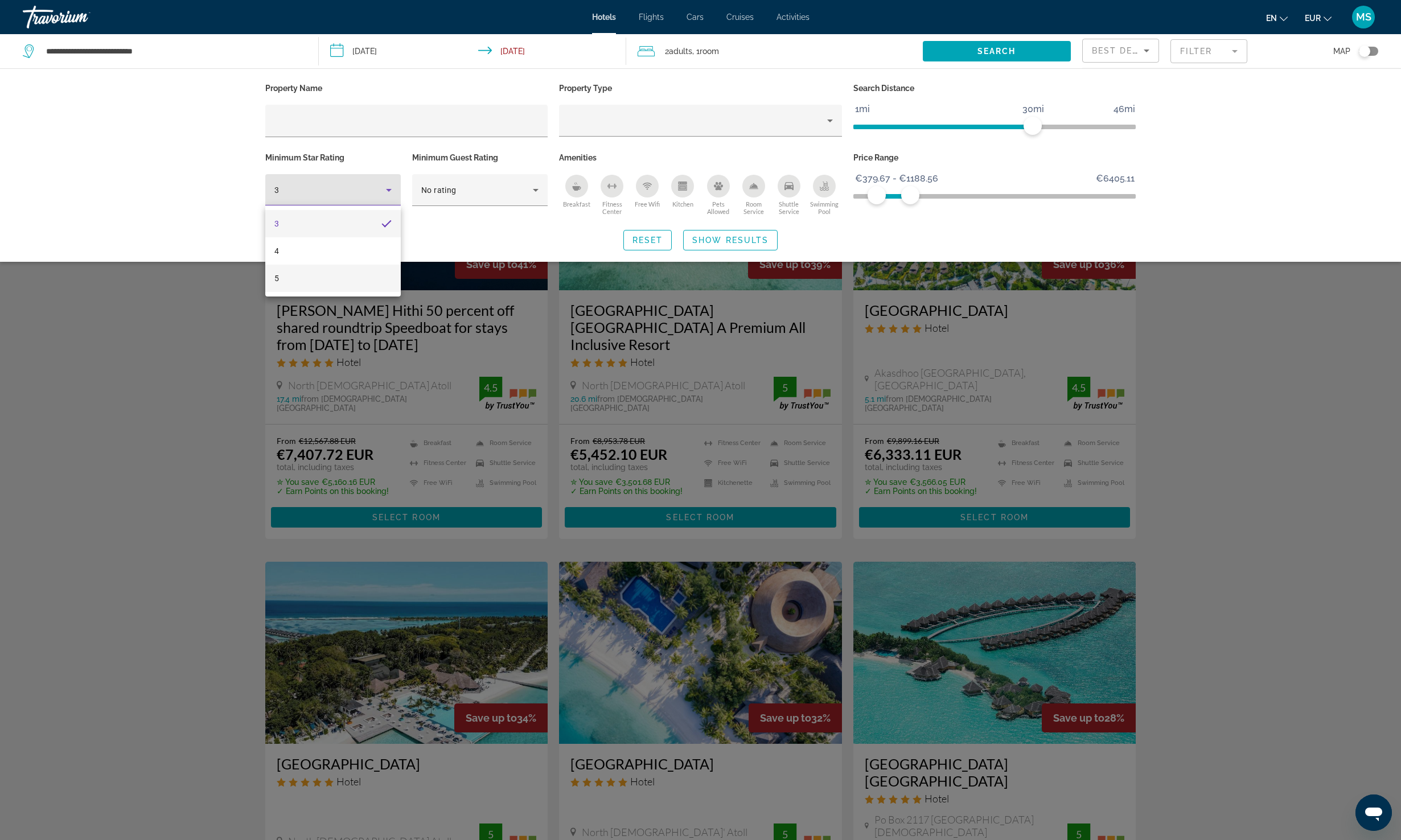
click at [327, 274] on mat-option "5" at bounding box center [333, 278] width 136 height 28
click at [709, 244] on span "Search widget" at bounding box center [730, 240] width 93 height 28
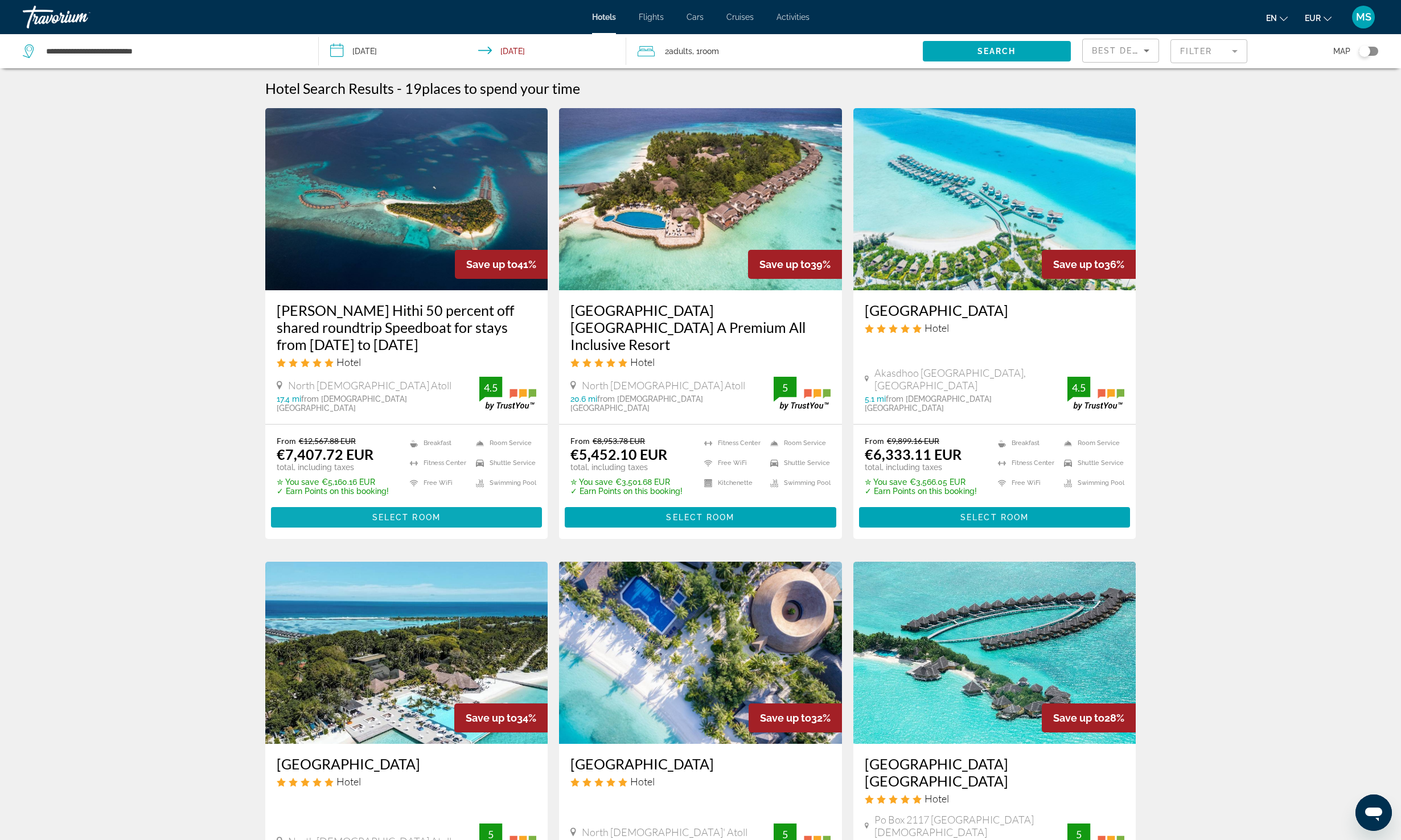
click at [419, 509] on span "Main content" at bounding box center [407, 518] width 272 height 28
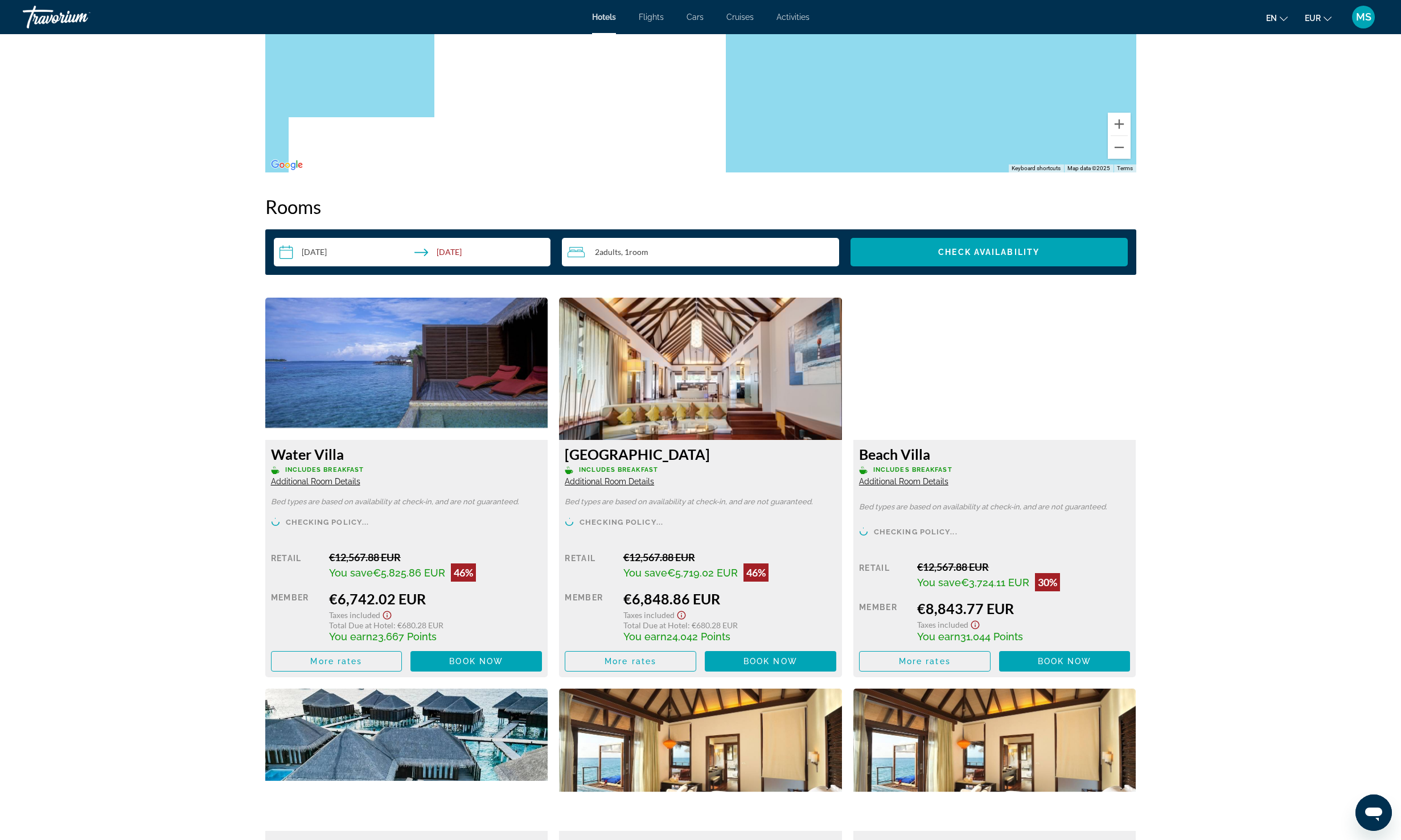
scroll to position [1312, 0]
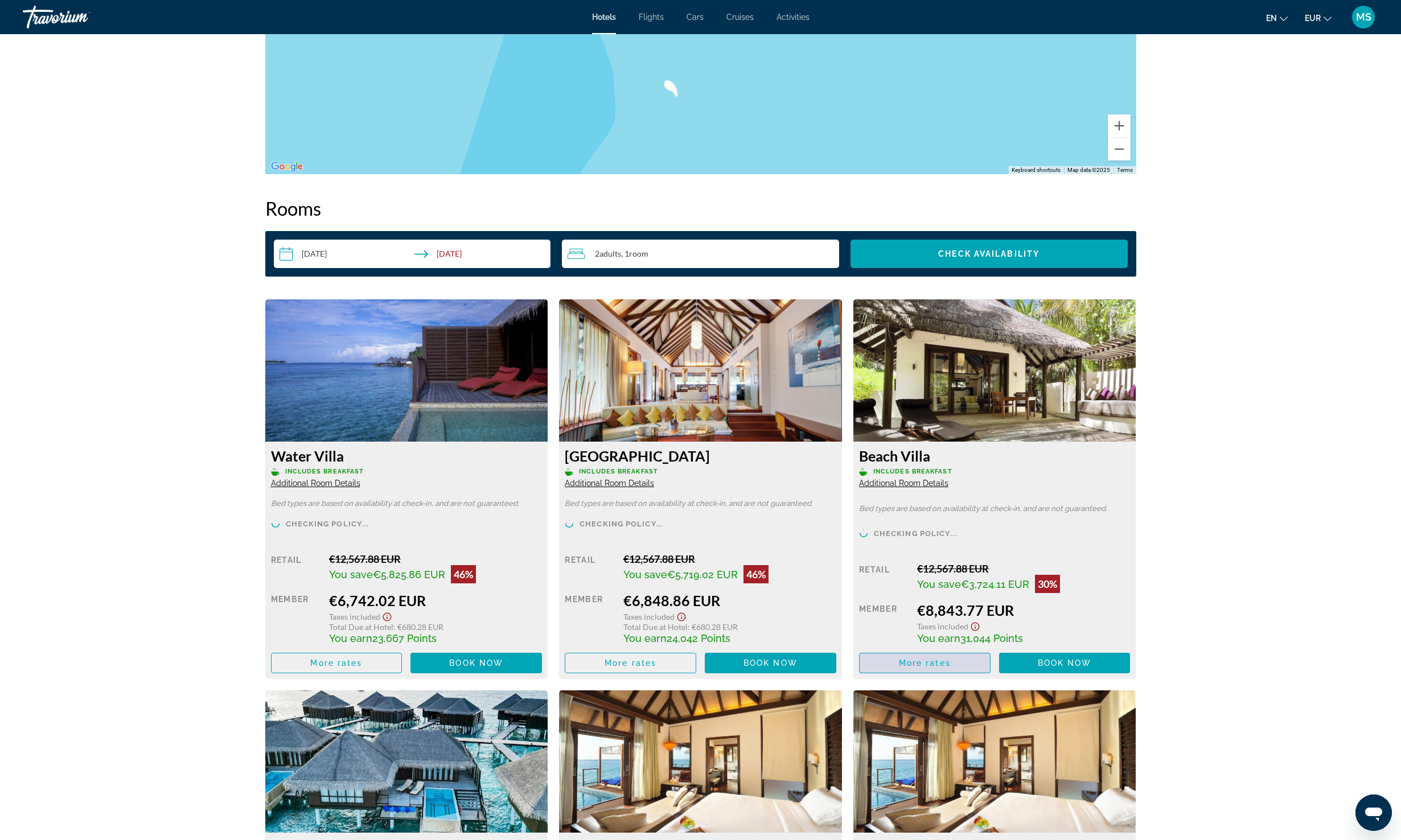
click at [963, 662] on span "Main content" at bounding box center [924, 664] width 130 height 28
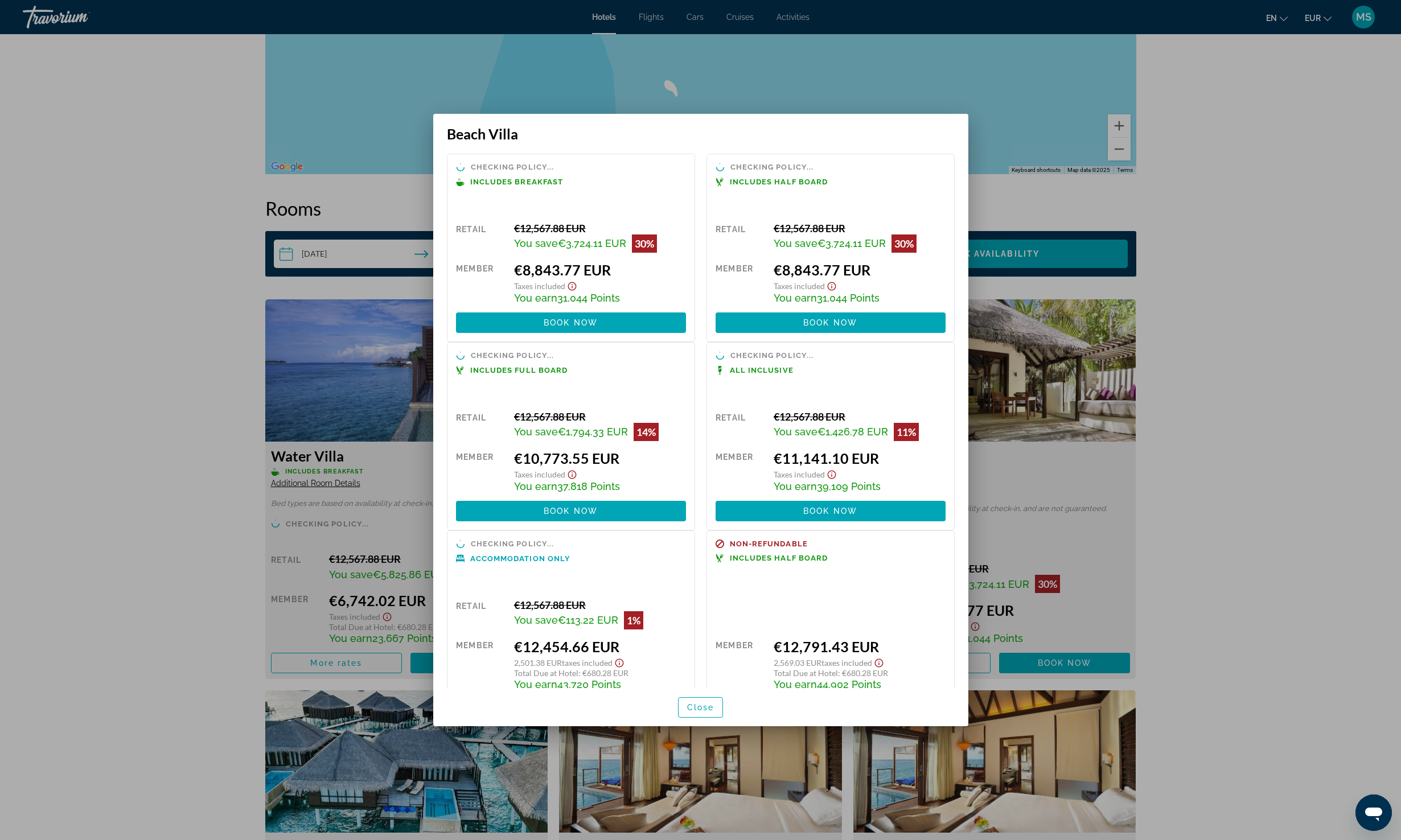
click at [1221, 431] on div at bounding box center [700, 420] width 1401 height 840
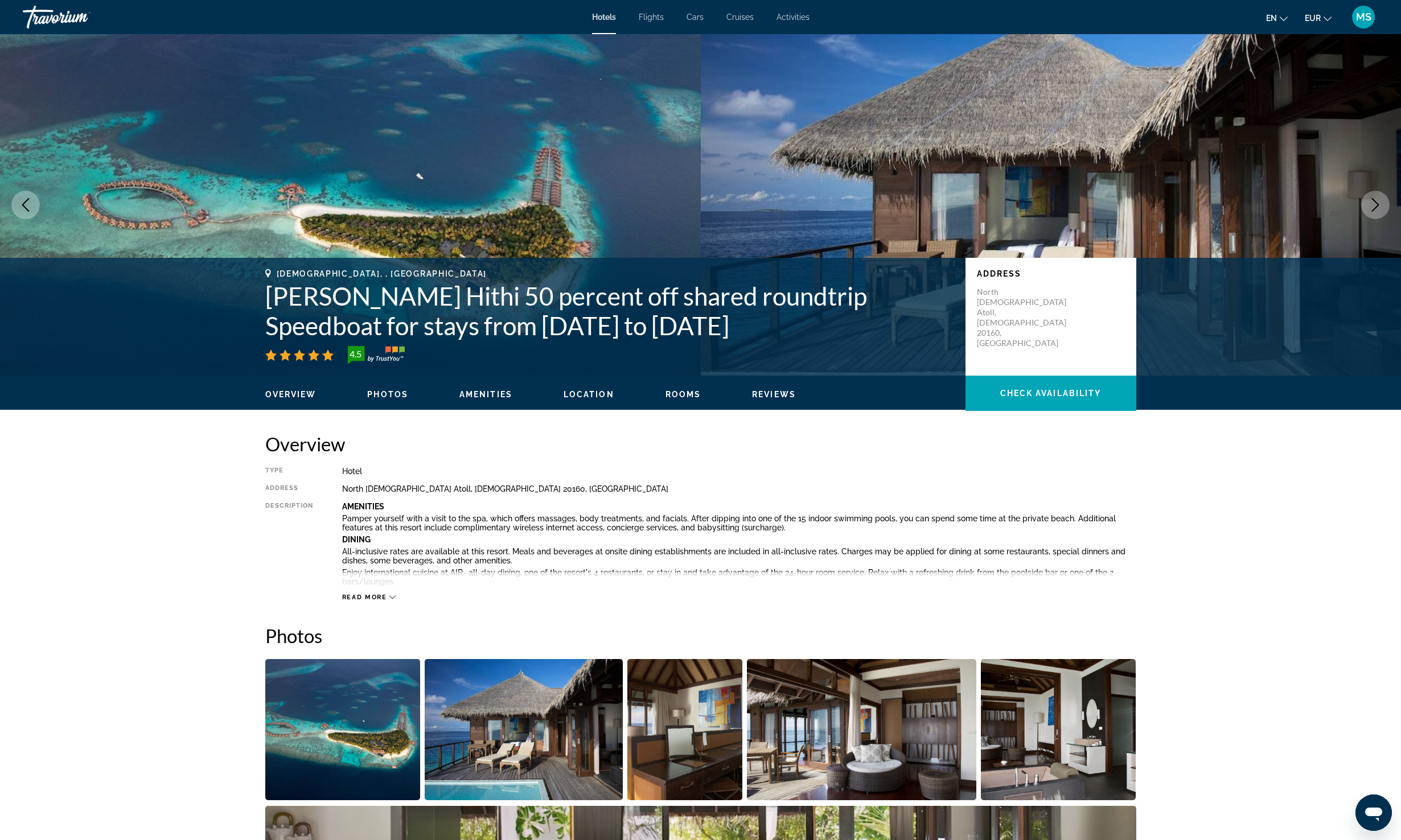
scroll to position [1312, 0]
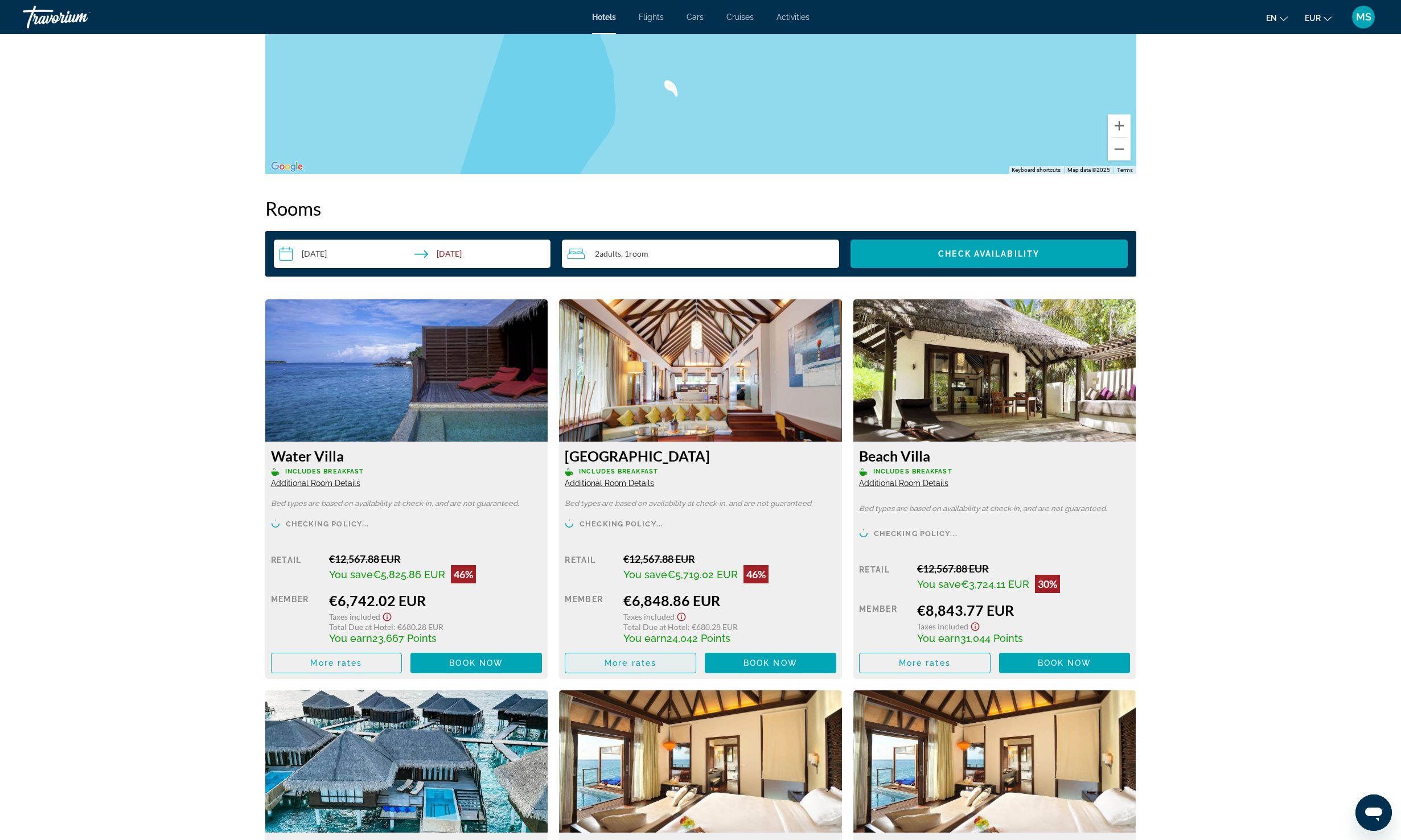
click at [653, 667] on span "More rates" at bounding box center [630, 663] width 52 height 9
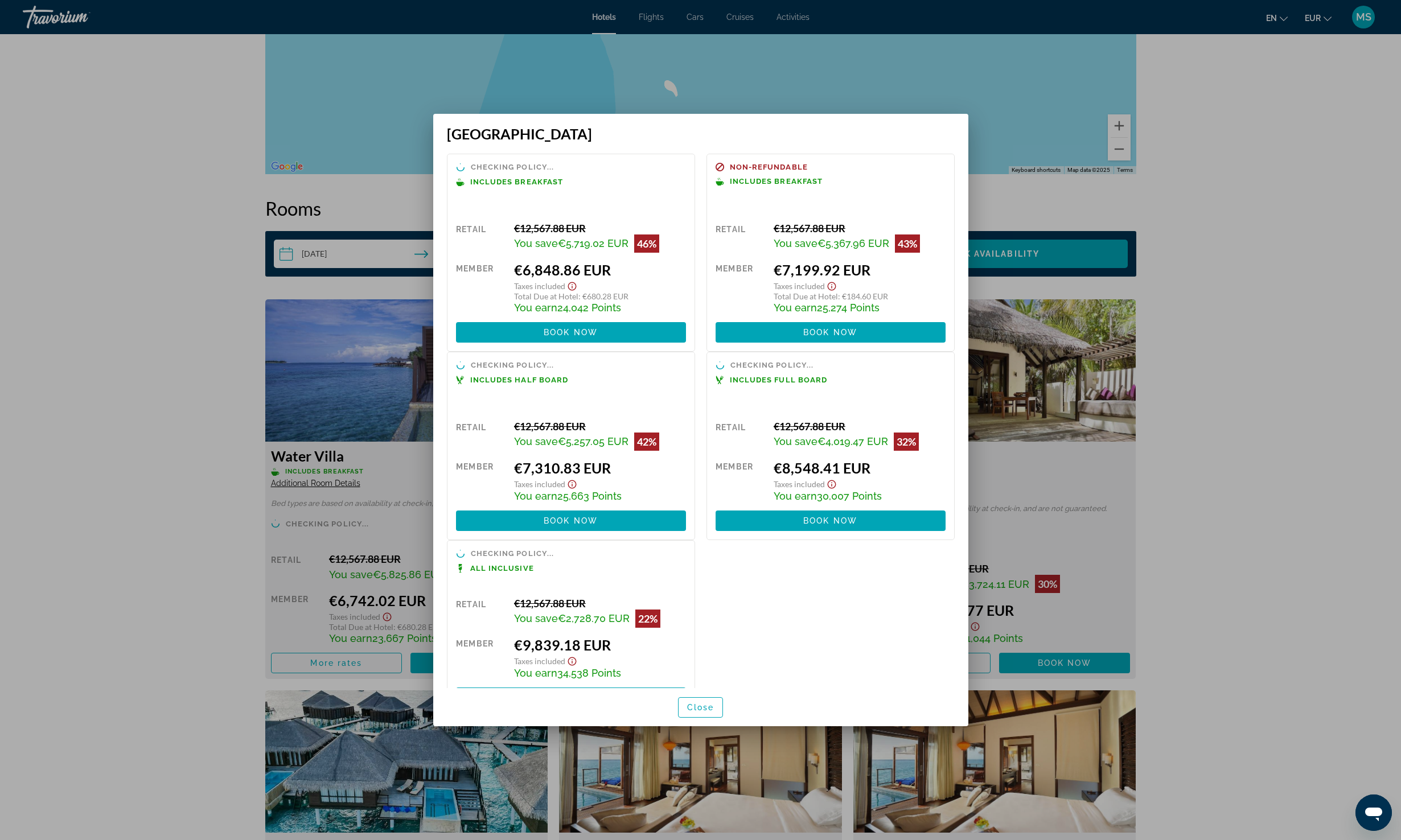
scroll to position [0, 0]
click at [1214, 232] on div at bounding box center [700, 420] width 1401 height 840
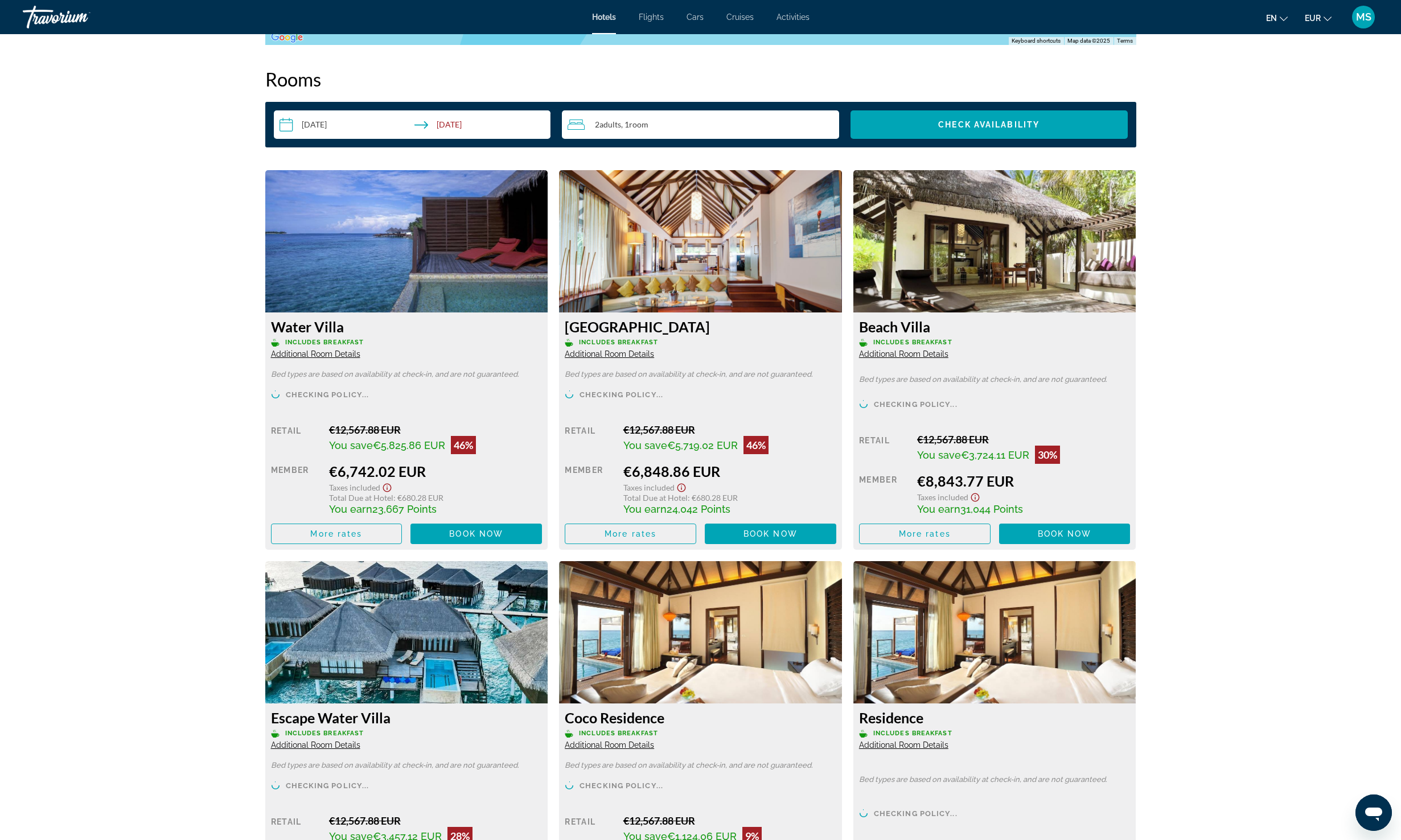
scroll to position [1440, 0]
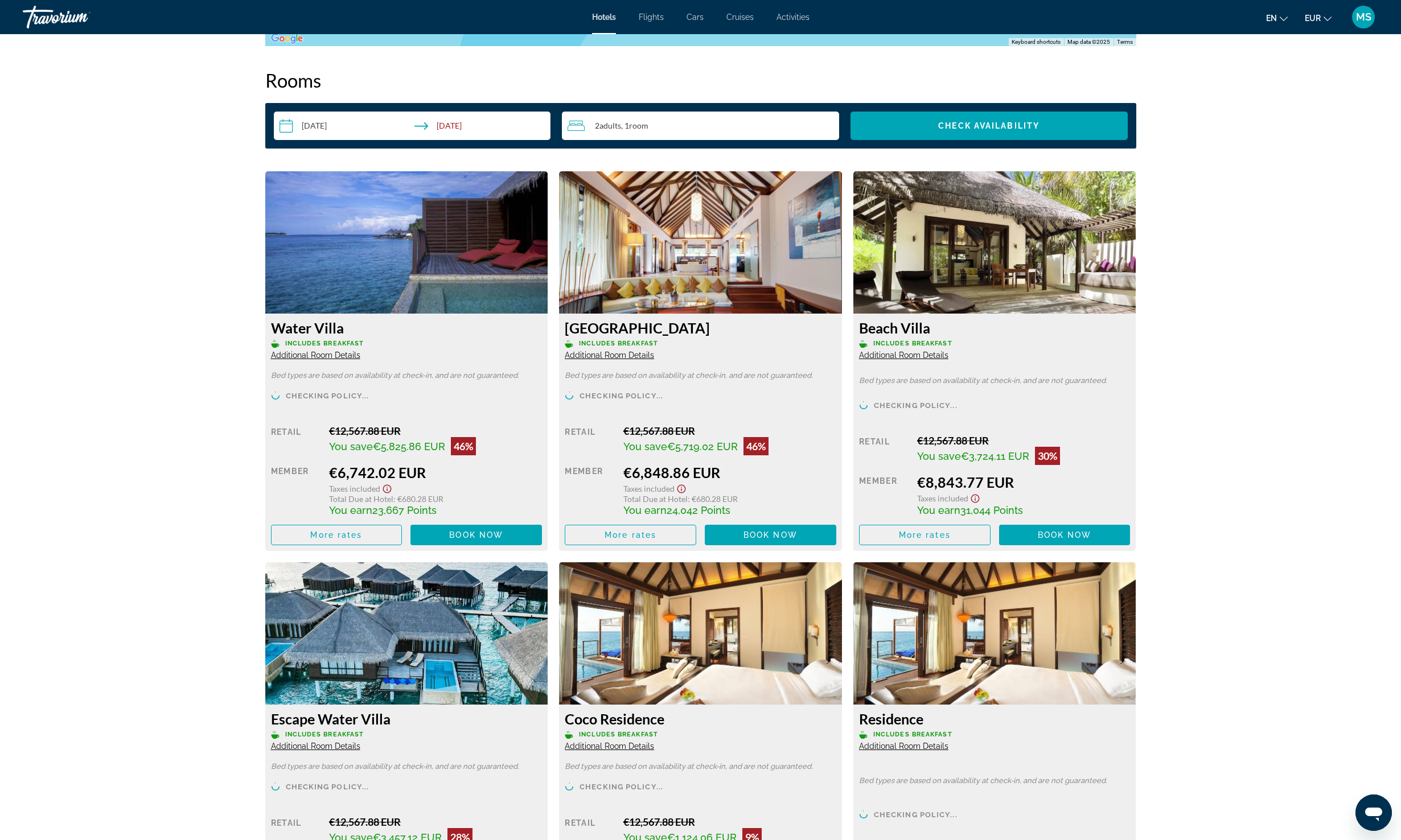
click at [631, 349] on div "[GEOGRAPHIC_DATA] Includes Breakfast Additional Room Details" at bounding box center [700, 339] width 272 height 41
click at [603, 359] on span "Additional Room Details" at bounding box center [609, 355] width 90 height 9
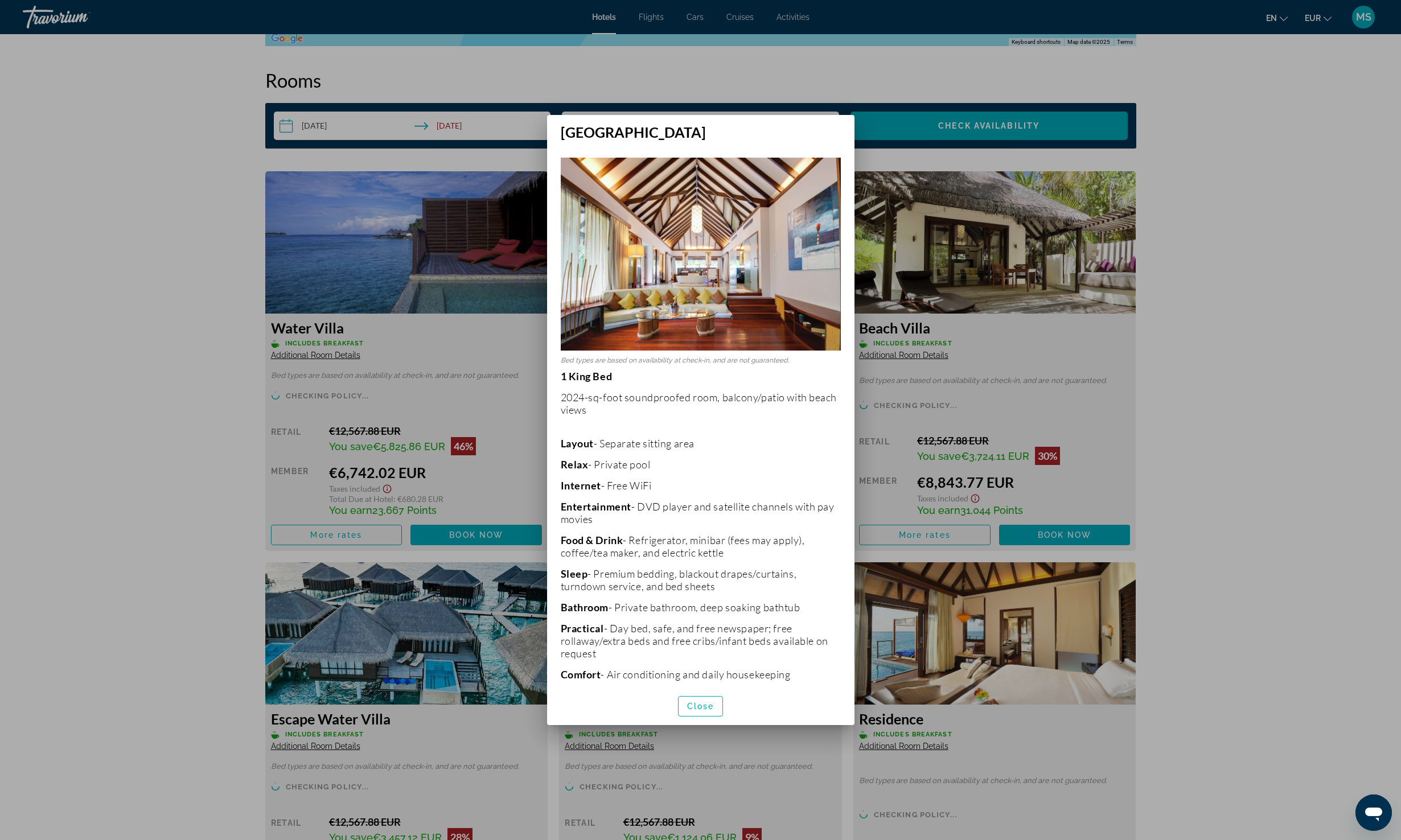
scroll to position [0, 0]
click at [706, 702] on span "Close" at bounding box center [701, 706] width 28 height 9
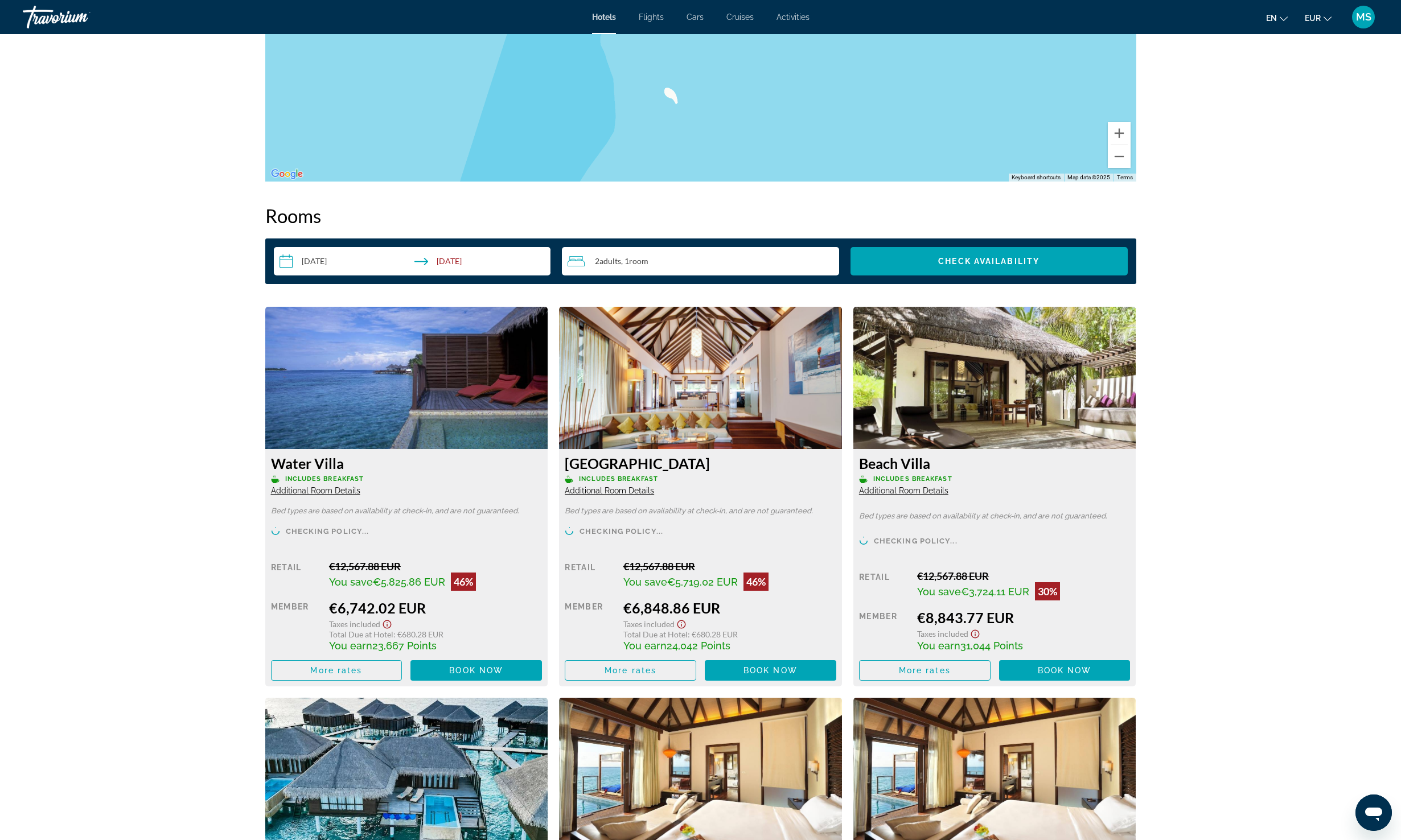
scroll to position [1304, 0]
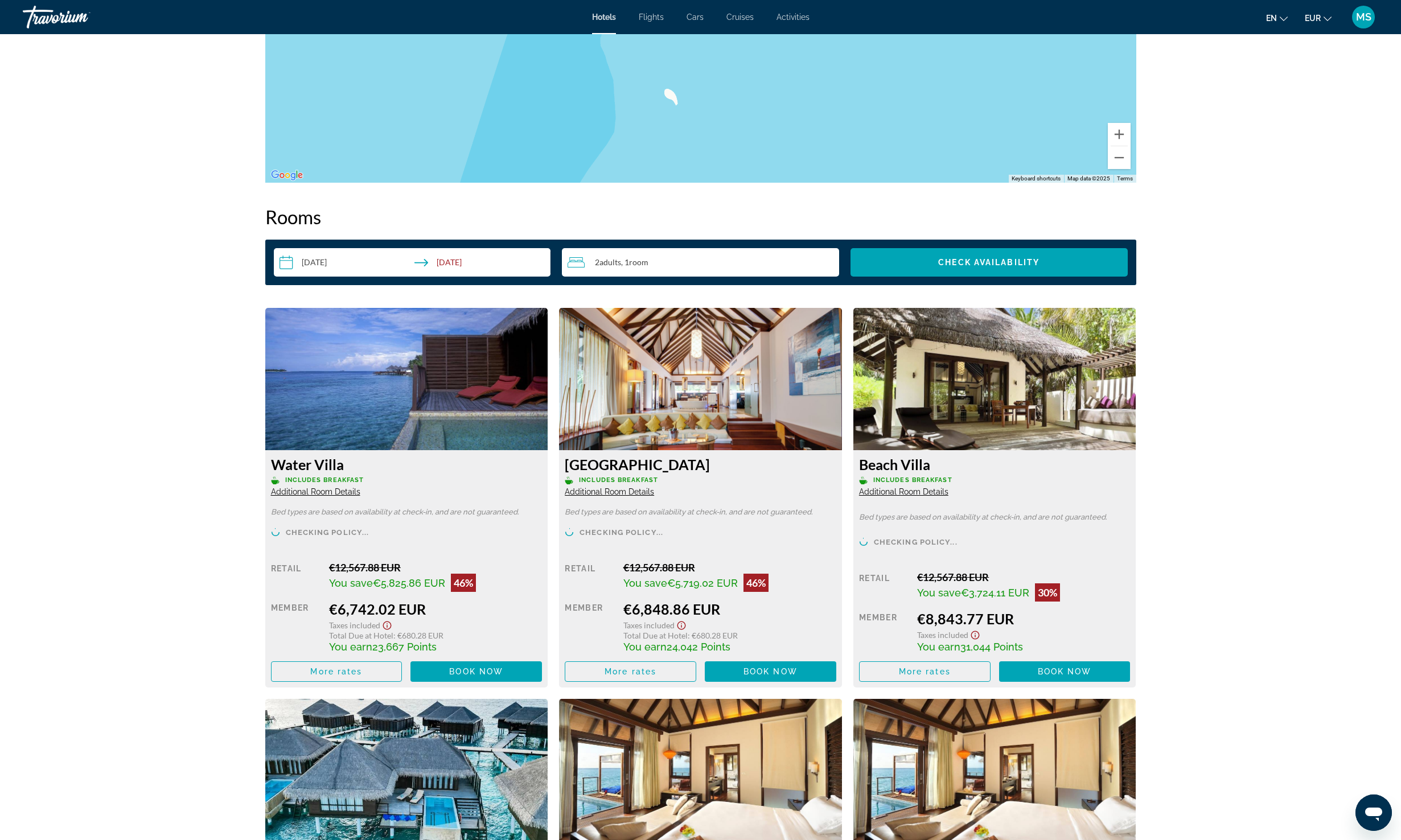
click at [668, 402] on img "Main content" at bounding box center [700, 379] width 283 height 143
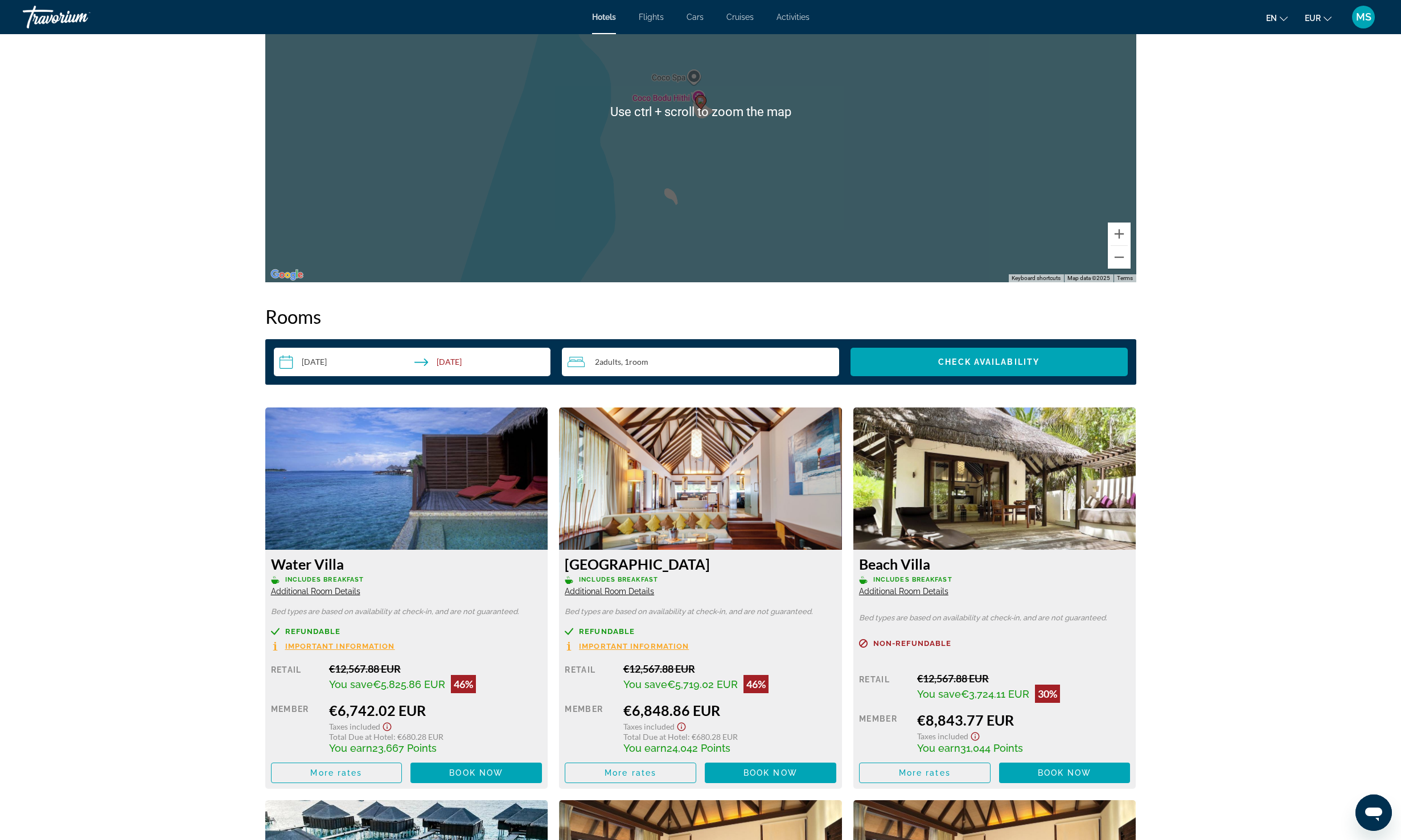
scroll to position [1205, 0]
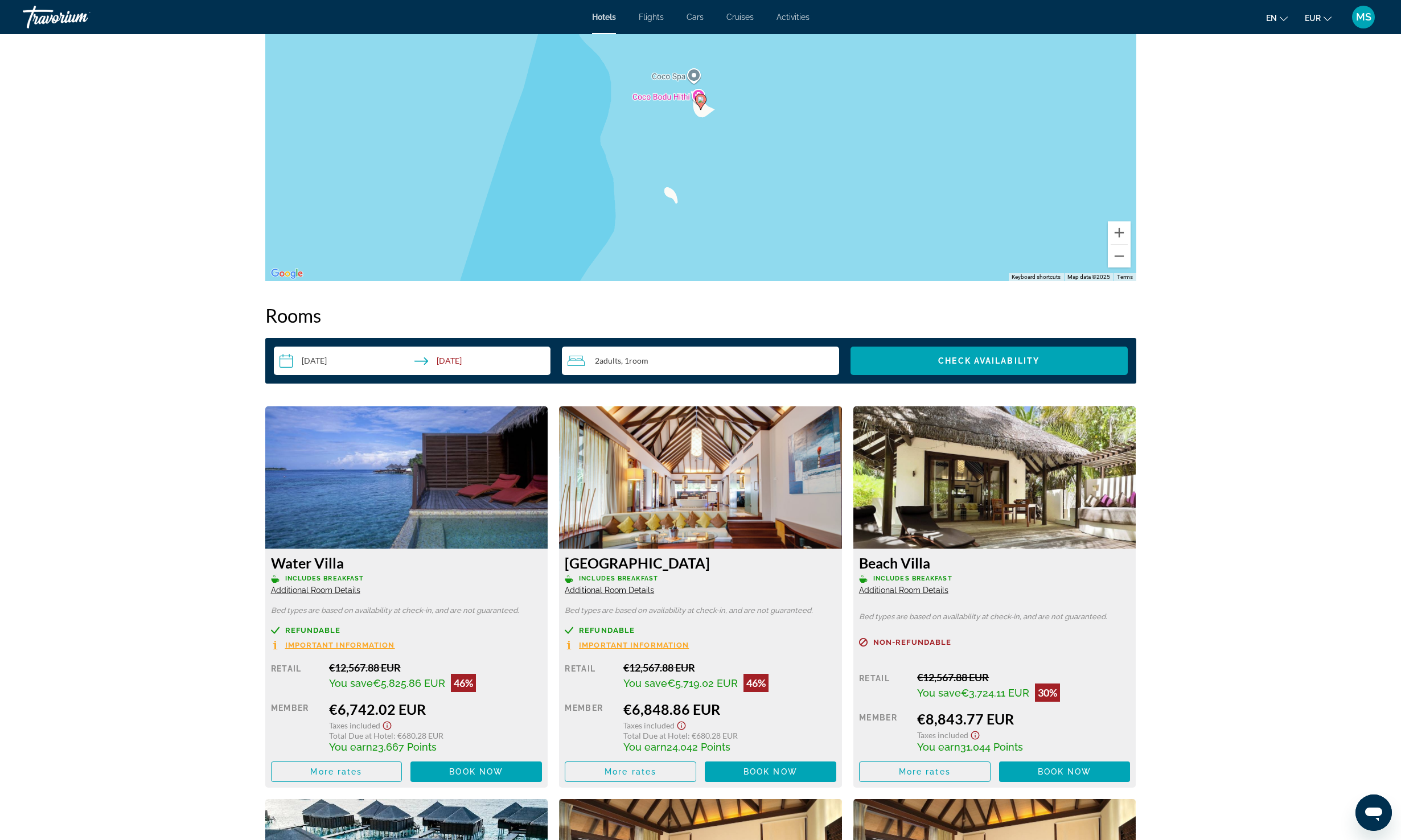
click at [890, 594] on span "Additional Room Details" at bounding box center [904, 590] width 90 height 9
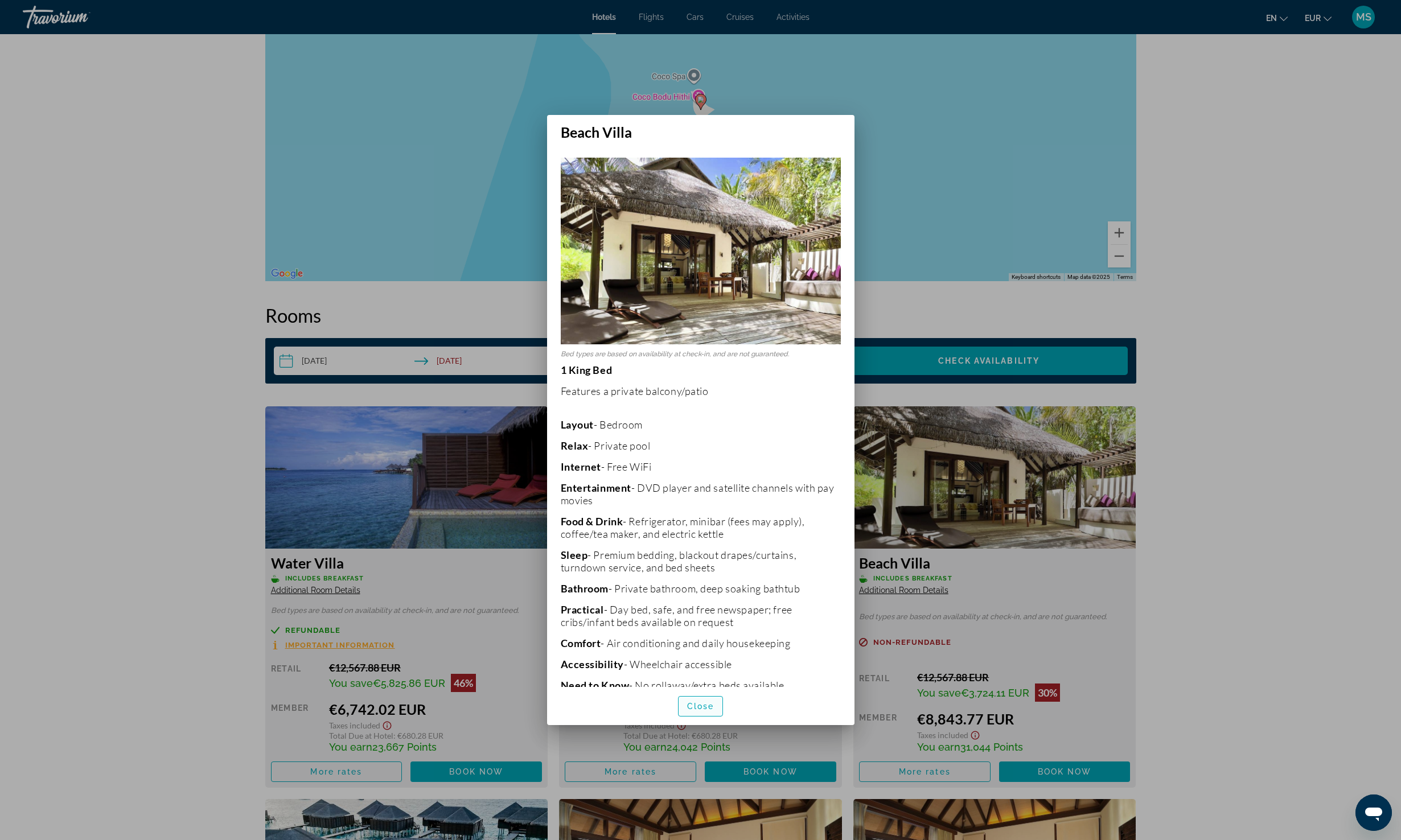
click at [695, 704] on span "Close" at bounding box center [701, 706] width 28 height 9
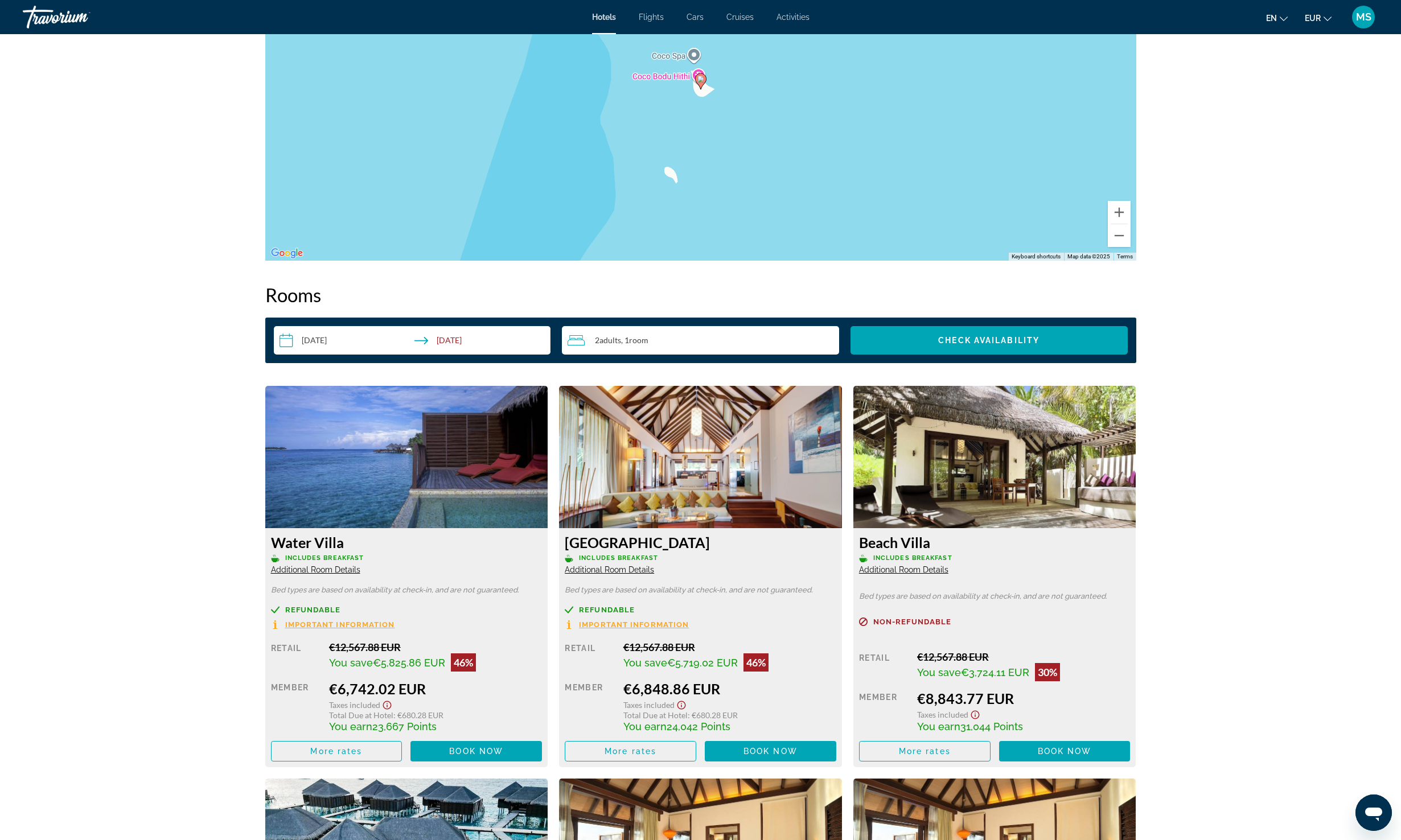
scroll to position [1227, 0]
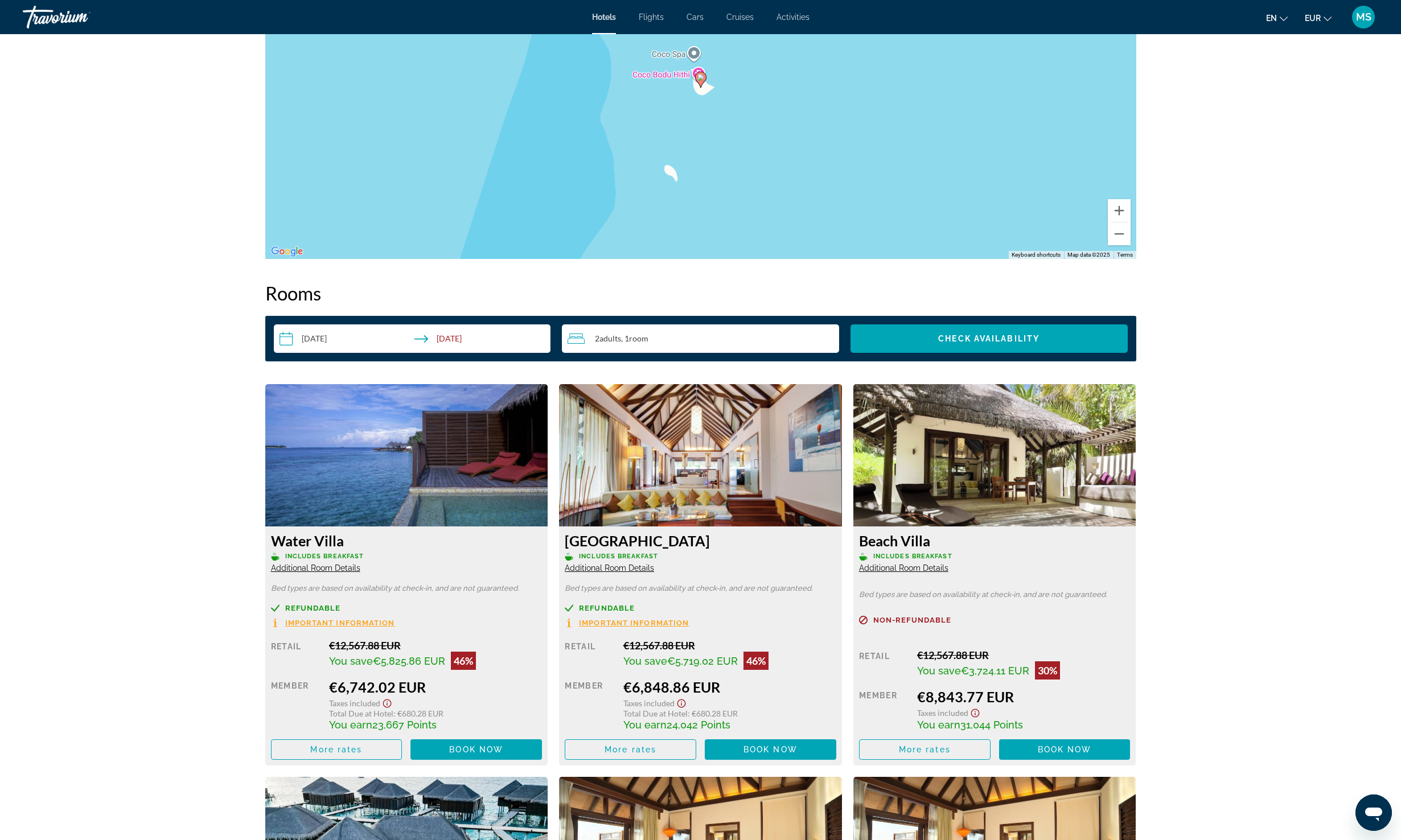
click at [630, 732] on div "Retail €12,567.88 EUR You save €5,719.02 EUR 46% when you redeem Member €6,848.…" at bounding box center [700, 699] width 272 height 121
click at [626, 750] on span "More rates" at bounding box center [630, 749] width 52 height 9
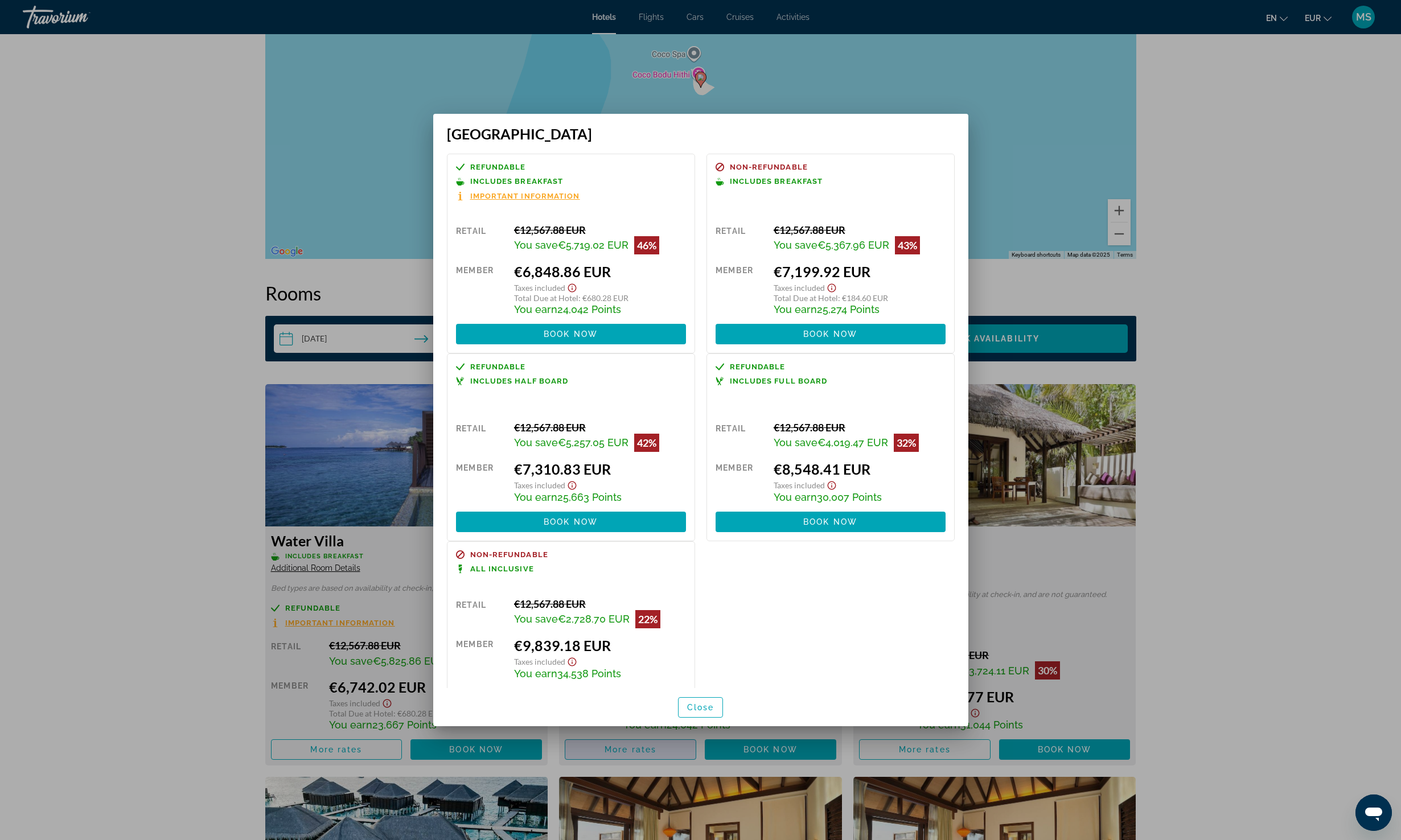
scroll to position [0, 0]
click at [1337, 414] on div at bounding box center [700, 420] width 1401 height 840
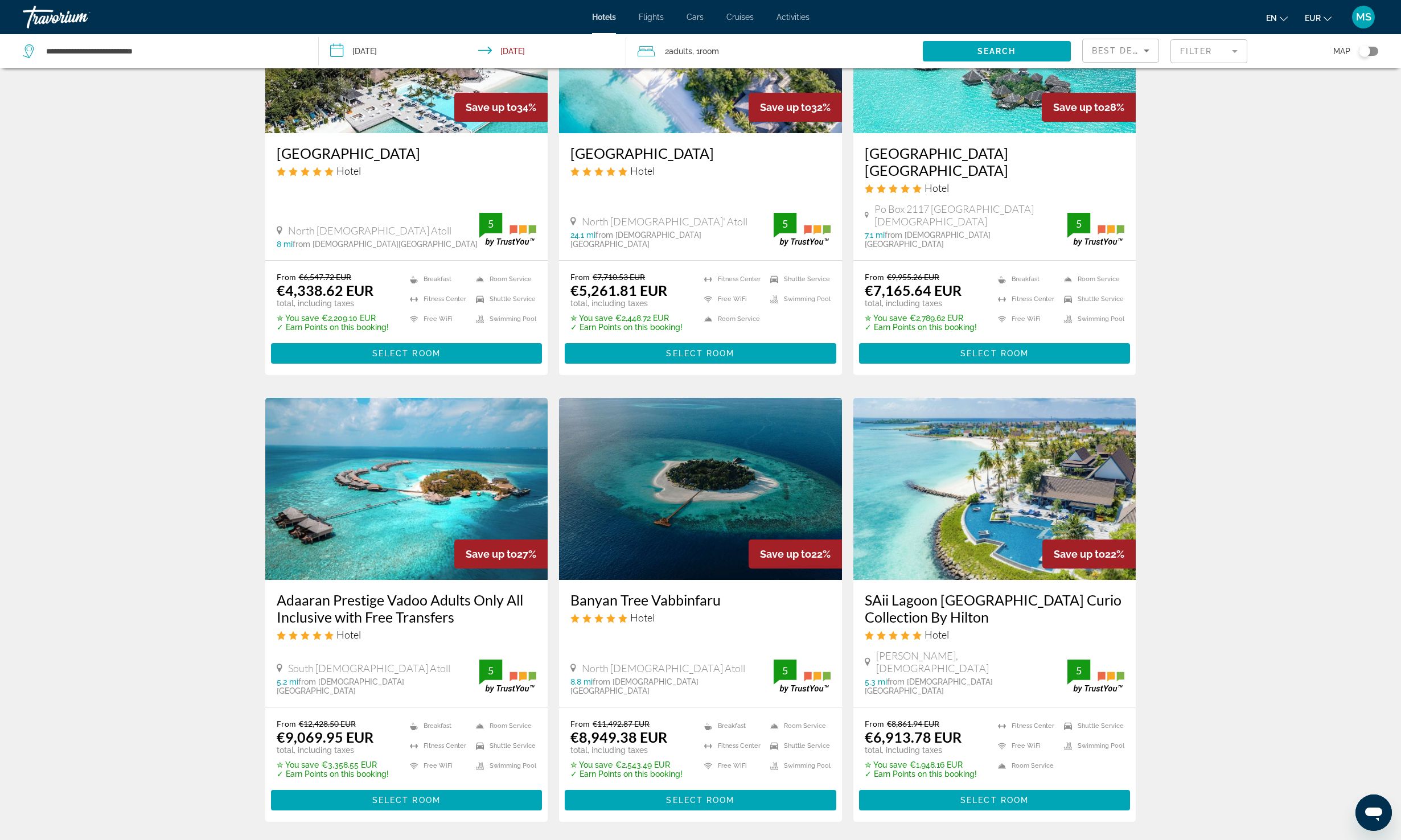
scroll to position [611, 0]
click at [714, 786] on span "Main content" at bounding box center [700, 800] width 272 height 28
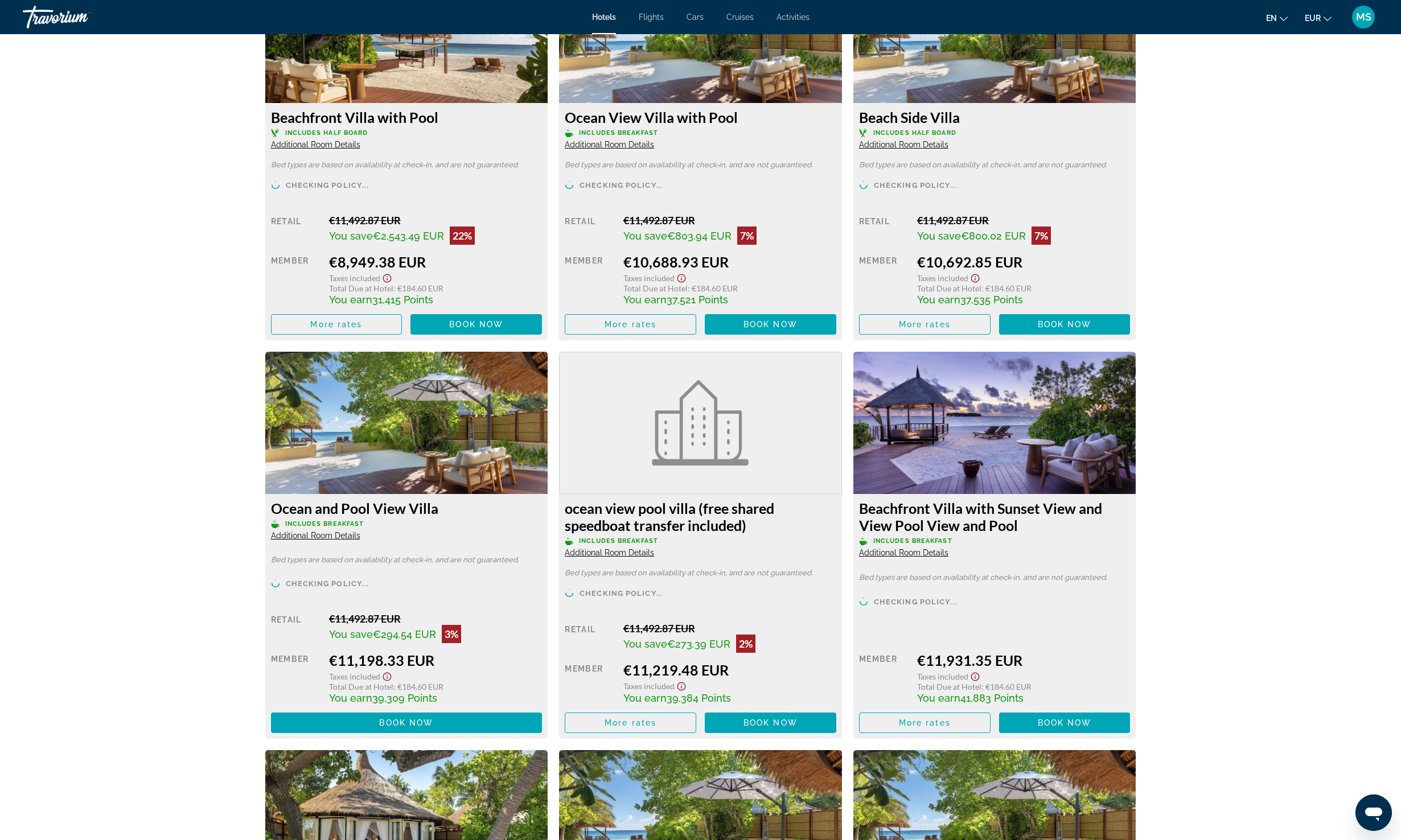
scroll to position [1289, 0]
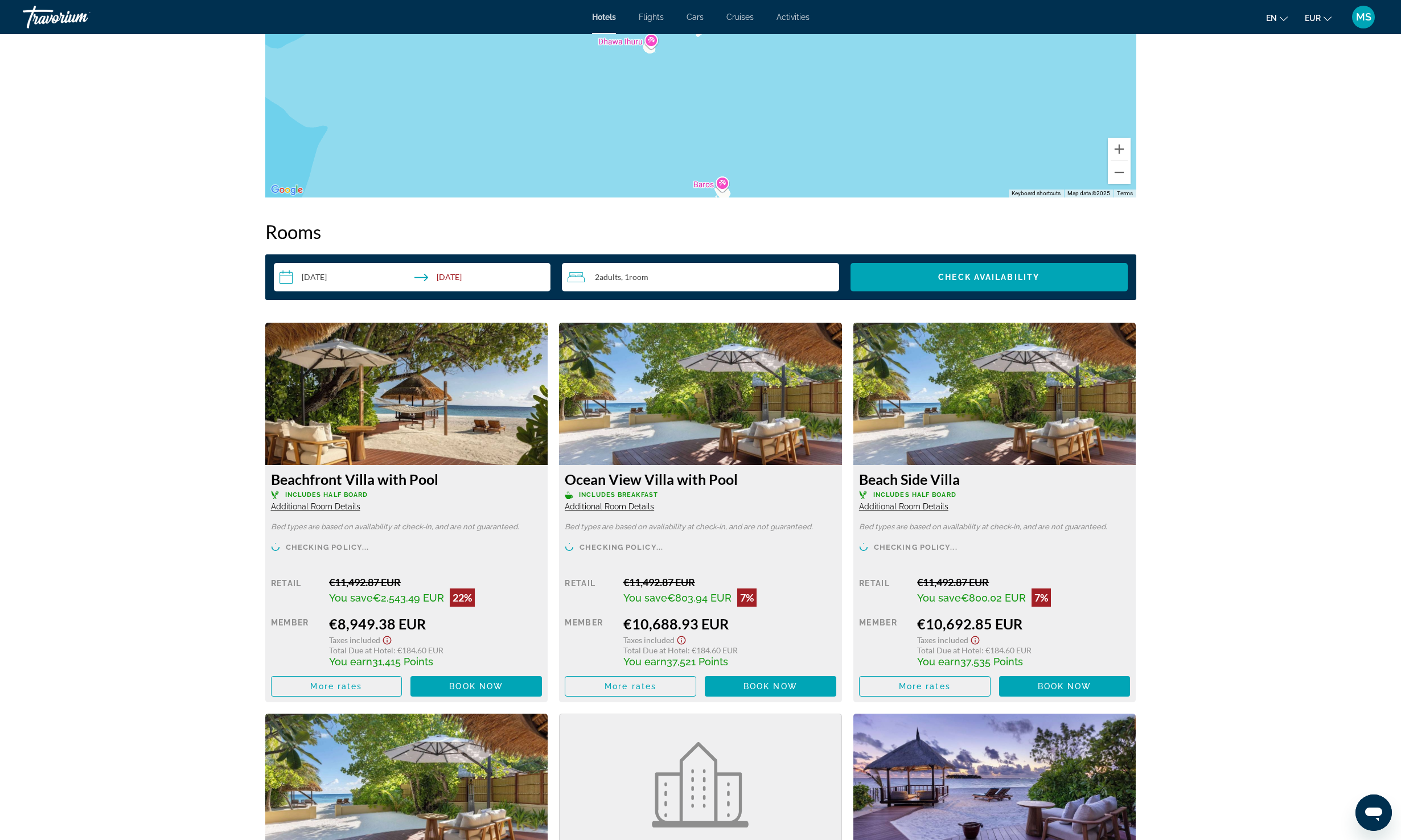
click at [398, 358] on img "Main content" at bounding box center [407, 393] width 283 height 143
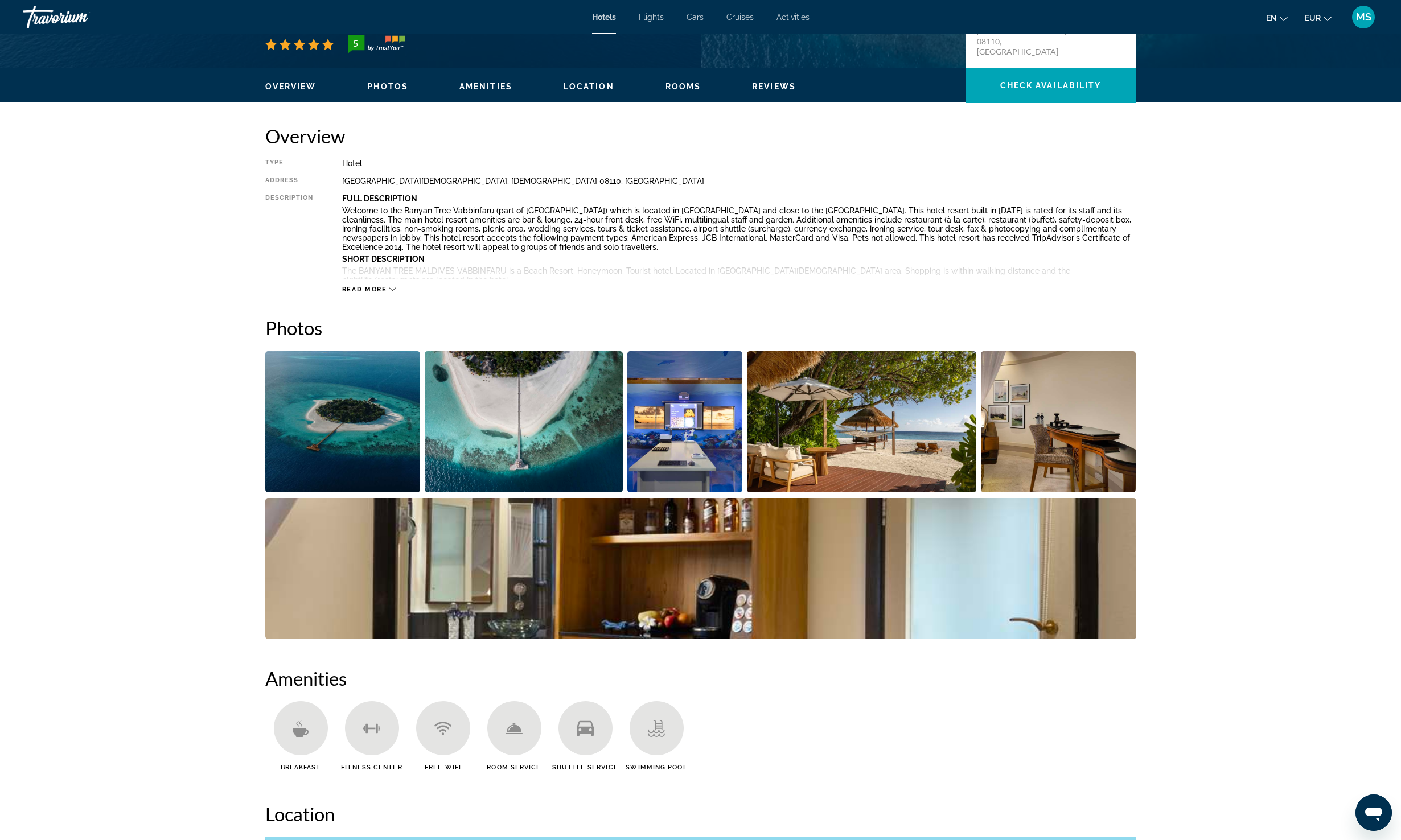
scroll to position [322, 0]
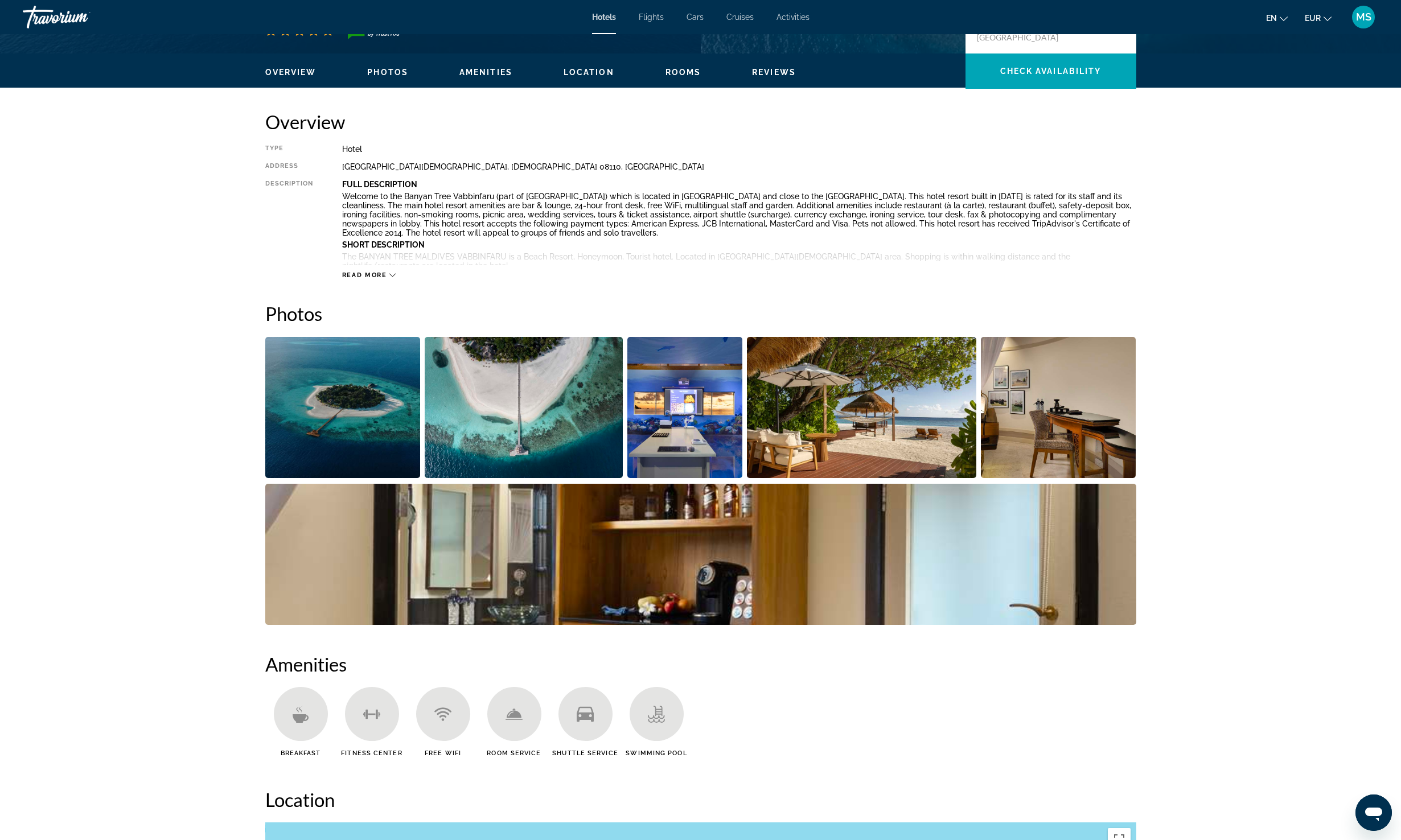
click at [431, 495] on img "Open full-screen image slider" at bounding box center [701, 554] width 871 height 141
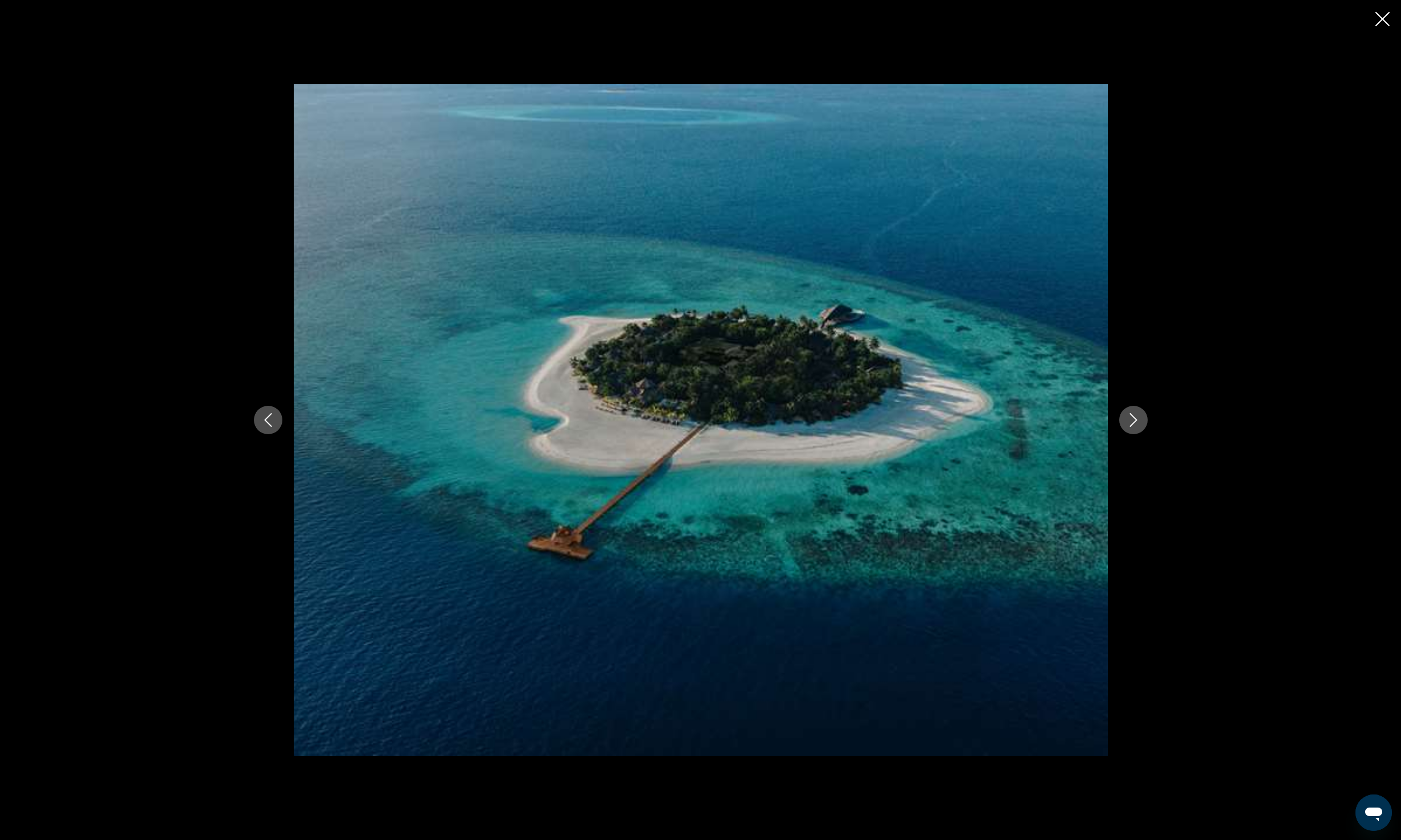
scroll to position [0, 0]
click at [94, 614] on div "prev next" at bounding box center [700, 420] width 1401 height 840
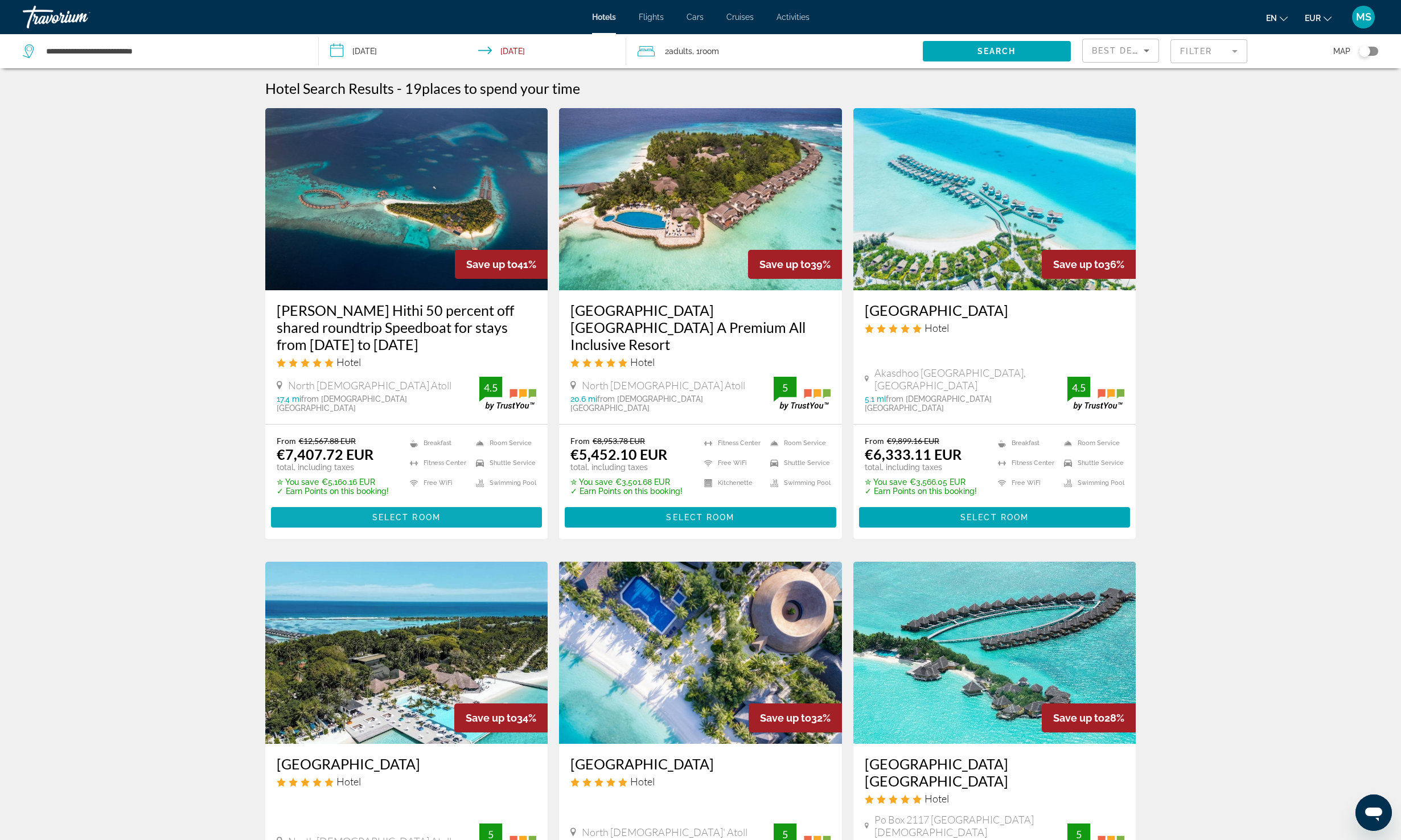
click at [396, 523] on span "Main content" at bounding box center [407, 518] width 272 height 28
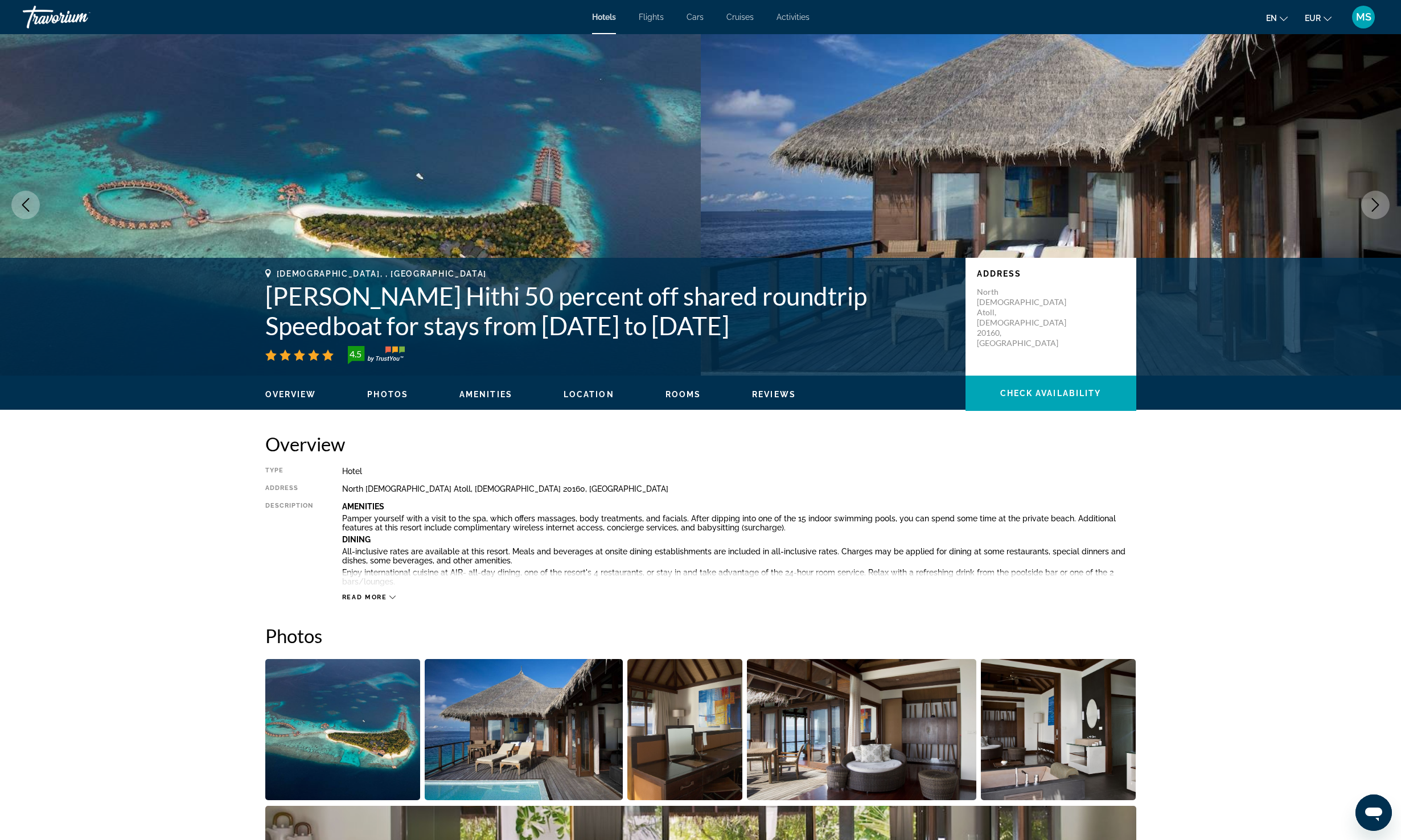
click at [350, 591] on div "Read more" at bounding box center [739, 586] width 794 height 31
click at [379, 601] on span "Read more" at bounding box center [364, 597] width 45 height 8
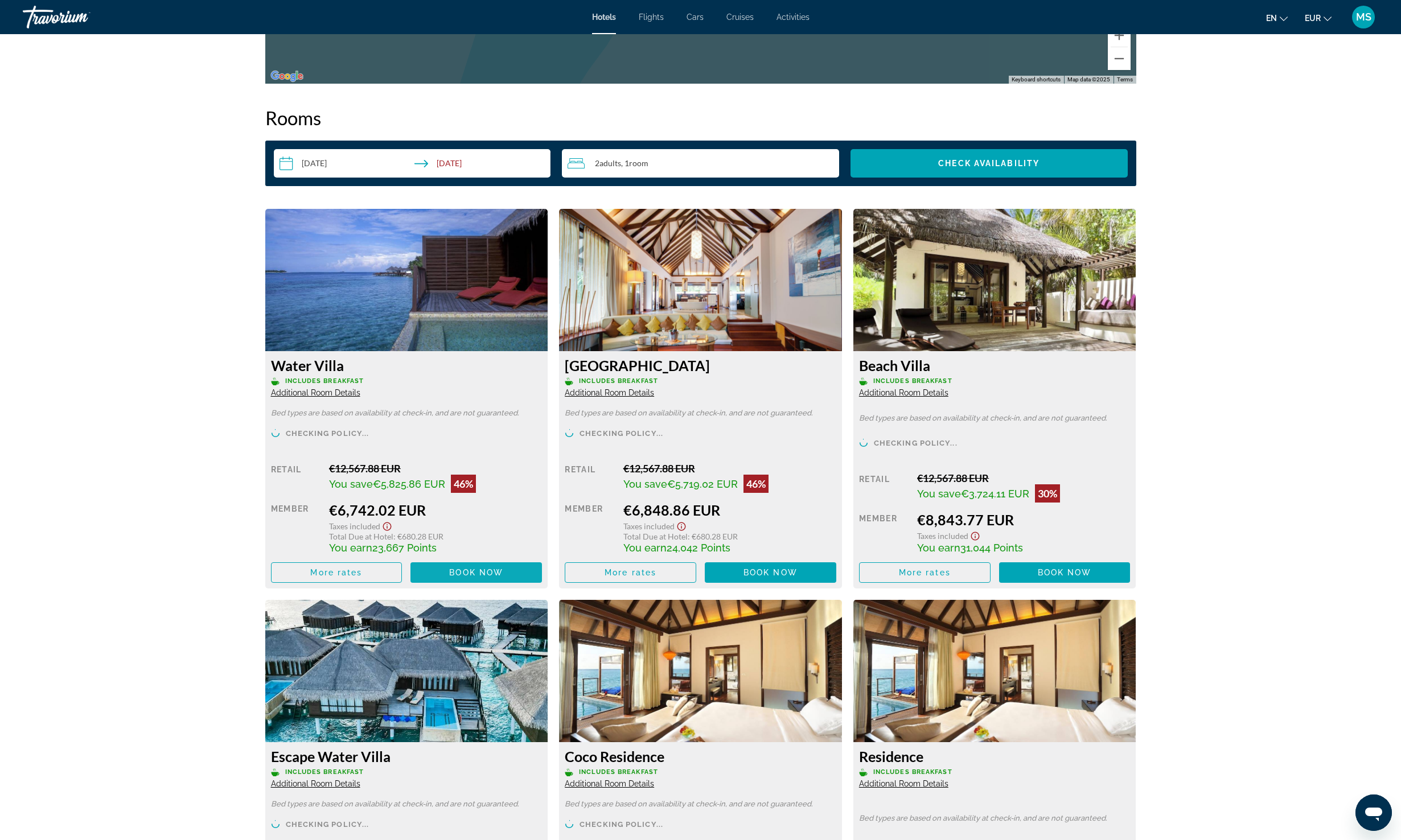
scroll to position [2112, 0]
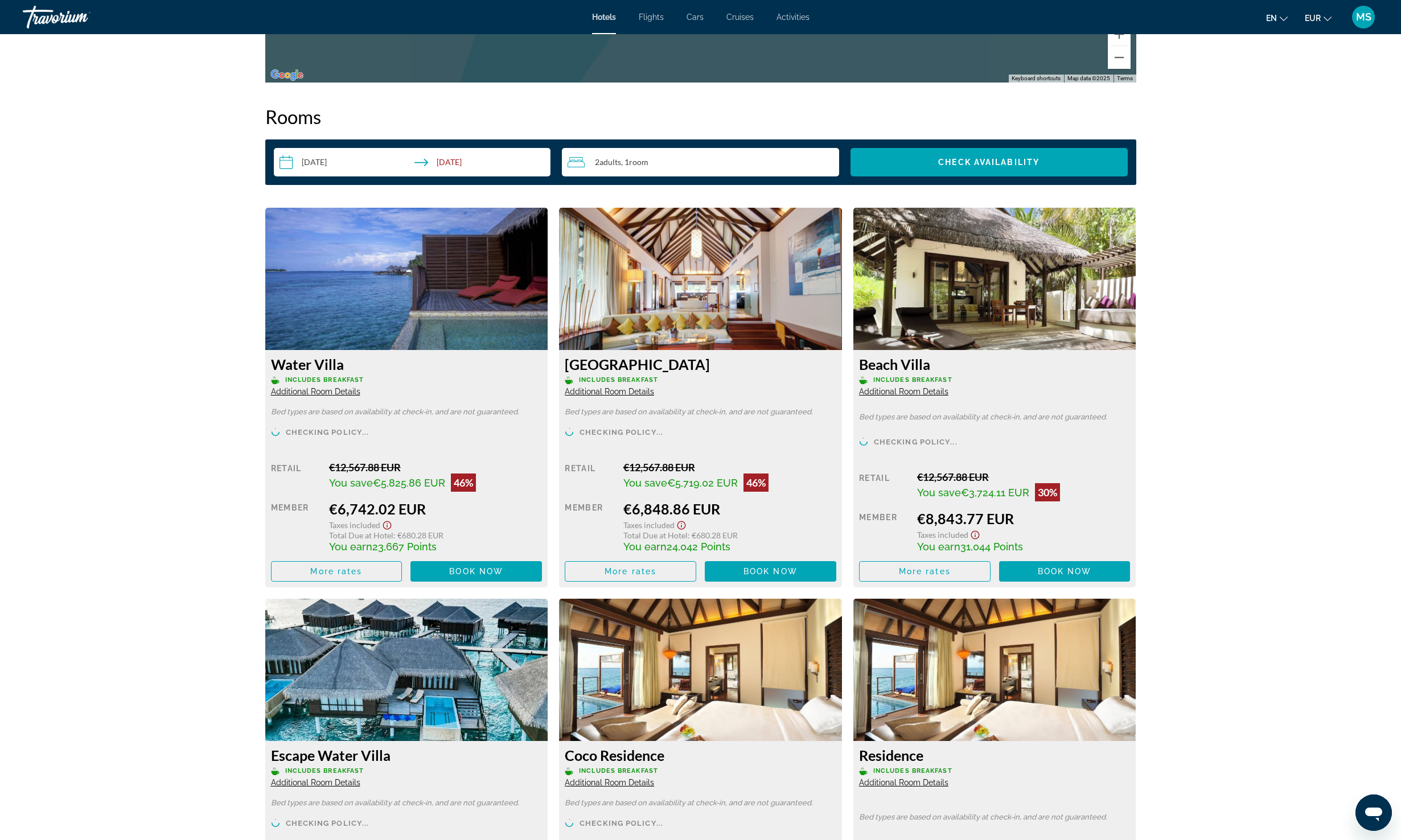
click at [431, 711] on img "Main content" at bounding box center [407, 670] width 283 height 143
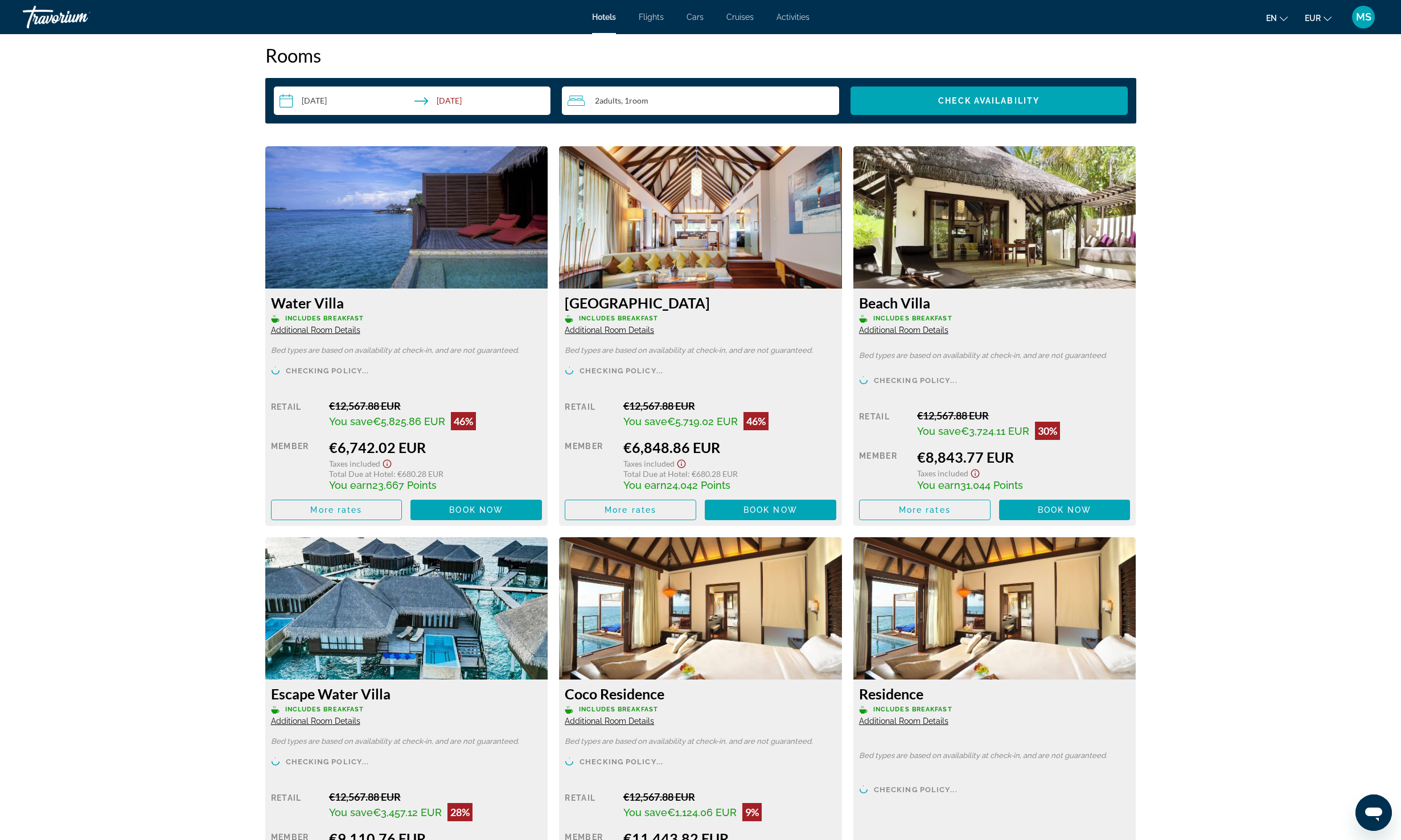
scroll to position [2177, 0]
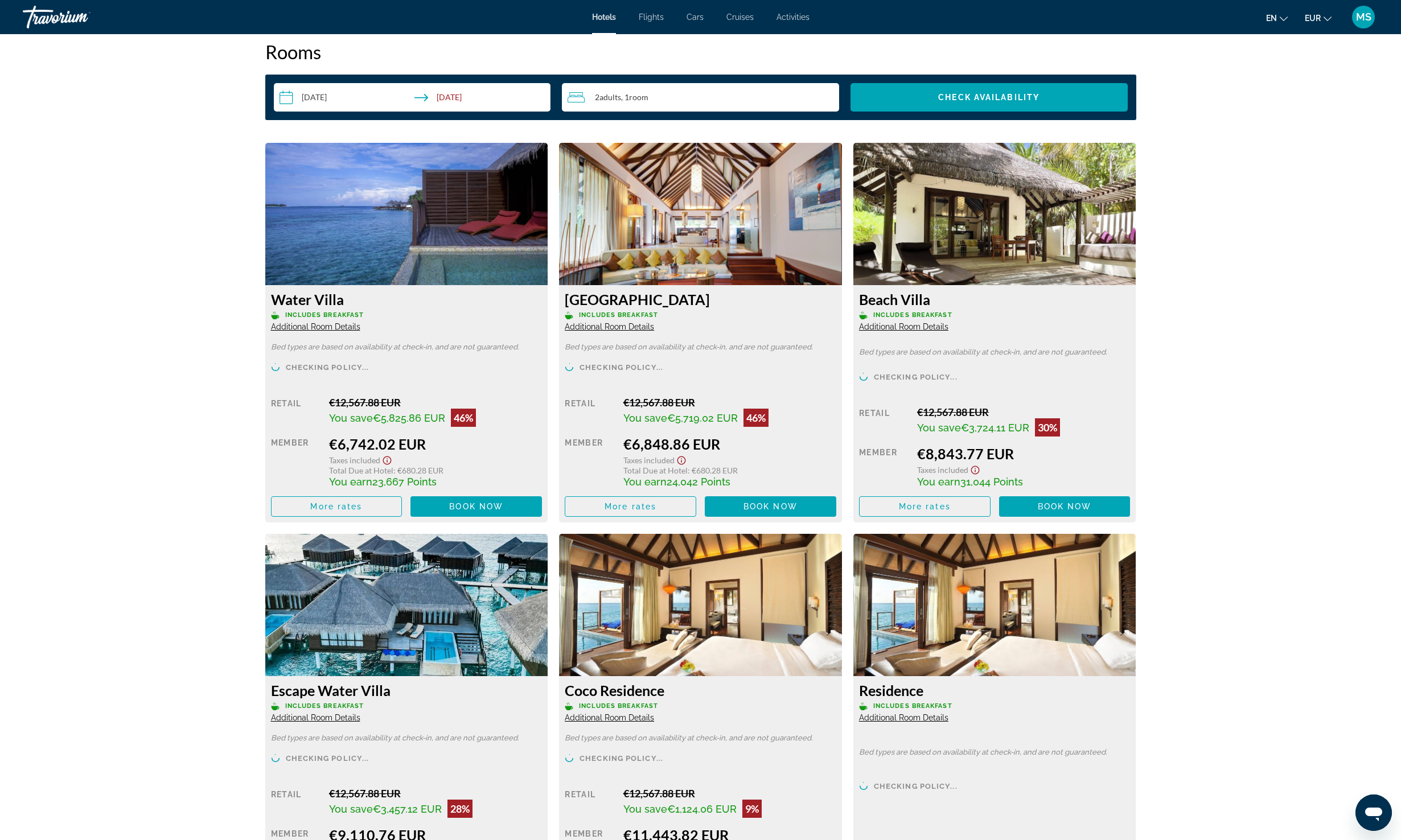
click at [635, 322] on div "[GEOGRAPHIC_DATA] Includes Breakfast Additional Room Details" at bounding box center [700, 311] width 272 height 41
click at [637, 327] on span "Additional Room Details" at bounding box center [609, 327] width 90 height 9
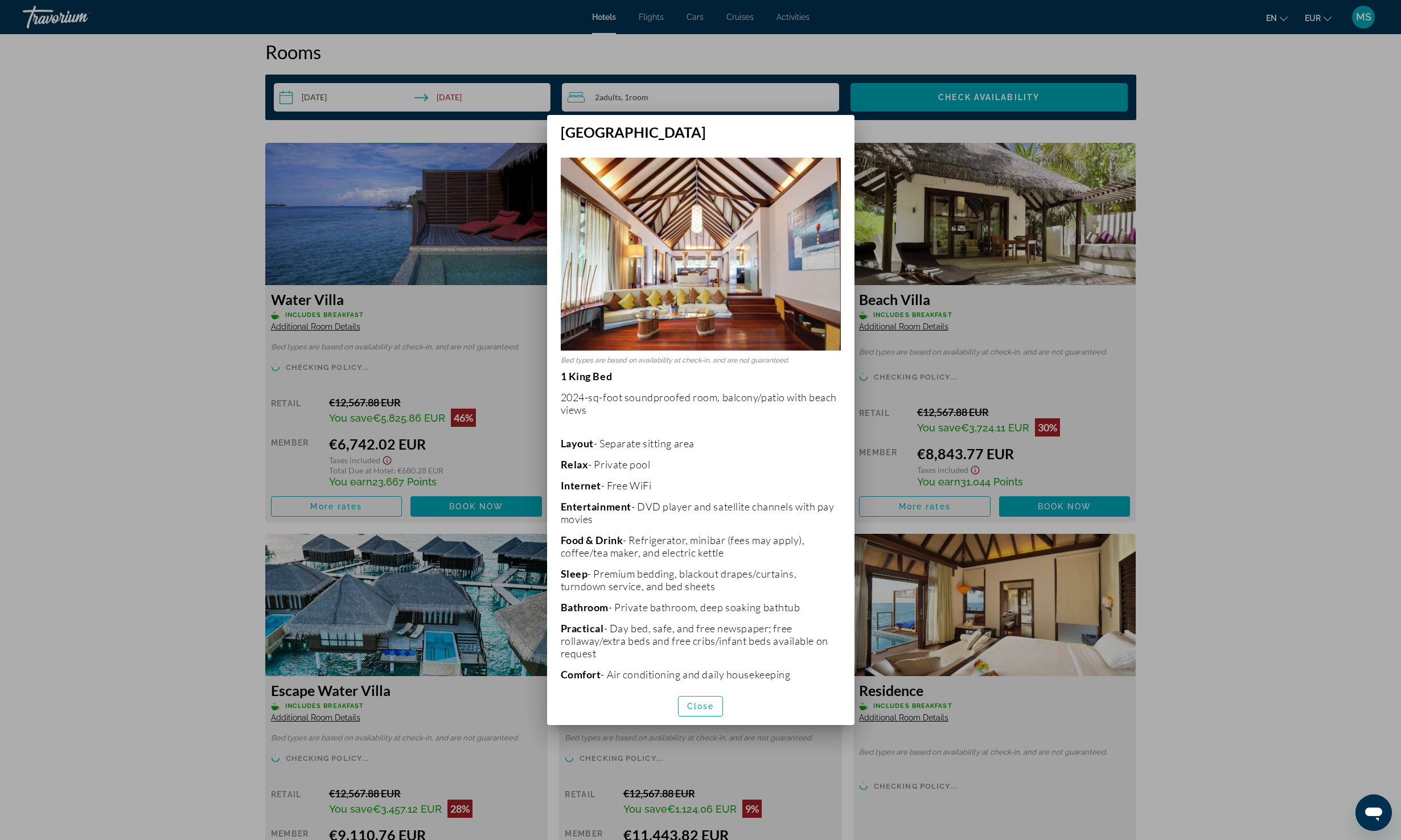
scroll to position [47, 0]
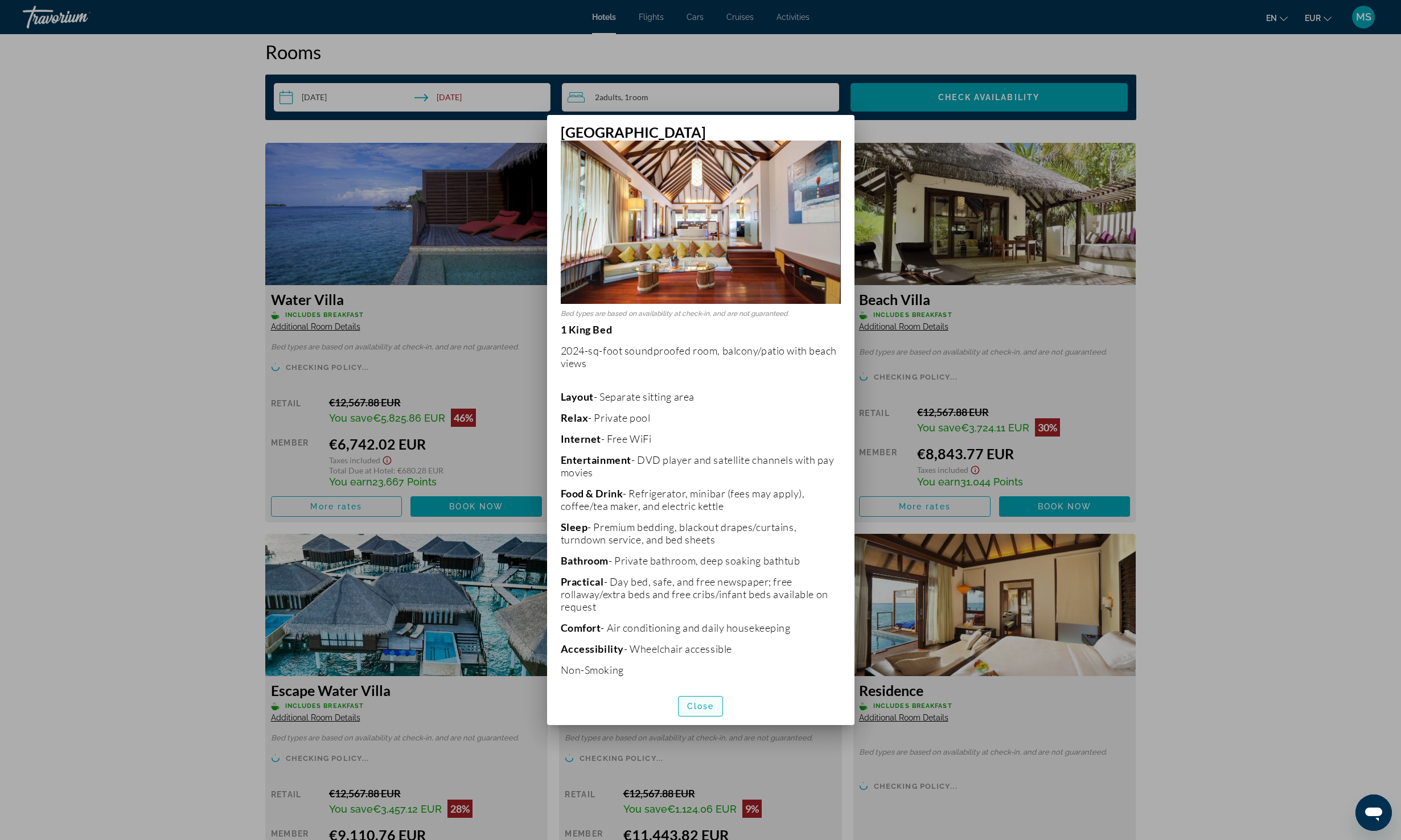
click at [697, 717] on span "button" at bounding box center [701, 706] width 44 height 28
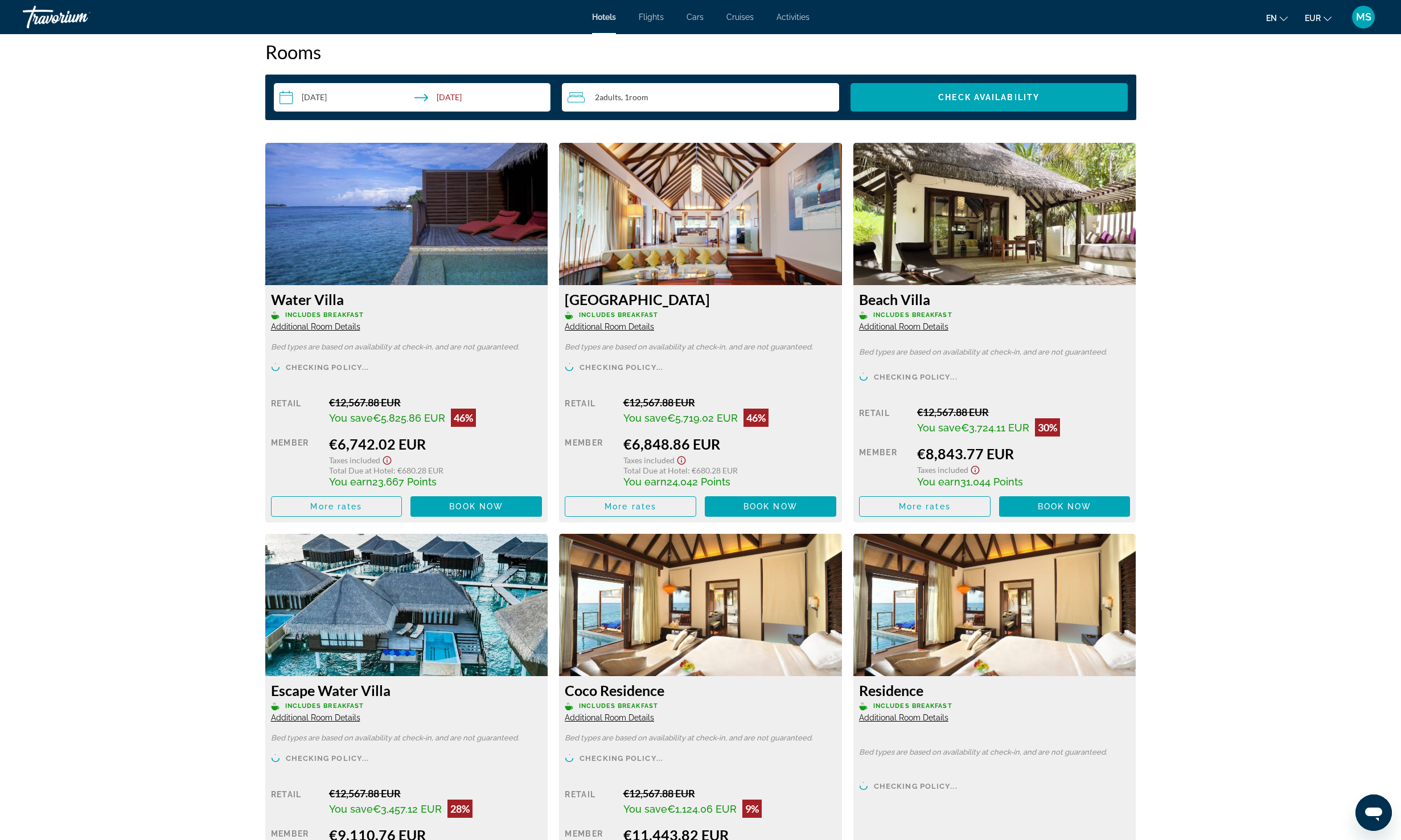
scroll to position [2177, 0]
click at [649, 515] on span "Main content" at bounding box center [630, 506] width 130 height 28
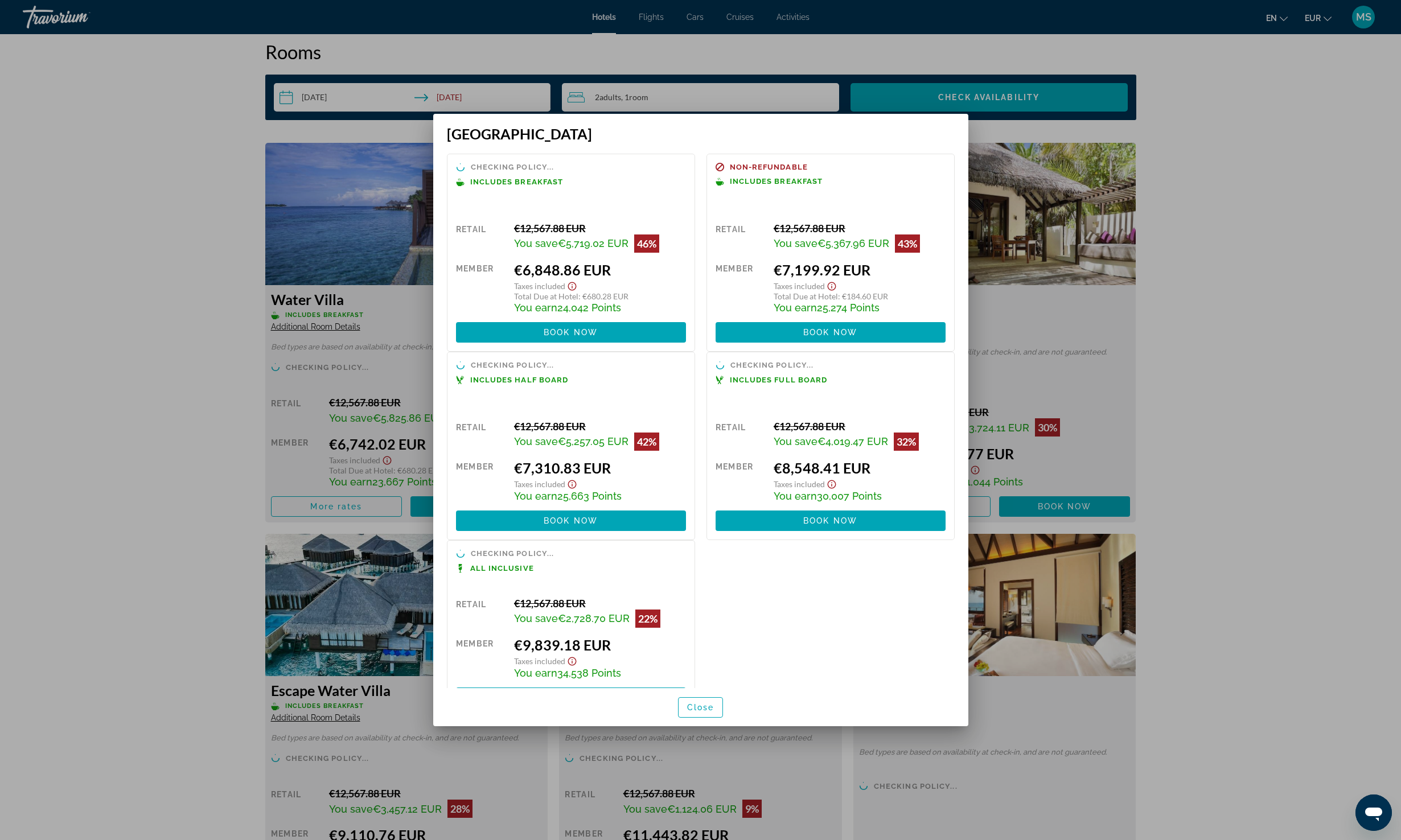
click at [1266, 247] on div at bounding box center [700, 420] width 1401 height 840
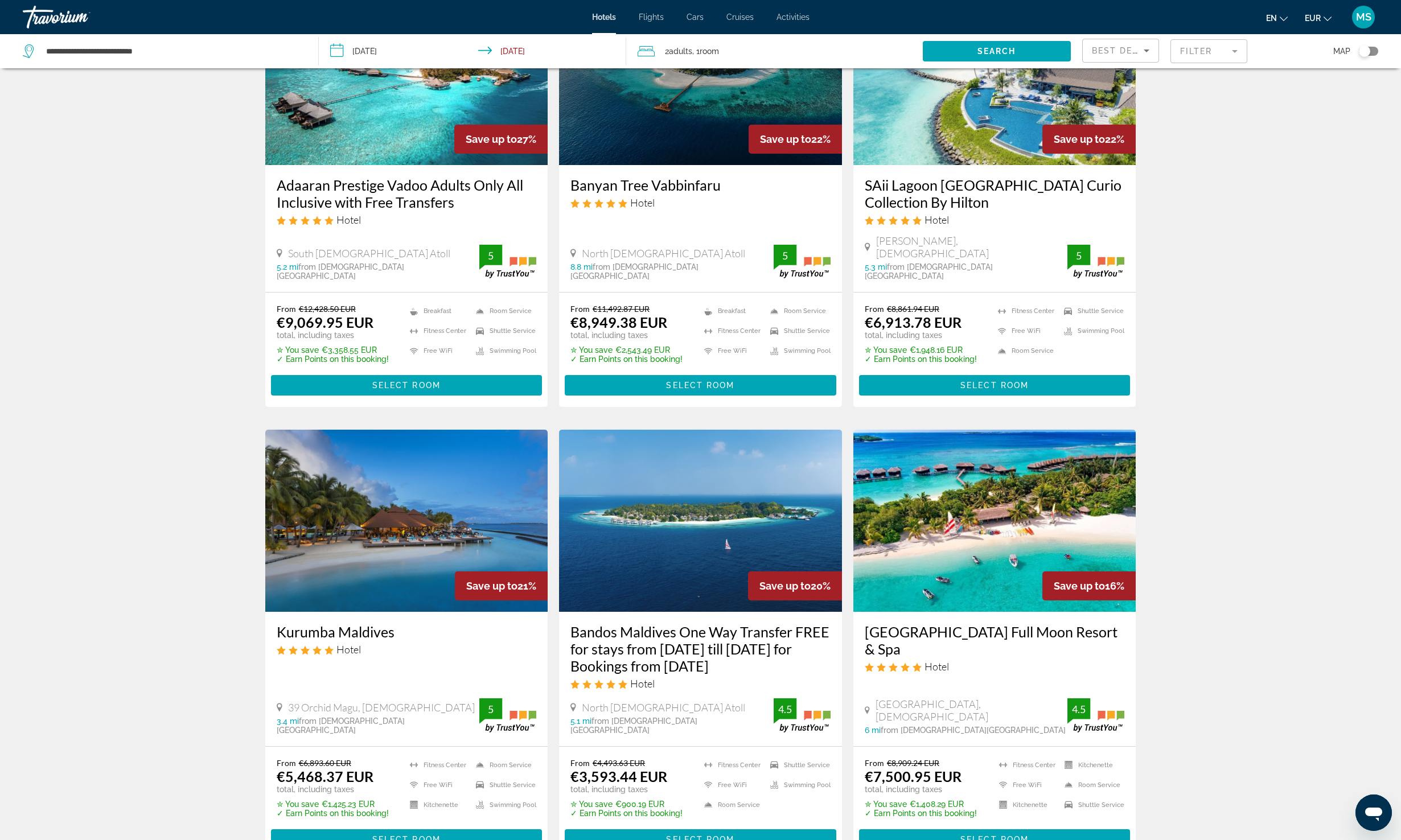
scroll to position [1026, 0]
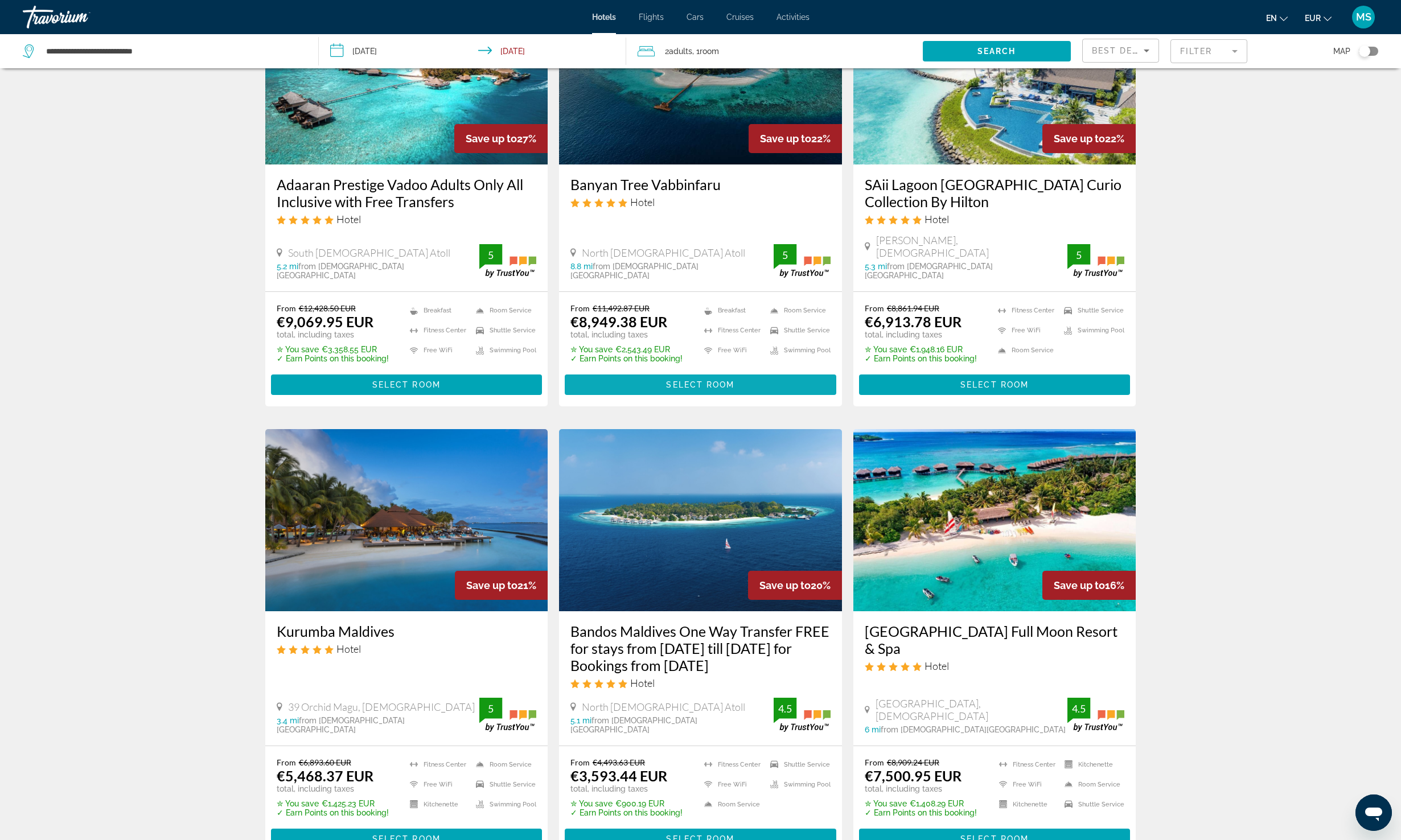
click at [678, 371] on span "Main content" at bounding box center [700, 385] width 272 height 28
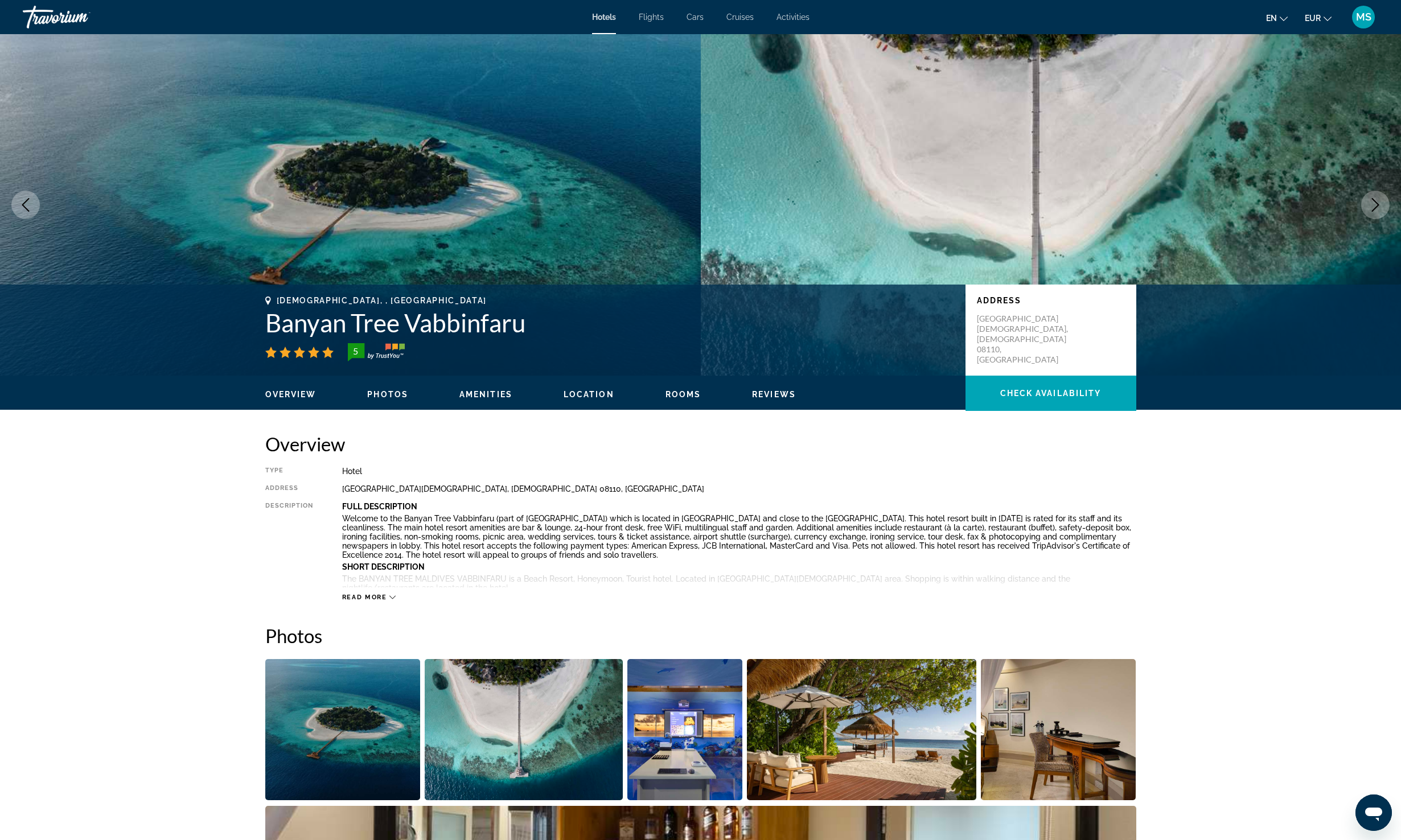
click at [369, 591] on div "Read more" at bounding box center [739, 586] width 794 height 31
click at [376, 600] on span "Read more" at bounding box center [364, 597] width 45 height 8
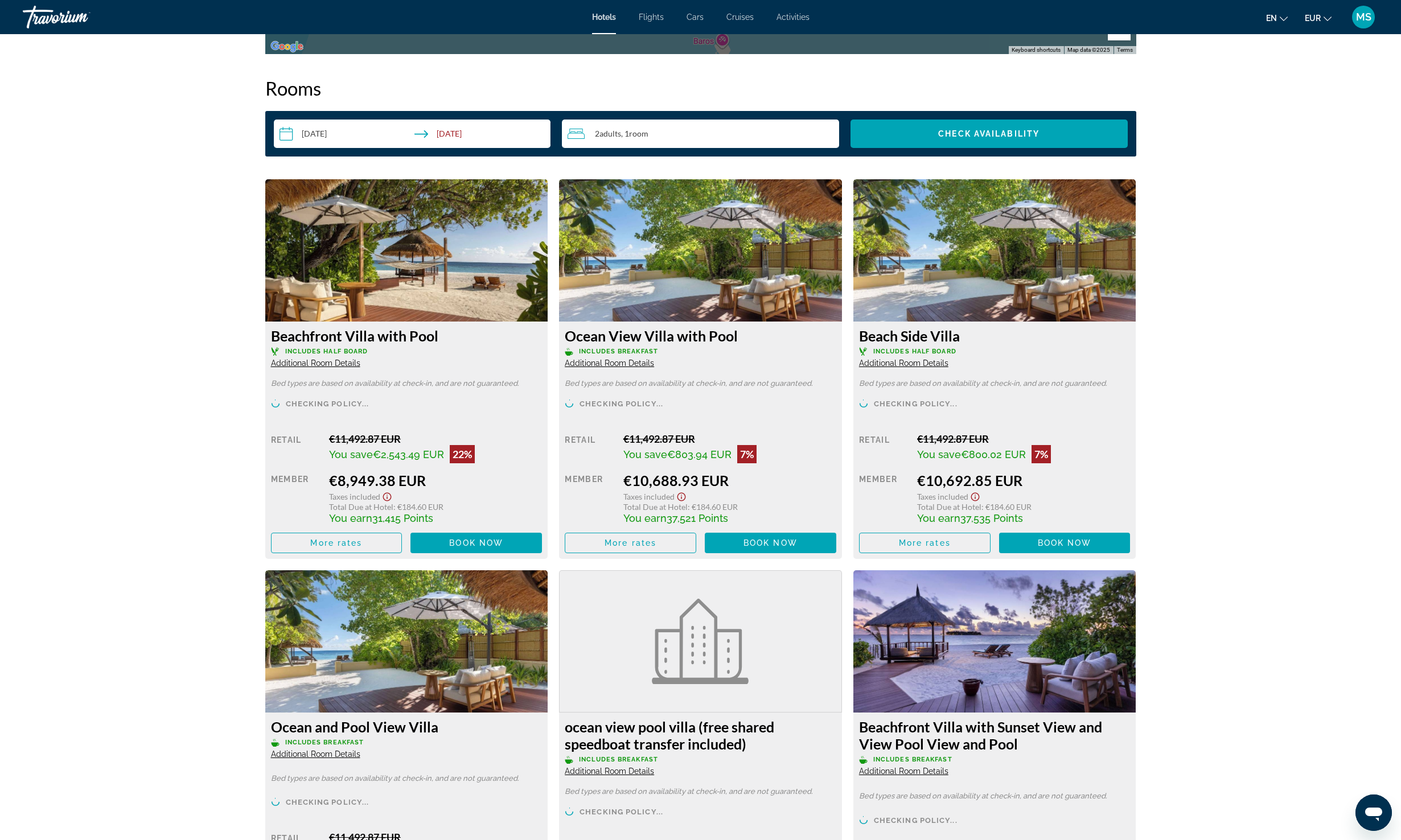
scroll to position [1546, 0]
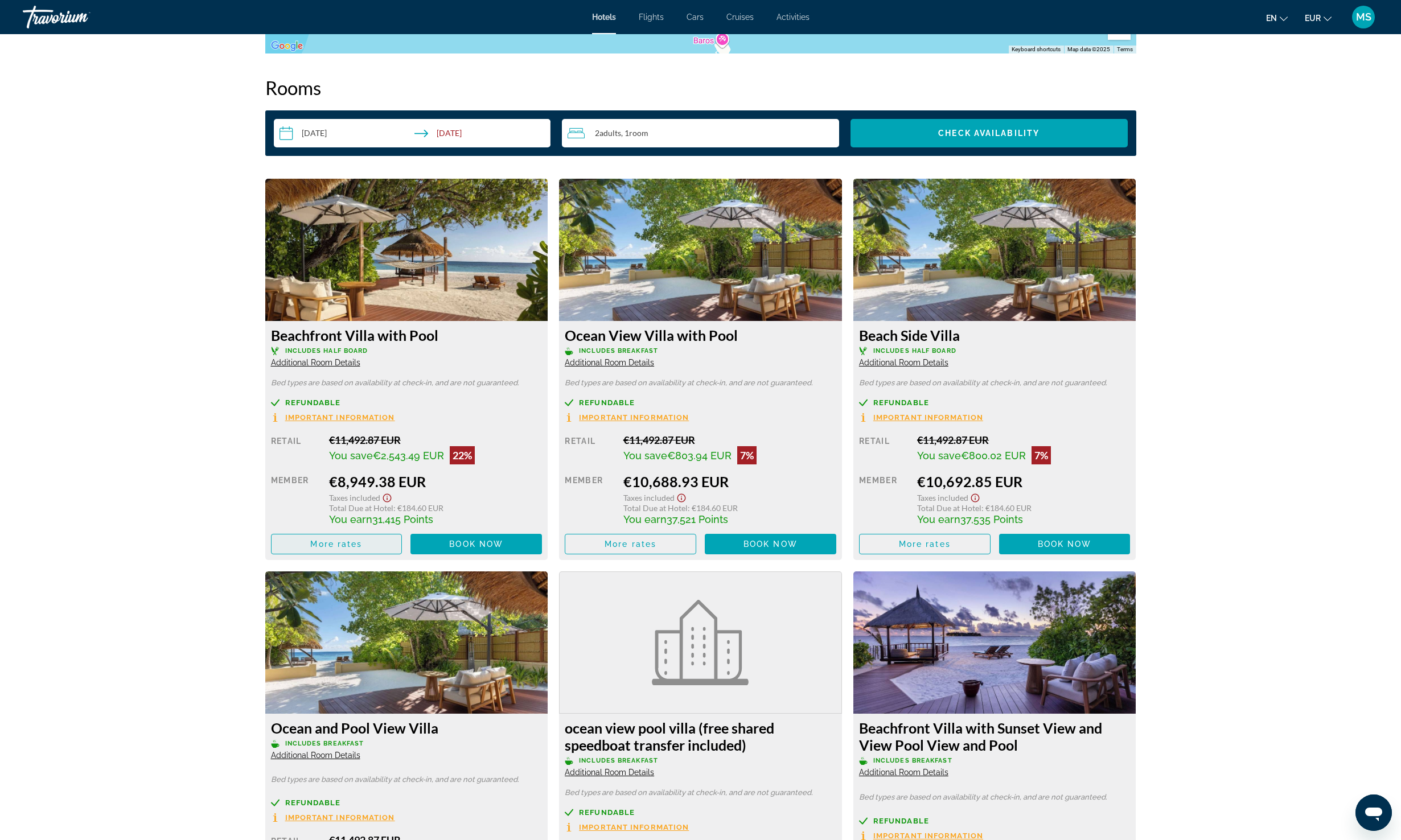
click at [347, 540] on span "More rates" at bounding box center [336, 544] width 52 height 9
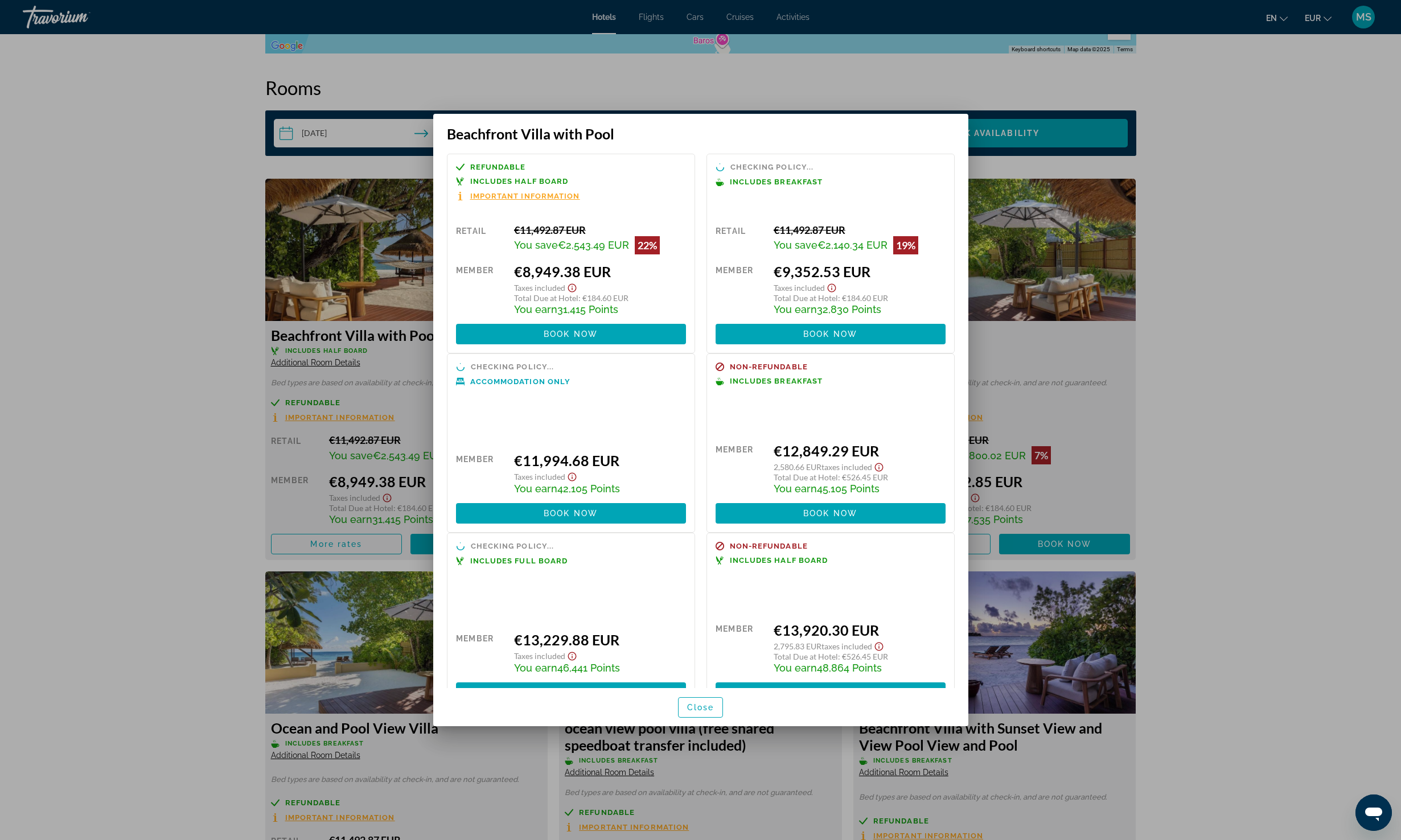
scroll to position [373, 0]
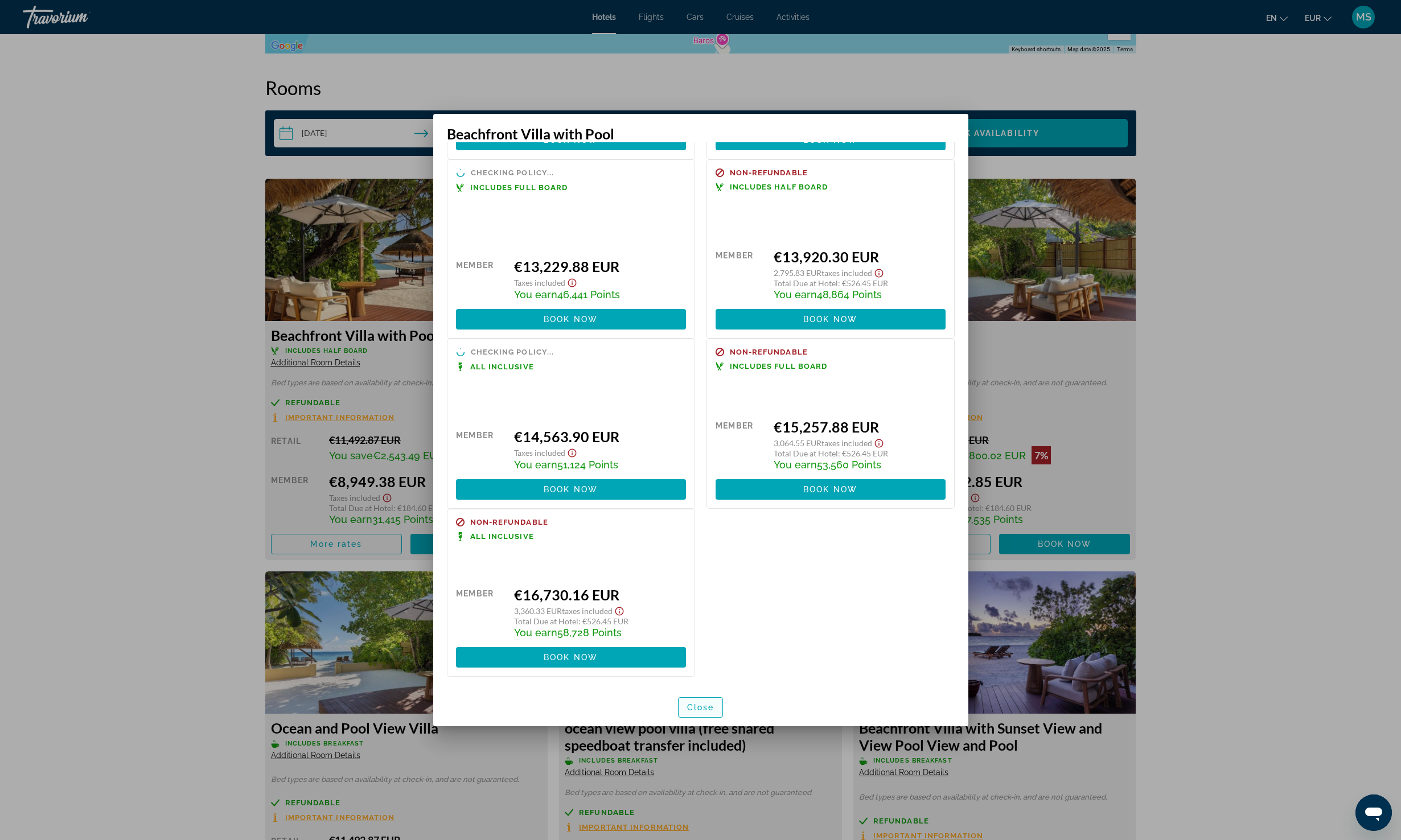
click at [696, 708] on span "Close" at bounding box center [701, 707] width 28 height 9
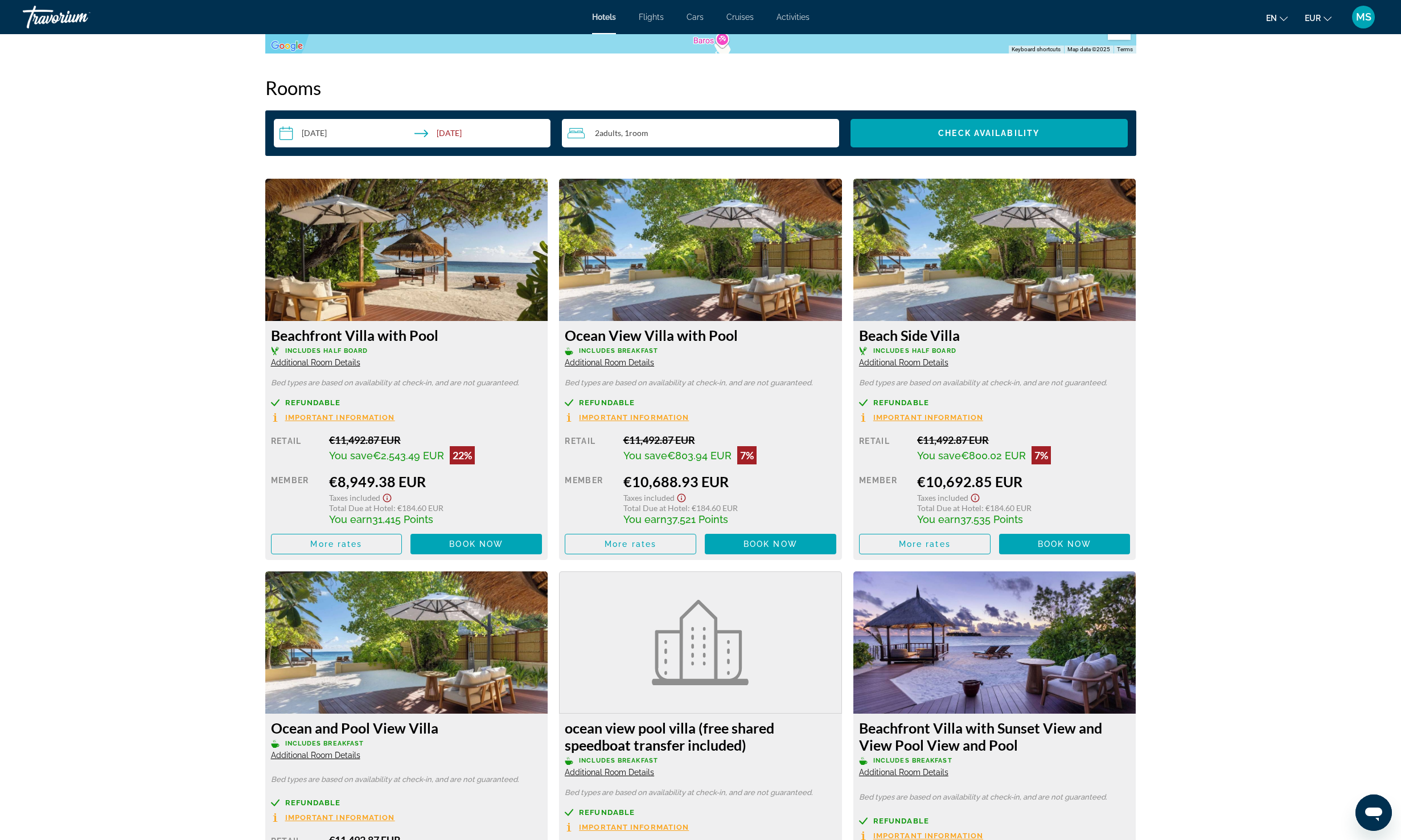
scroll to position [1546, 0]
click at [314, 358] on span "Additional Room Details" at bounding box center [316, 362] width 90 height 9
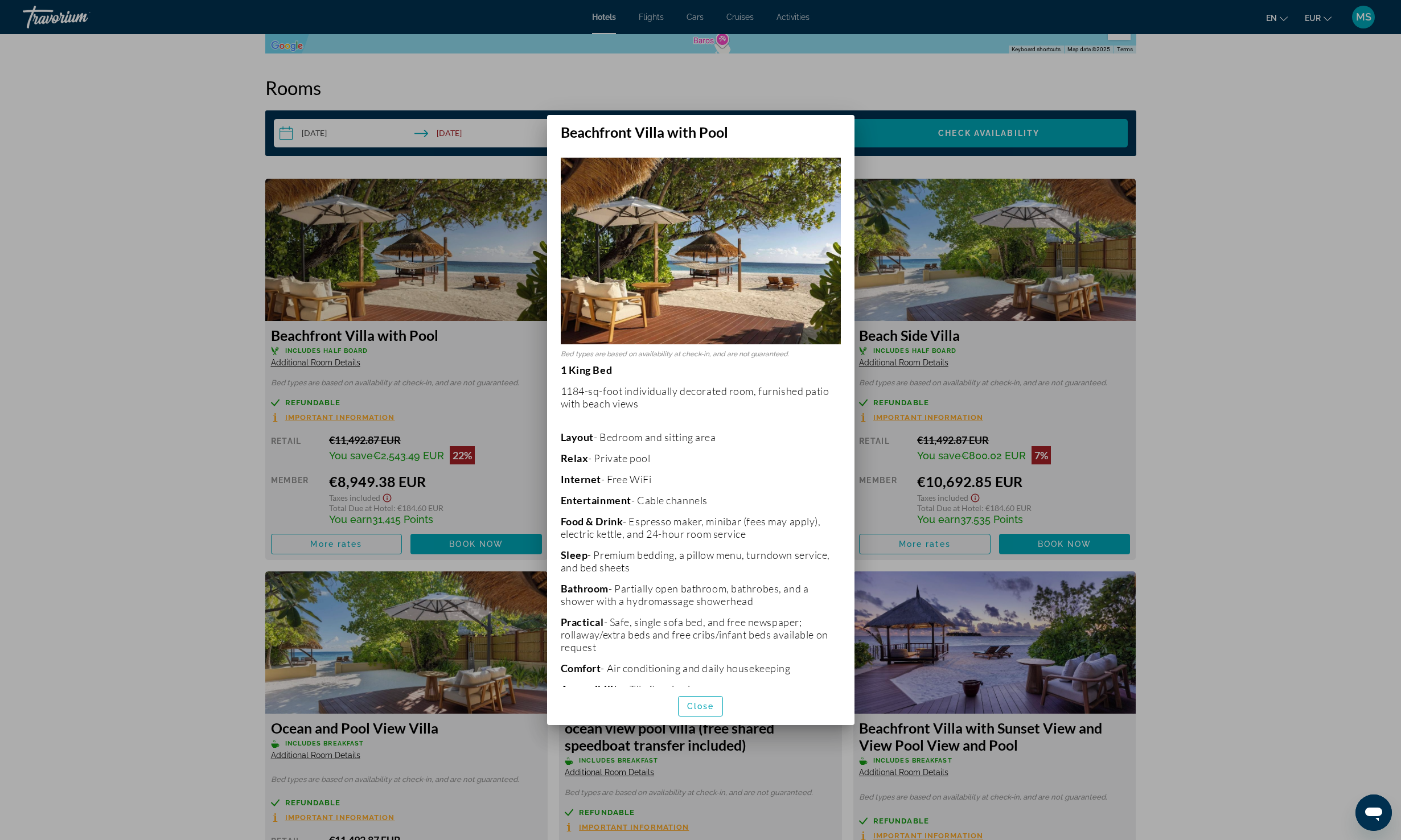
scroll to position [62, 0]
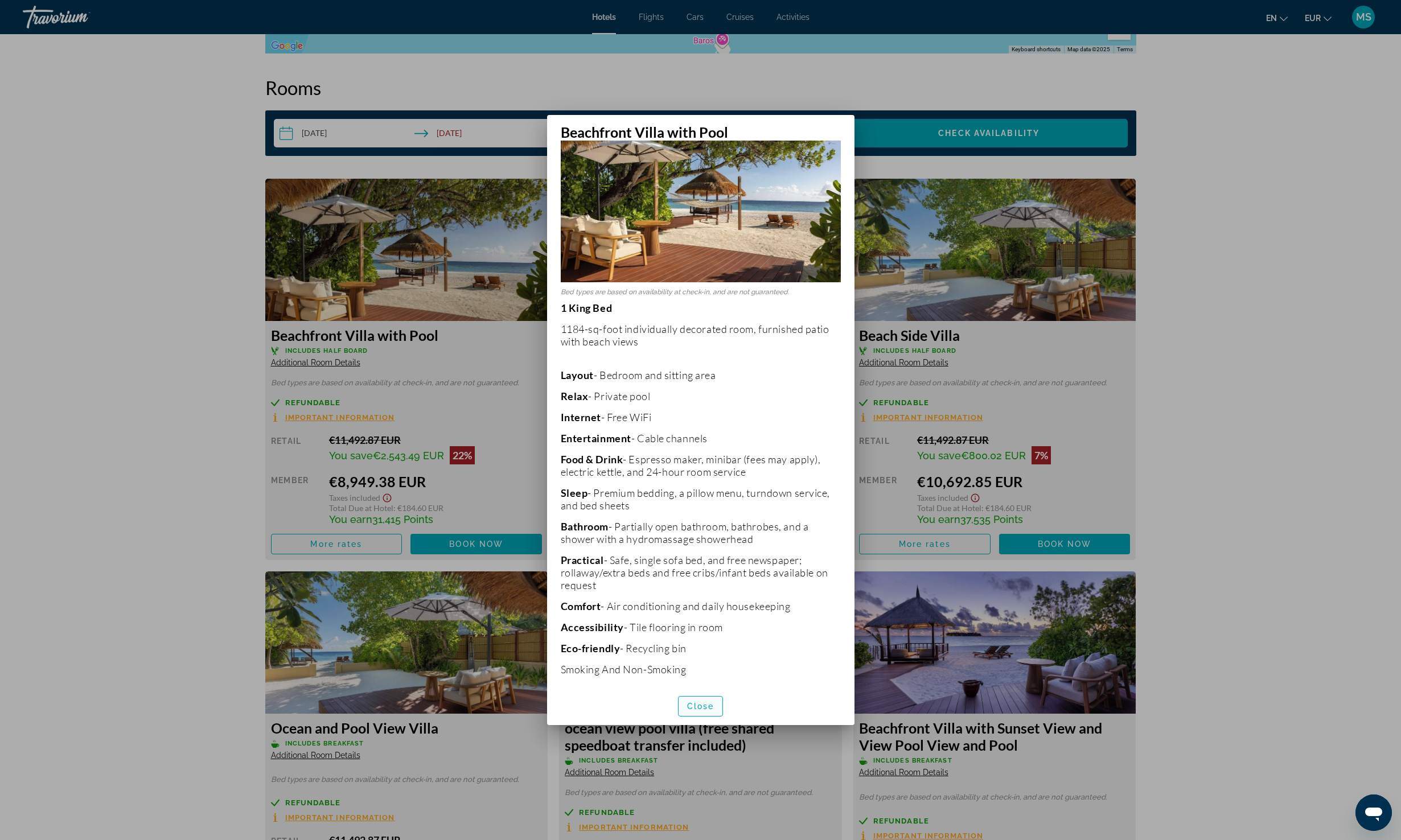
click at [715, 712] on span "button" at bounding box center [701, 706] width 44 height 28
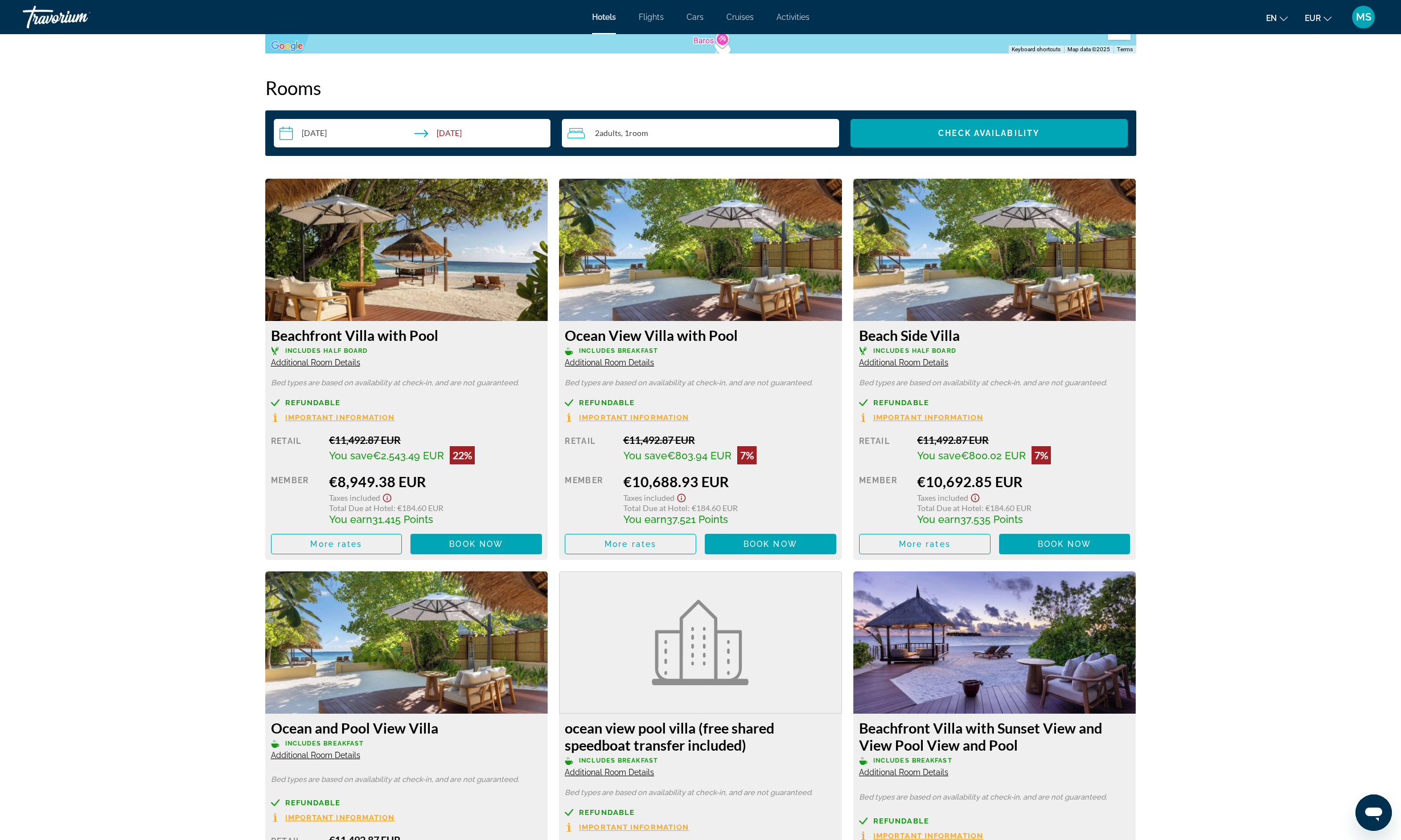
scroll to position [1546, 0]
